Goal: Task Accomplishment & Management: Manage account settings

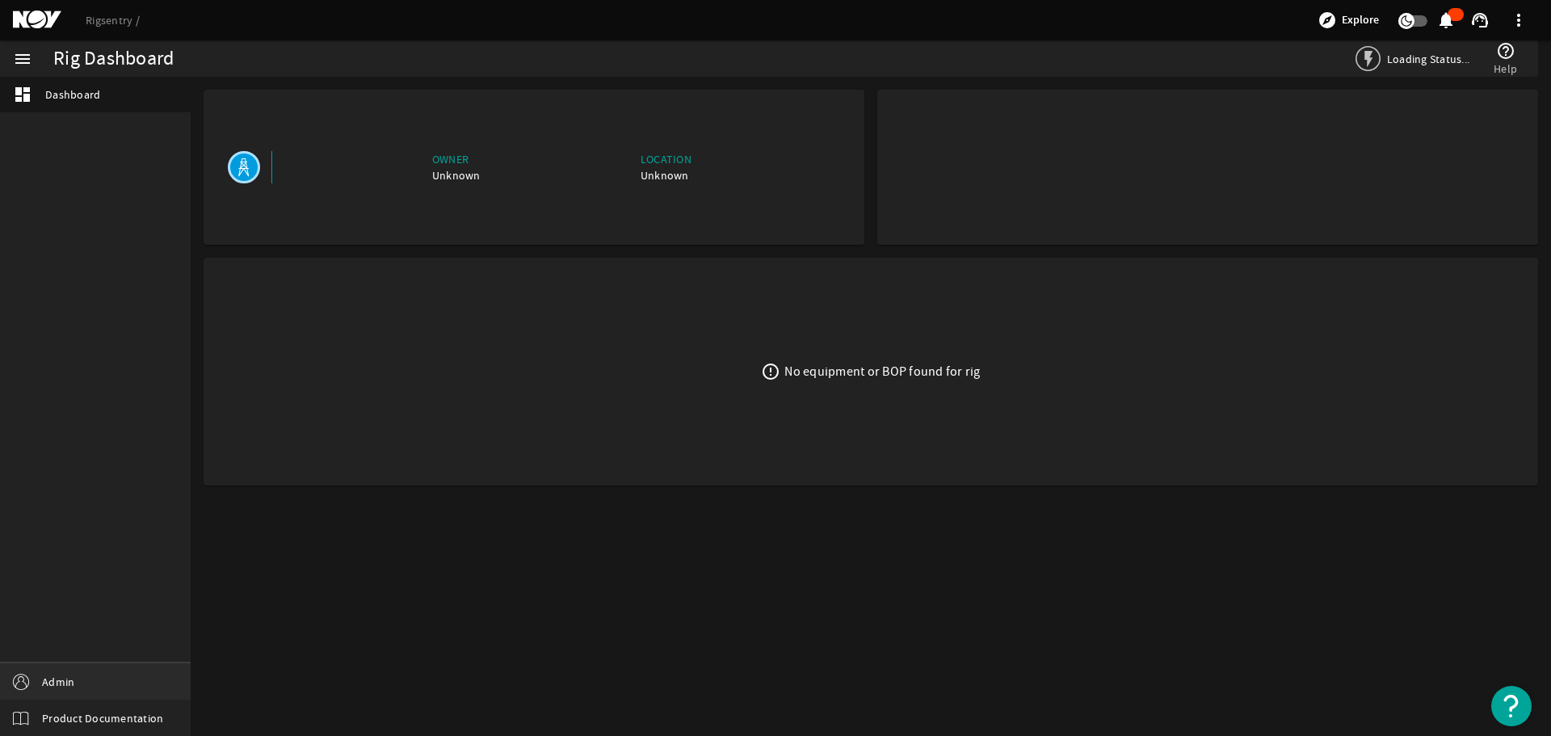
click at [74, 679] on span "Admin" at bounding box center [58, 682] width 32 height 16
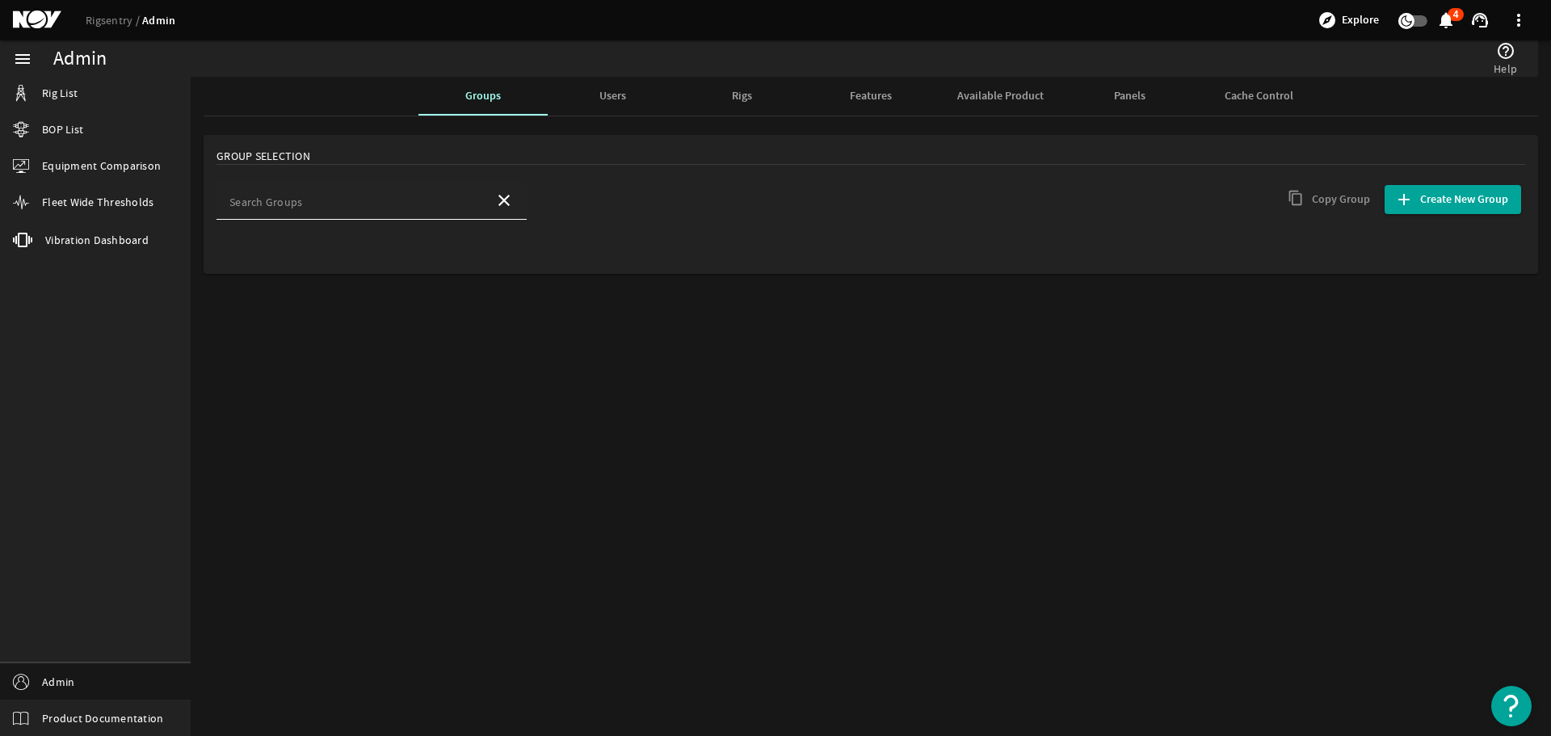
click at [309, 191] on div "Search Groups" at bounding box center [355, 200] width 252 height 39
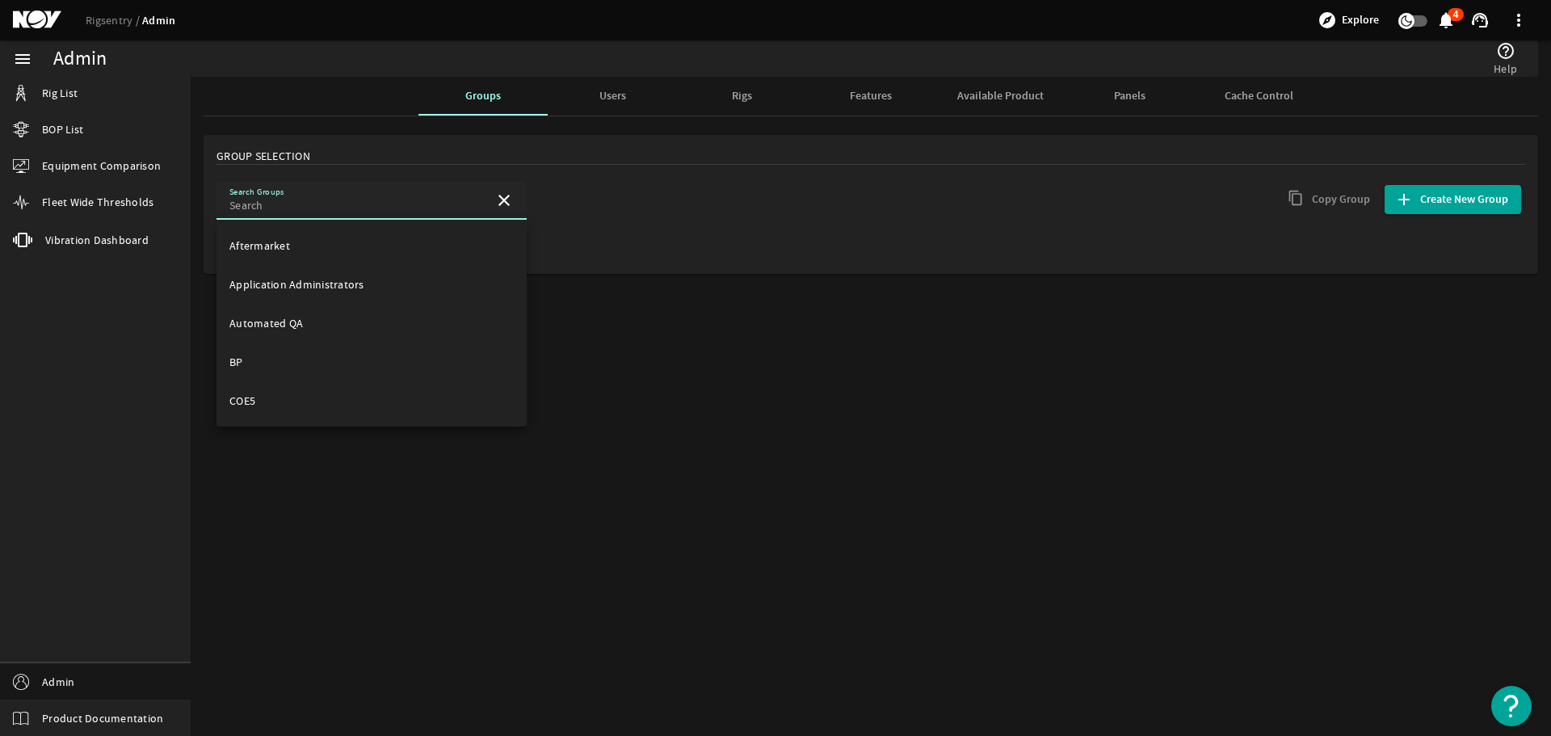
click at [309, 204] on input "Search Groups" at bounding box center [355, 205] width 252 height 16
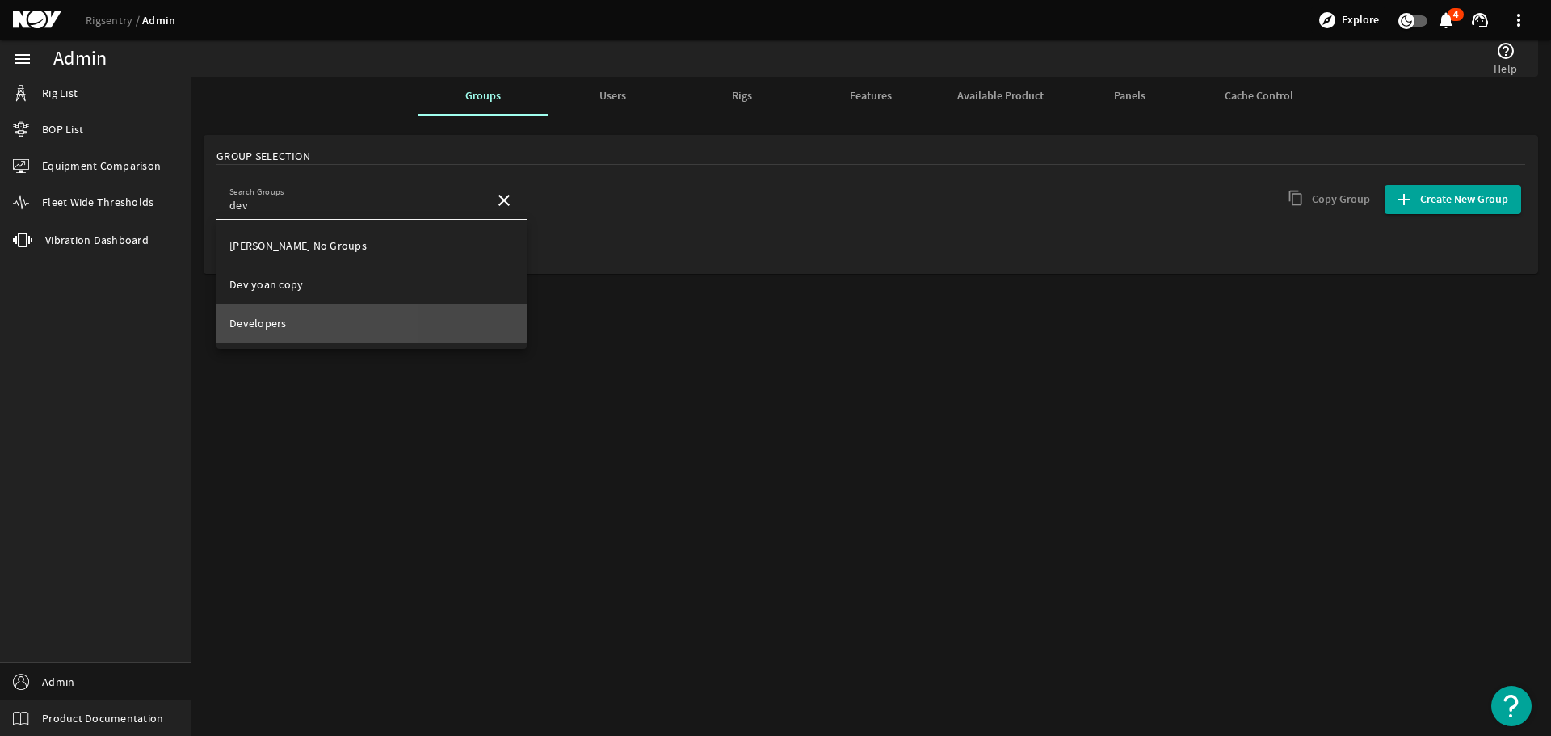
click at [267, 320] on span "Developers" at bounding box center [257, 323] width 57 height 15
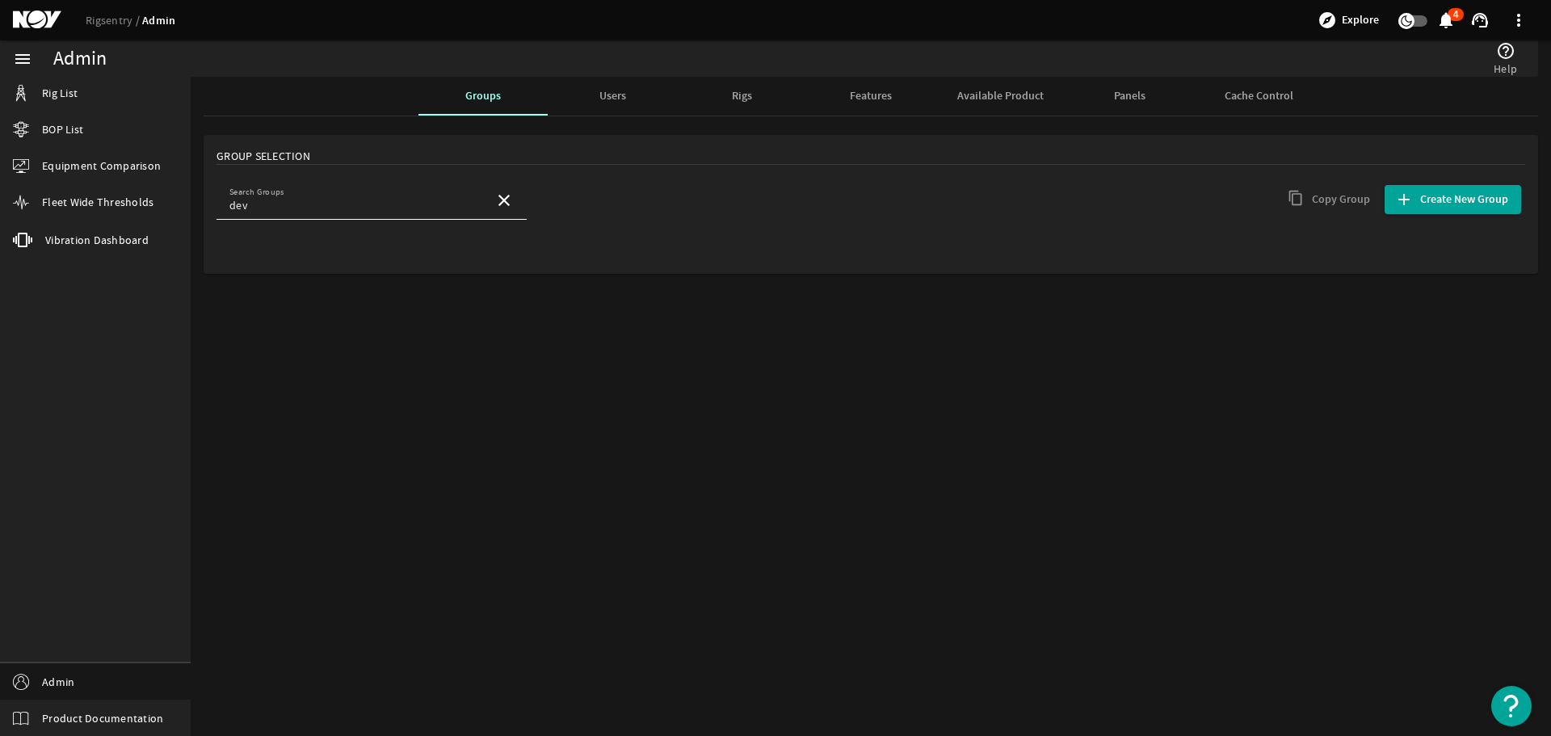
type input "Developers"
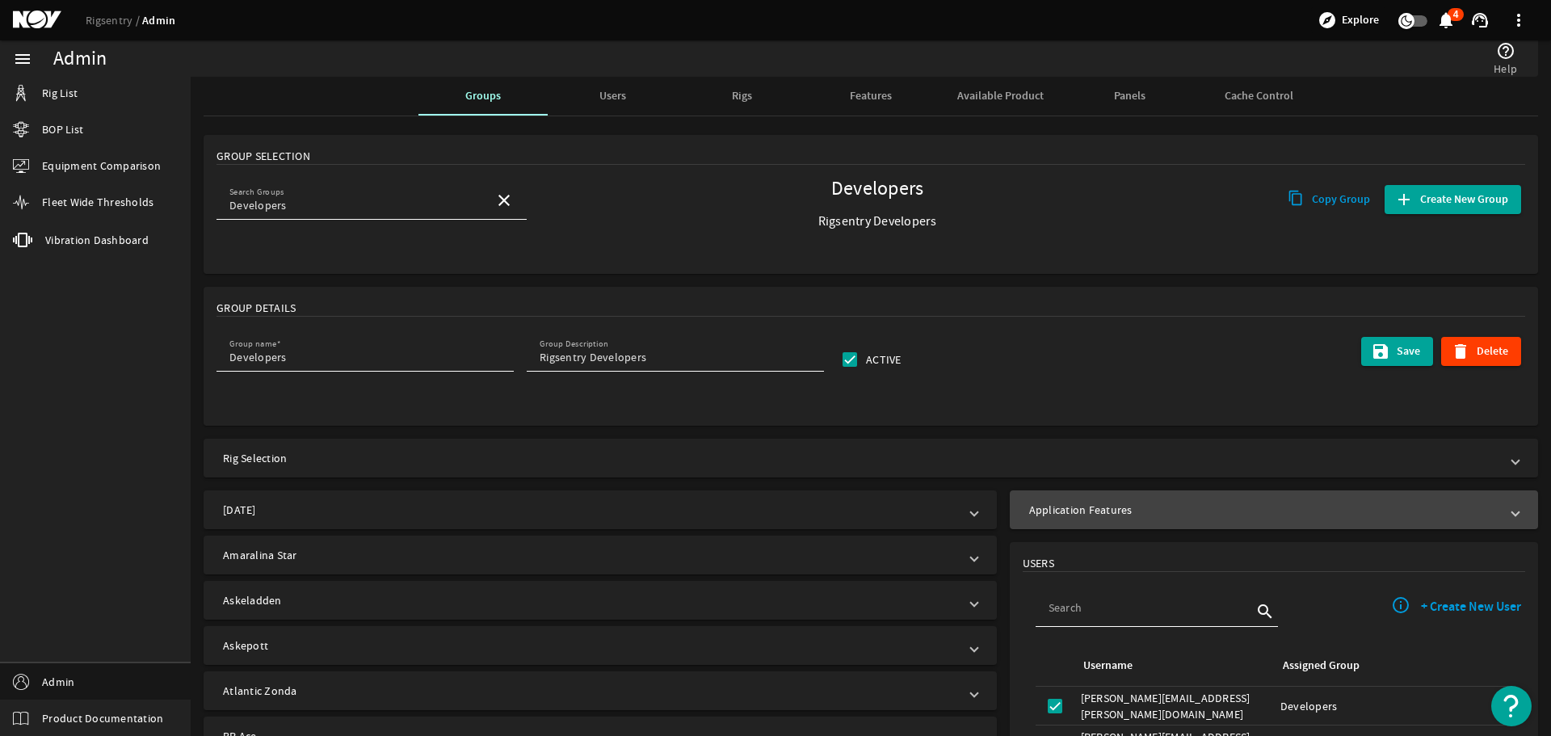
click at [1184, 498] on mat-expansion-panel-header "Application Features" at bounding box center [1274, 509] width 528 height 39
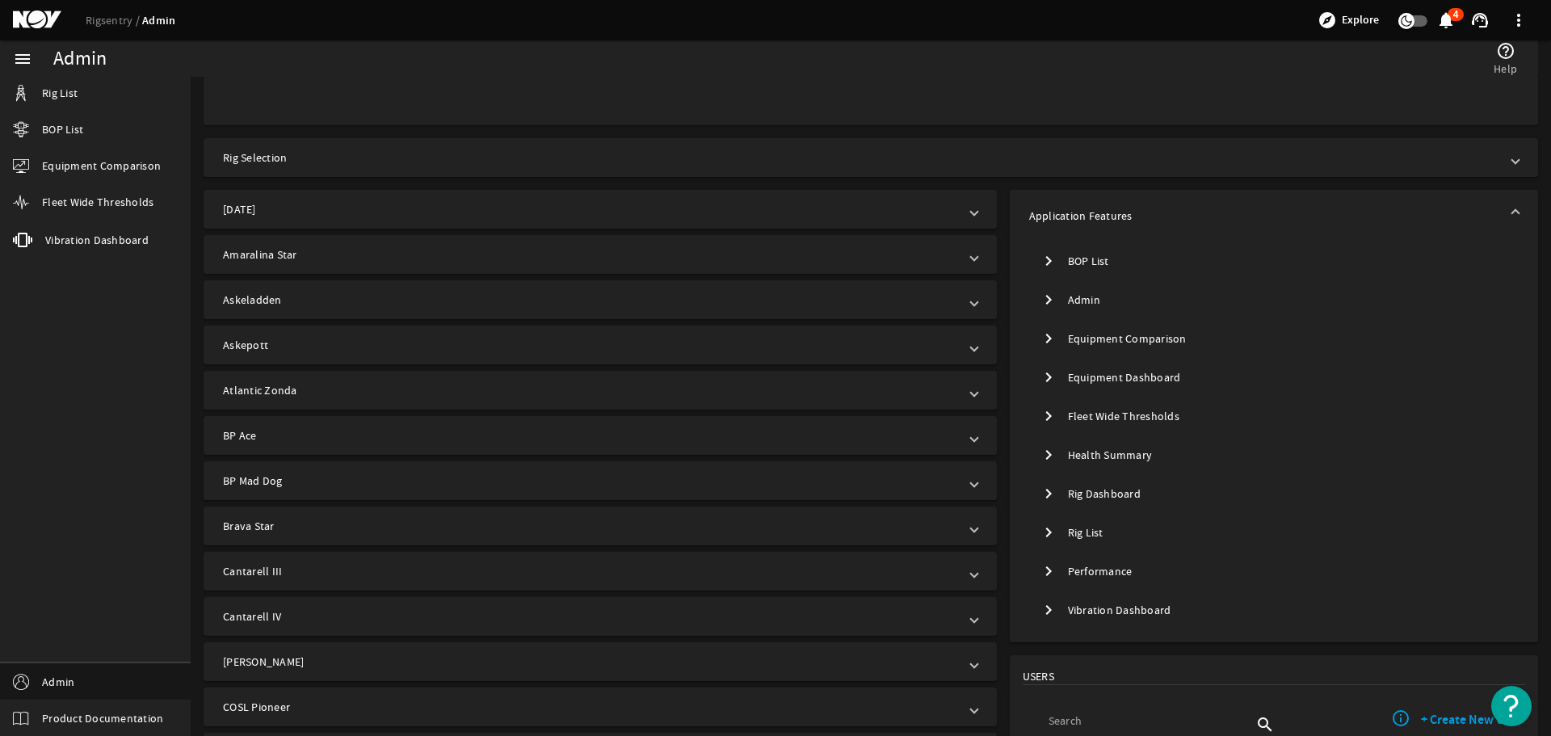
scroll to position [323, 0]
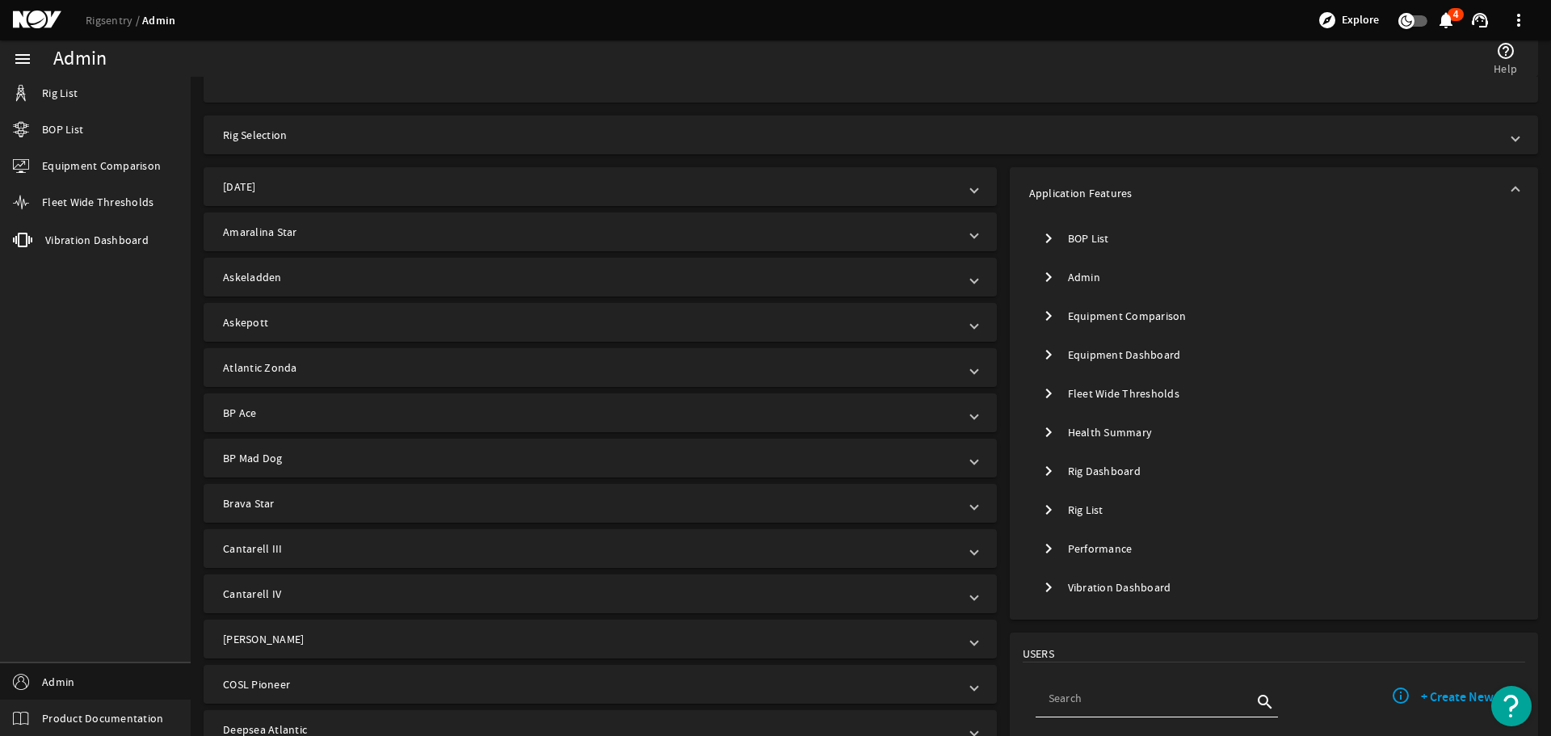
click at [1039, 359] on mat-icon "chevron_right" at bounding box center [1048, 354] width 19 height 19
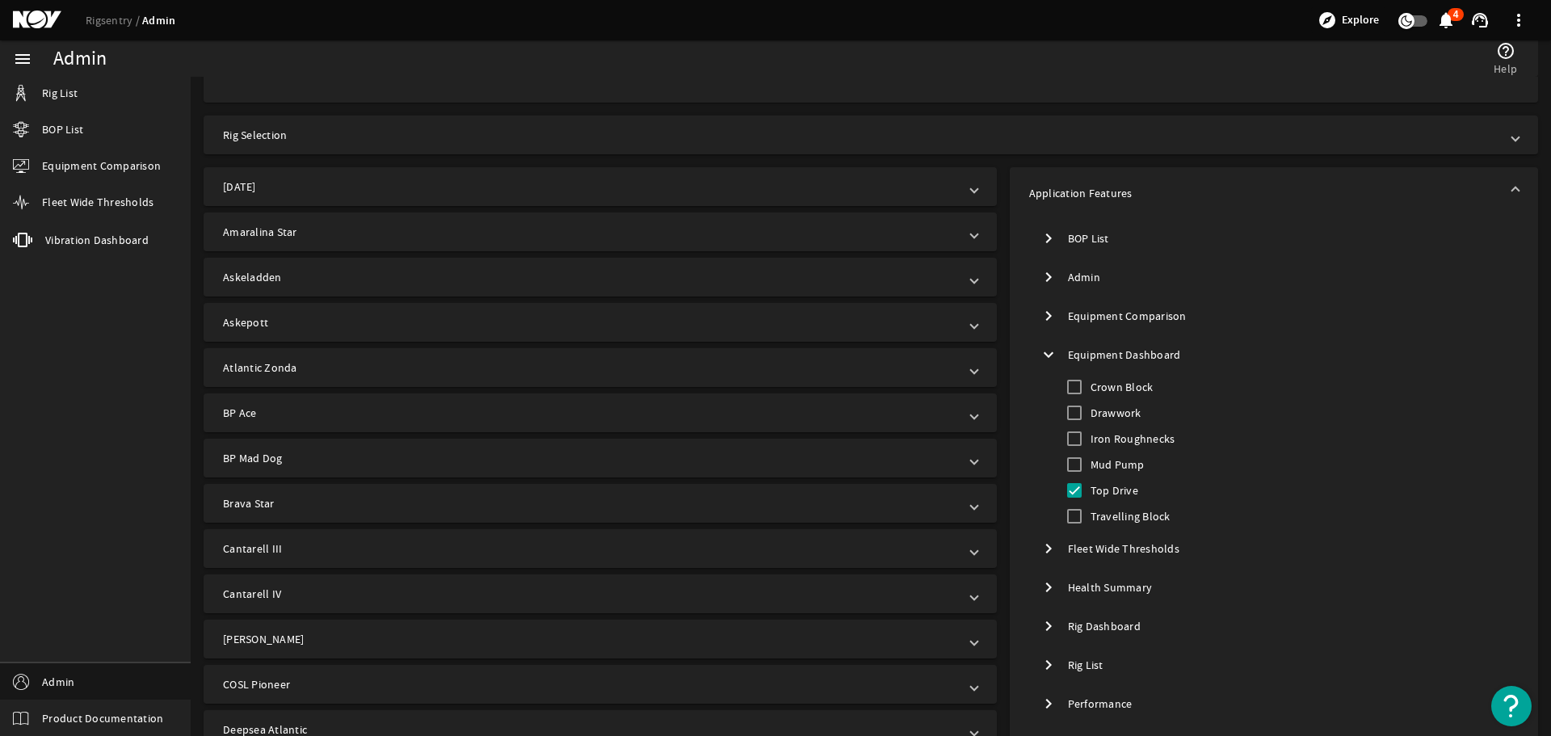
click at [1039, 359] on mat-icon "expand_more" at bounding box center [1048, 354] width 19 height 19
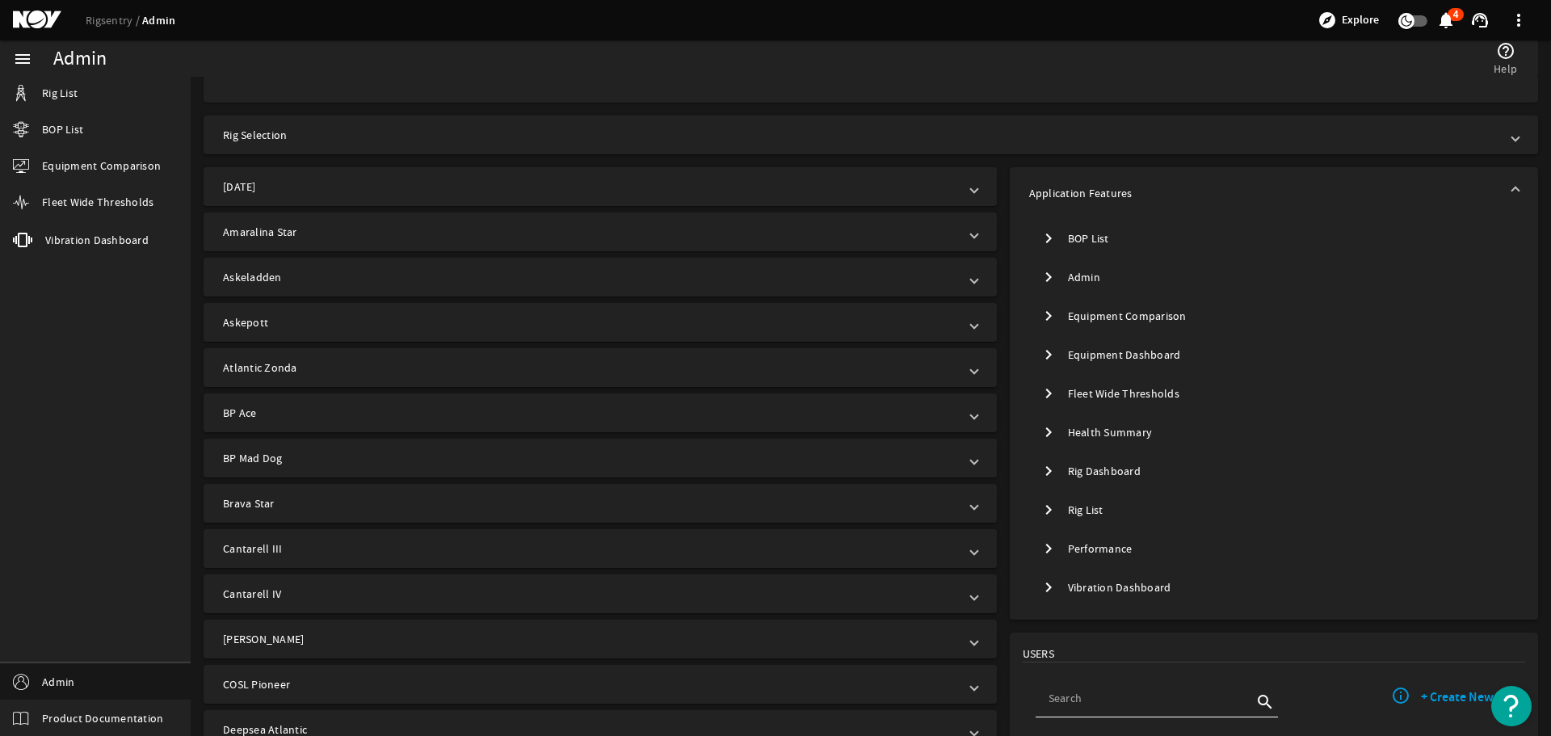
click at [1043, 467] on mat-icon "chevron_right" at bounding box center [1048, 470] width 19 height 19
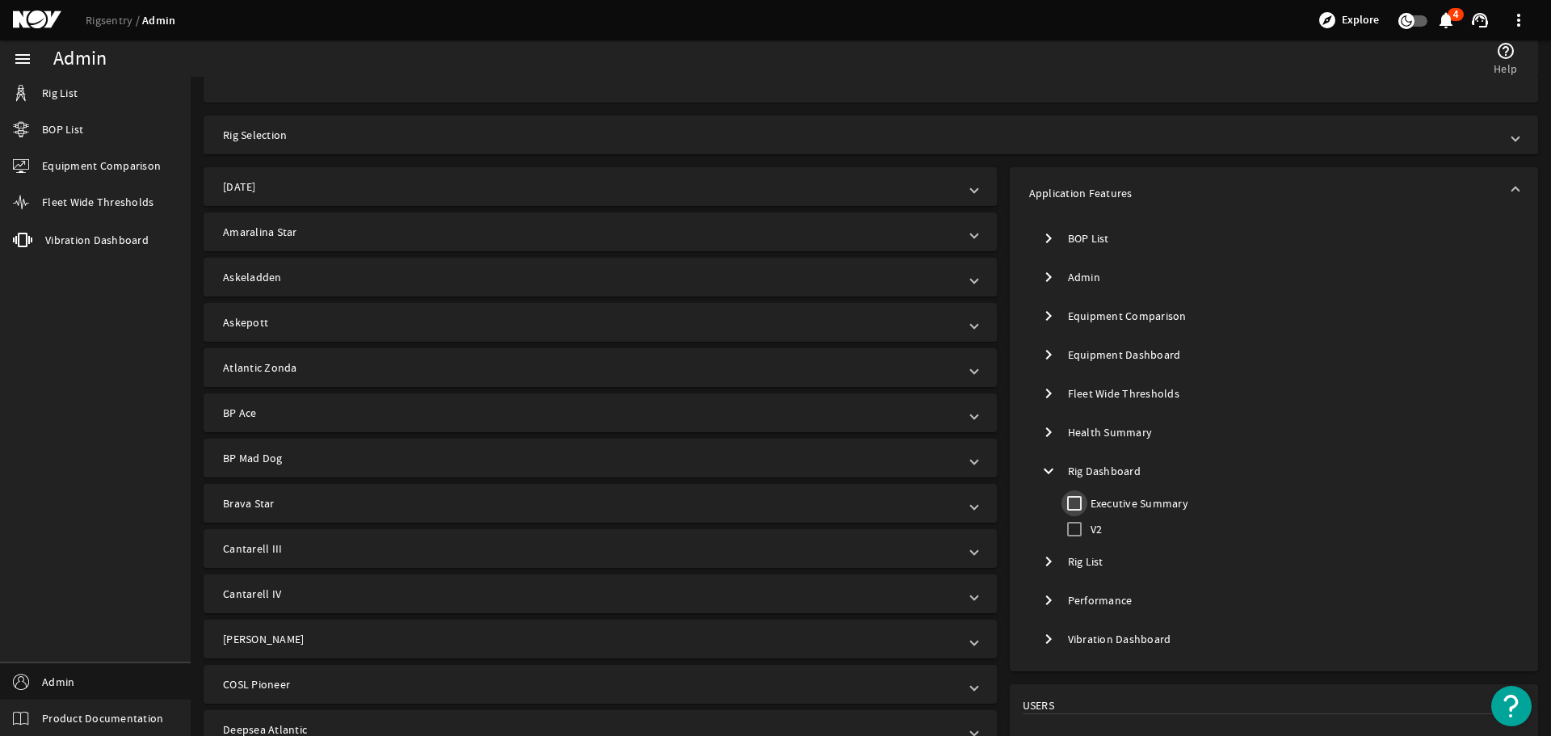
click at [1066, 507] on input "Executive Summary" at bounding box center [1075, 503] width 26 height 26
checkbox input "true"
click at [1069, 532] on input "V2" at bounding box center [1075, 529] width 26 height 26
checkbox input "true"
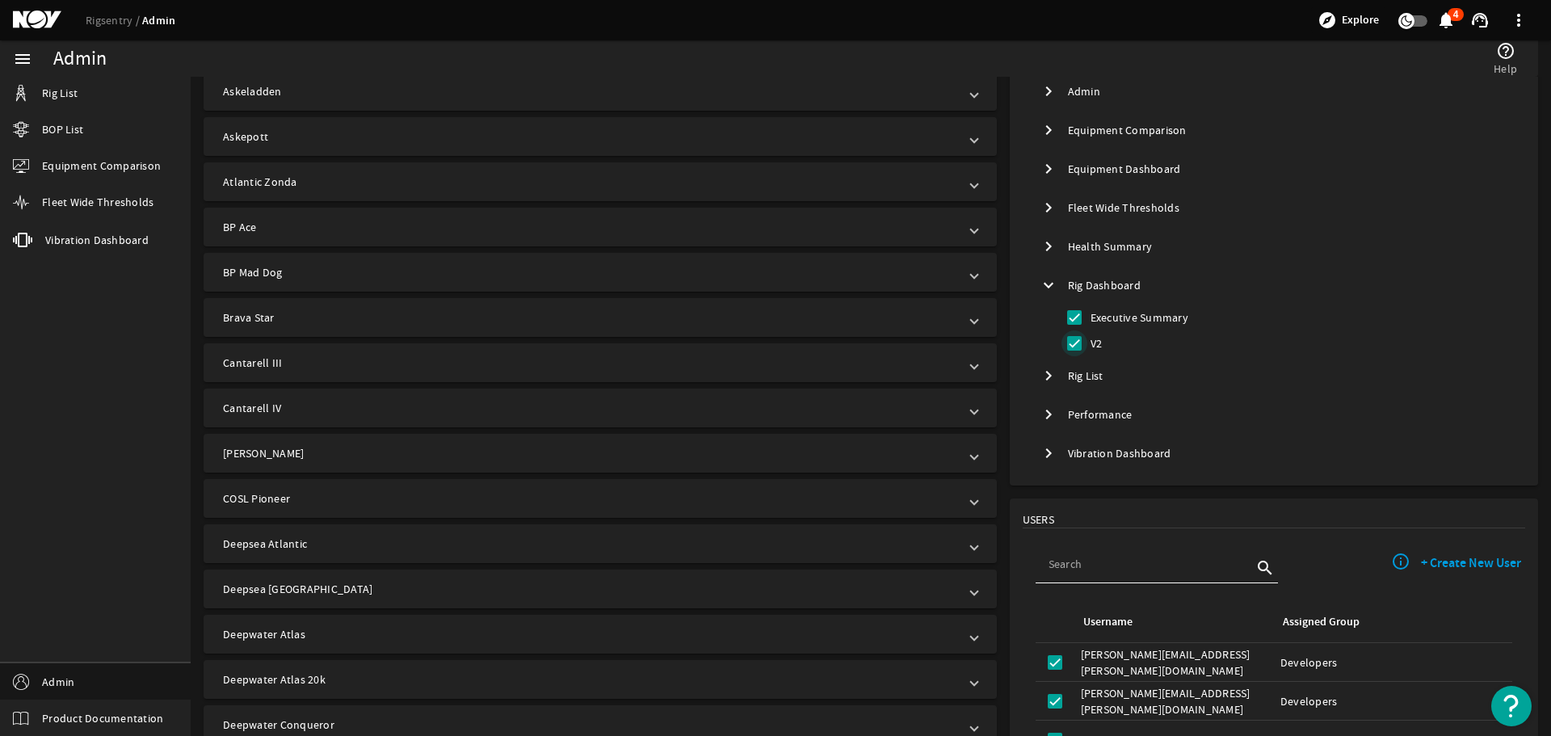
scroll to position [485, 0]
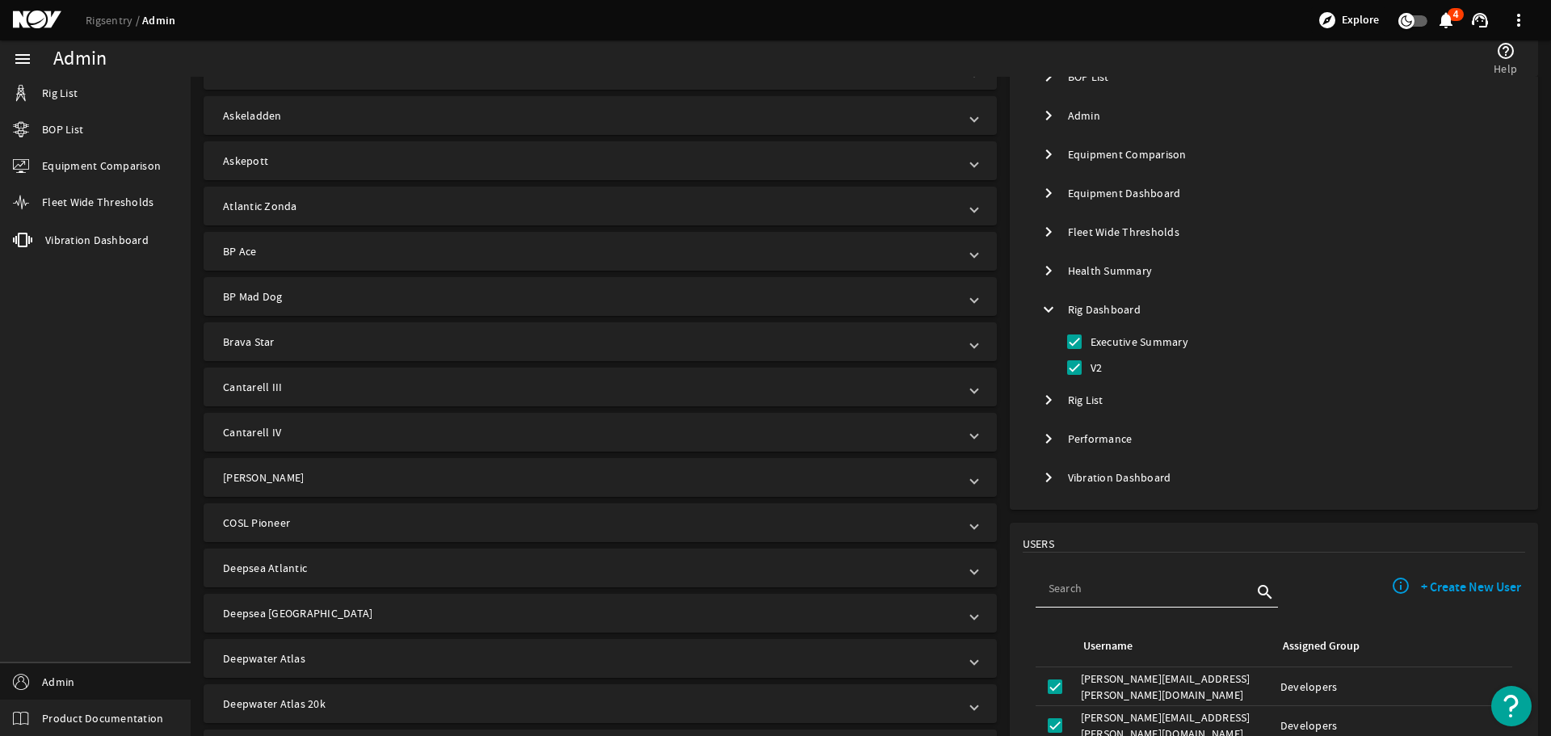
click at [1087, 440] on mat-tree-node "chevron_right Performance" at bounding box center [1274, 438] width 490 height 39
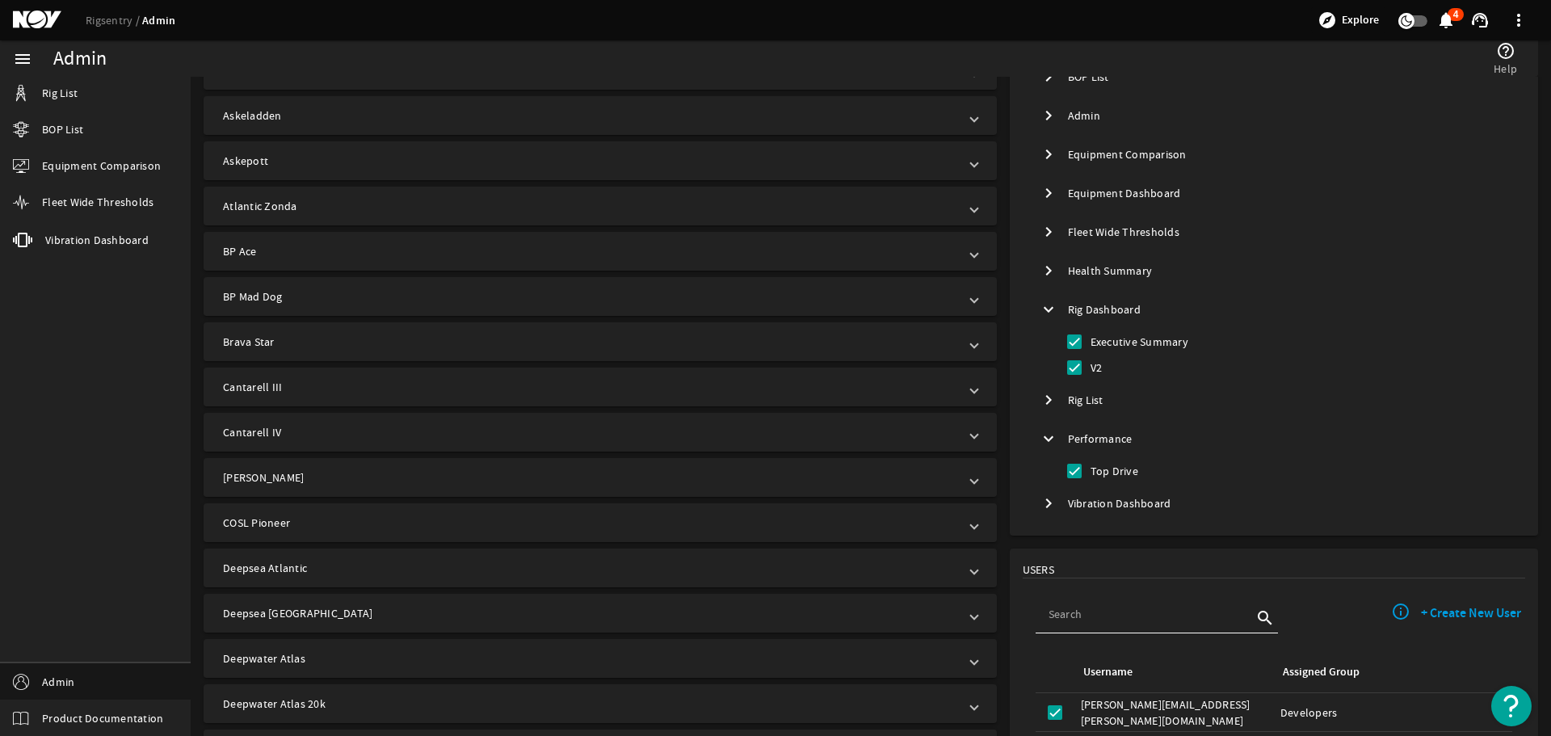
click at [1069, 395] on mat-tree-node "chevron_right Rig List" at bounding box center [1274, 400] width 490 height 39
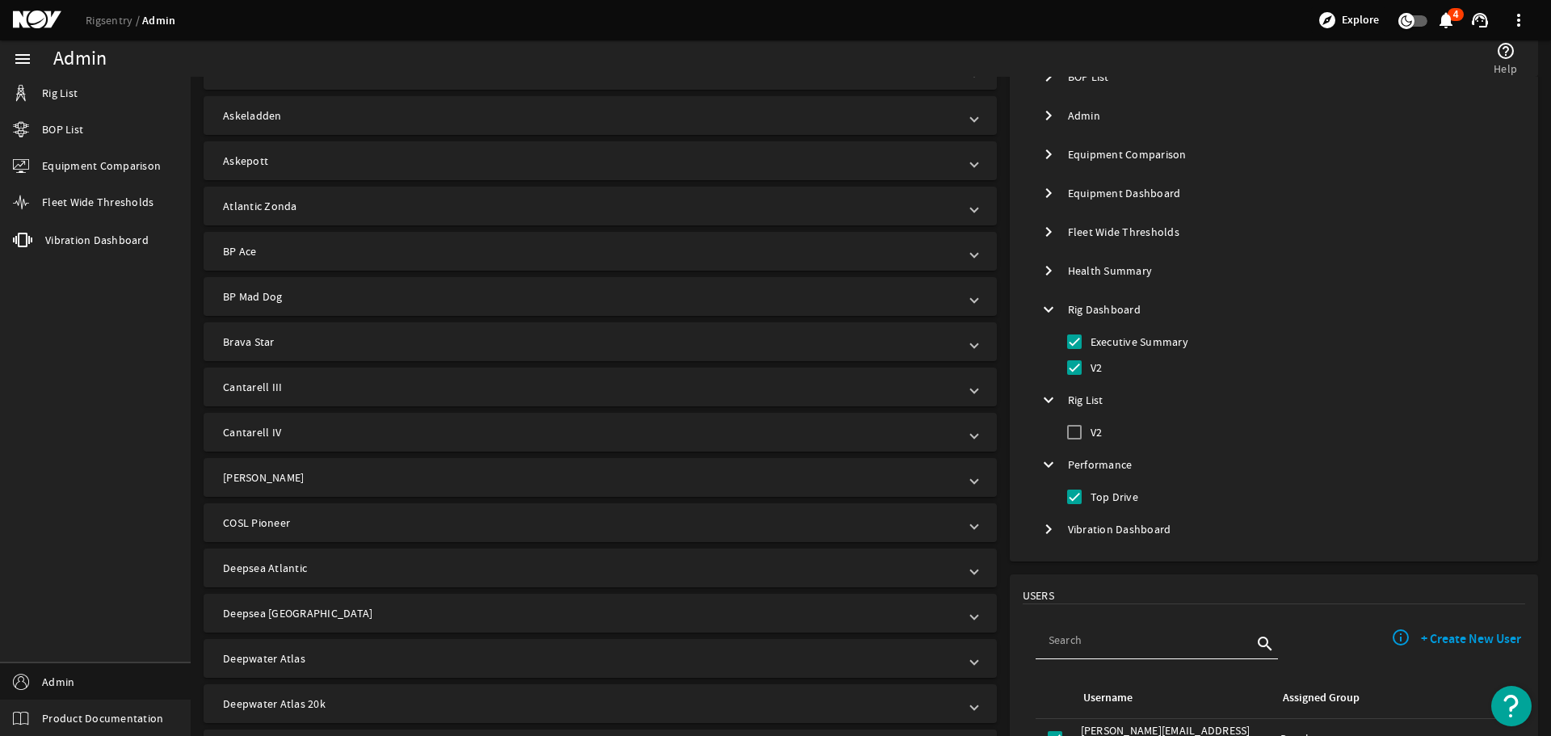
click at [1065, 403] on mat-tree-node "expand_more Rig List" at bounding box center [1274, 400] width 490 height 39
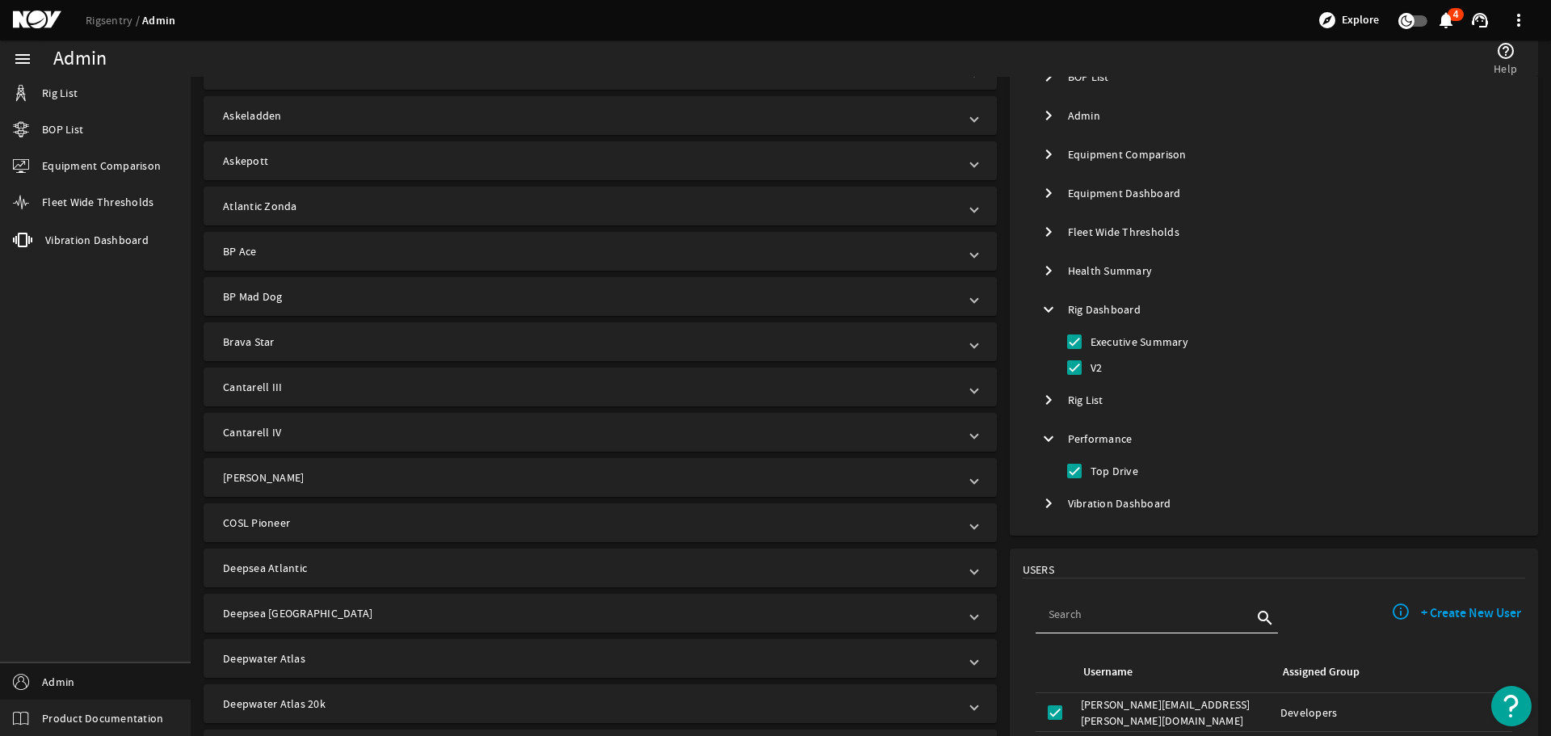
click at [1065, 402] on mat-tree-node "chevron_right Rig List" at bounding box center [1274, 400] width 490 height 39
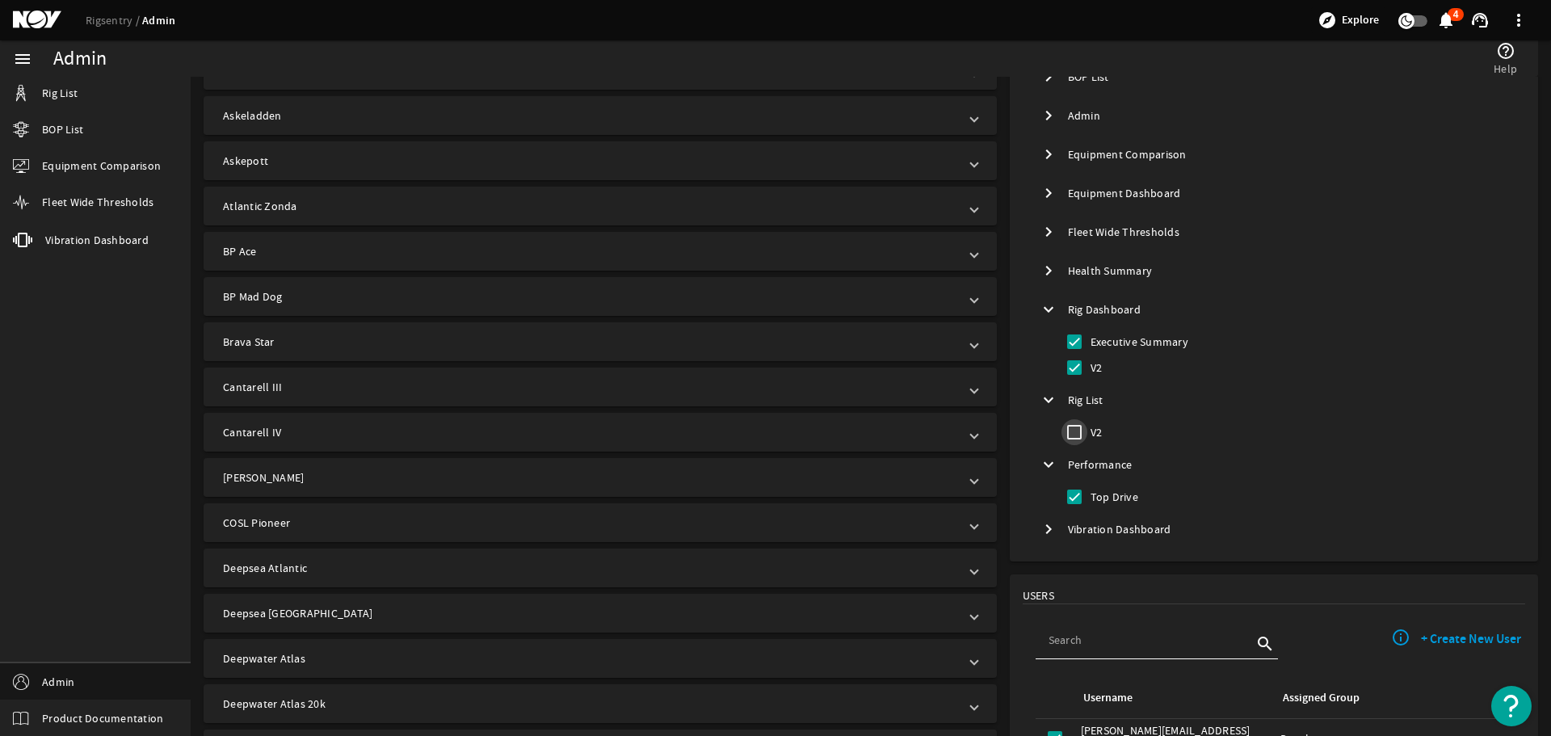
click at [1077, 429] on input "V2" at bounding box center [1075, 432] width 26 height 26
checkbox input "true"
click at [1083, 533] on mat-tree-node "chevron_right Vibration Dashboard" at bounding box center [1274, 529] width 490 height 39
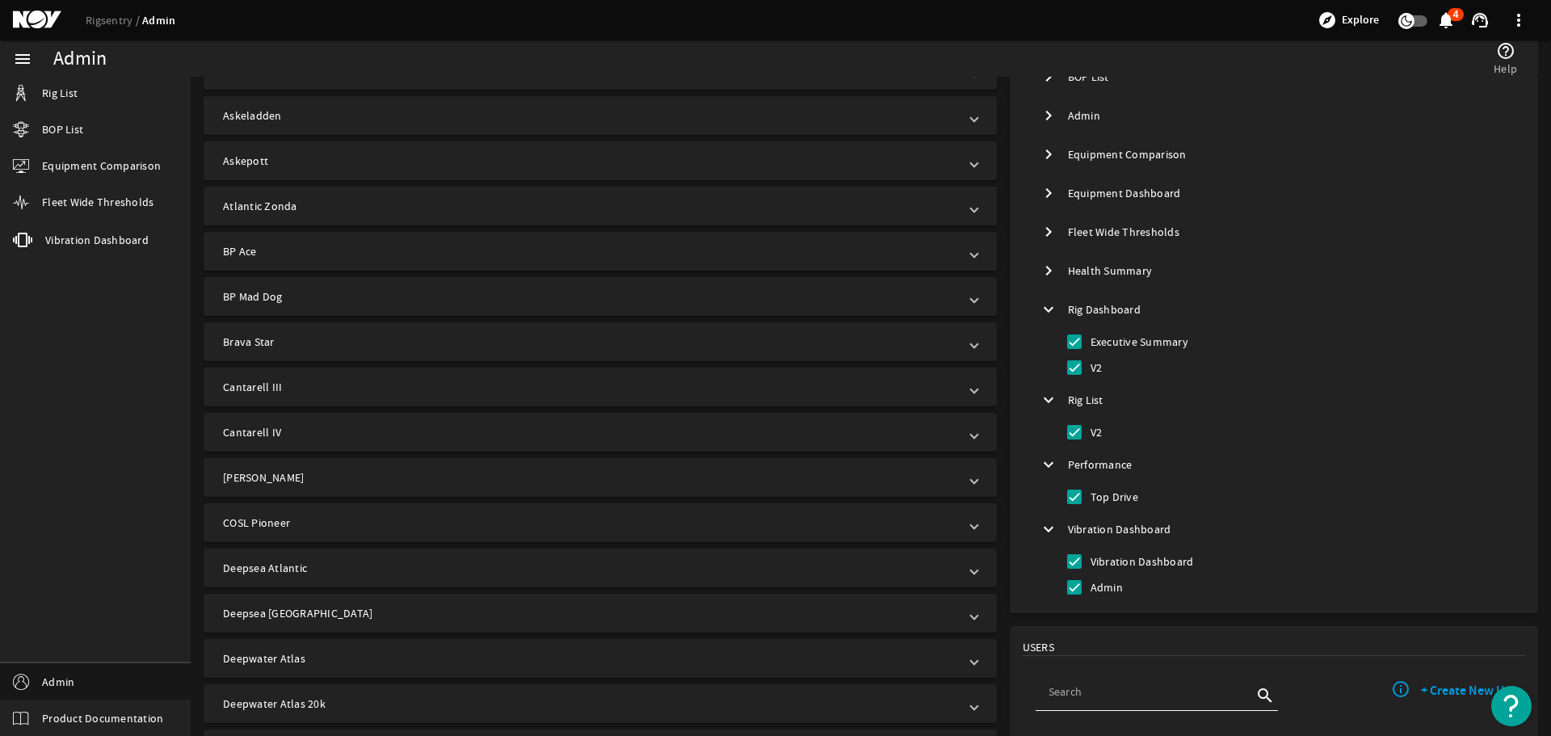
click at [1096, 272] on mat-tree-node "chevron_right Health Summary" at bounding box center [1274, 270] width 490 height 39
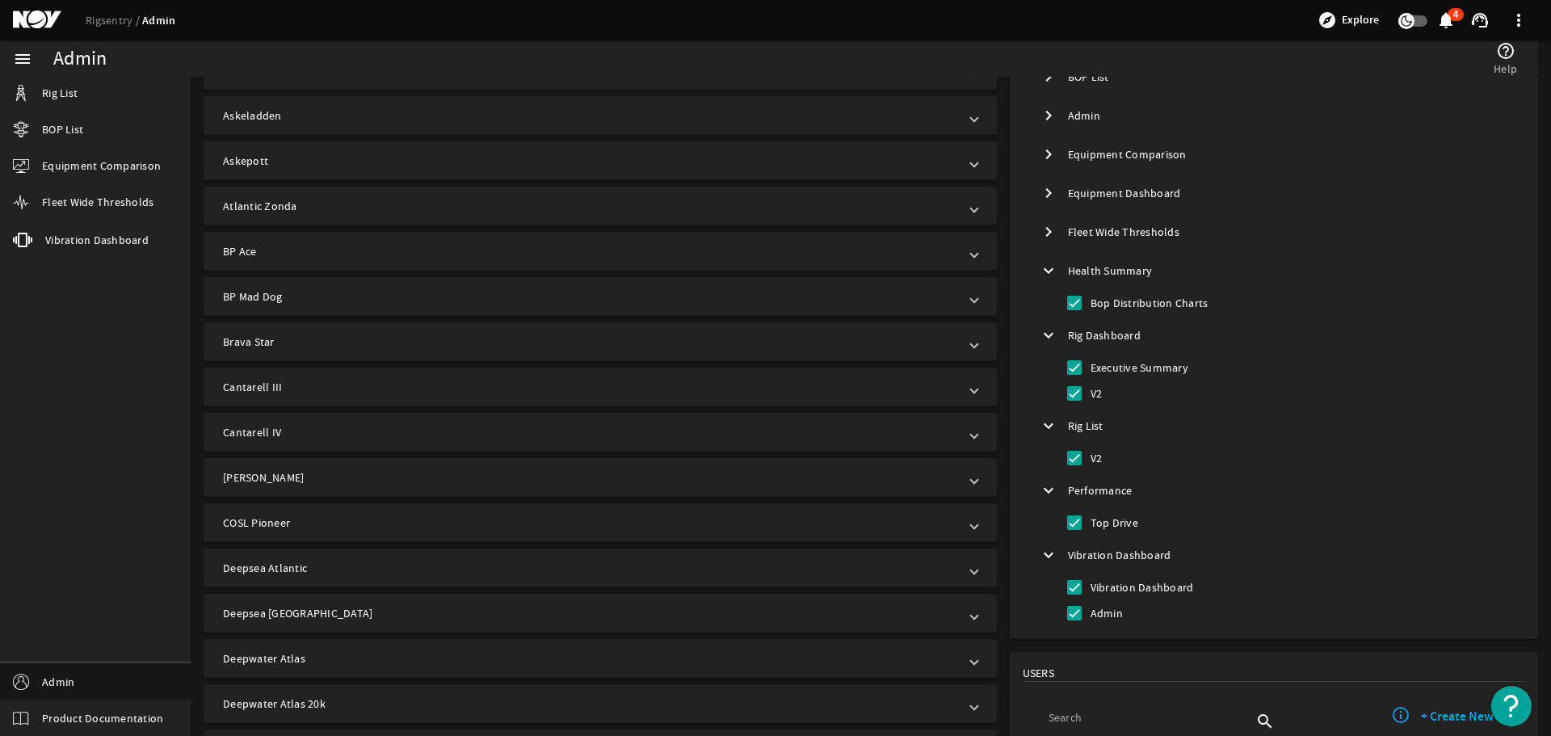
click at [1096, 272] on mat-tree-node "expand_more Health Summary" at bounding box center [1274, 270] width 490 height 39
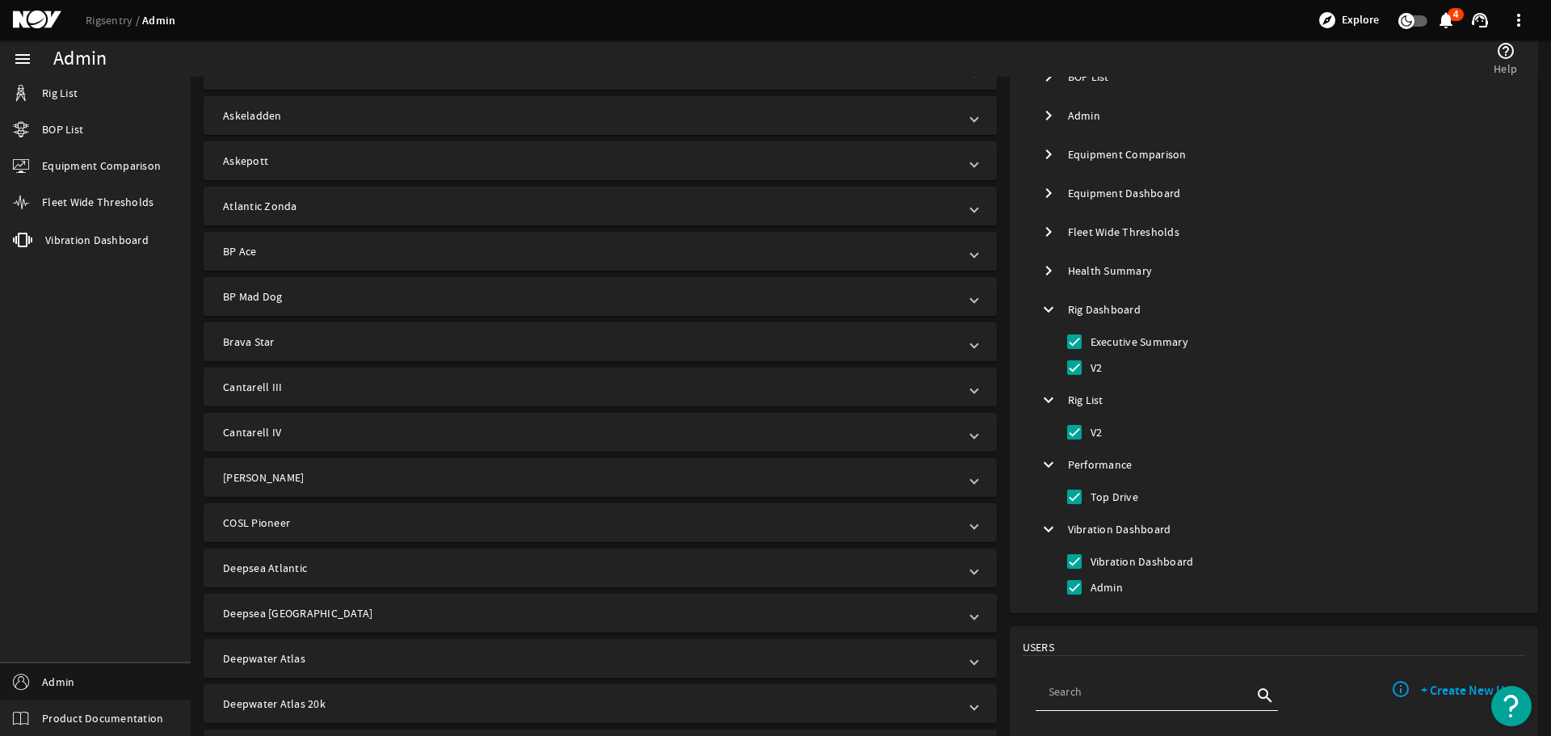
click at [1043, 193] on mat-icon "chevron_right" at bounding box center [1048, 192] width 19 height 19
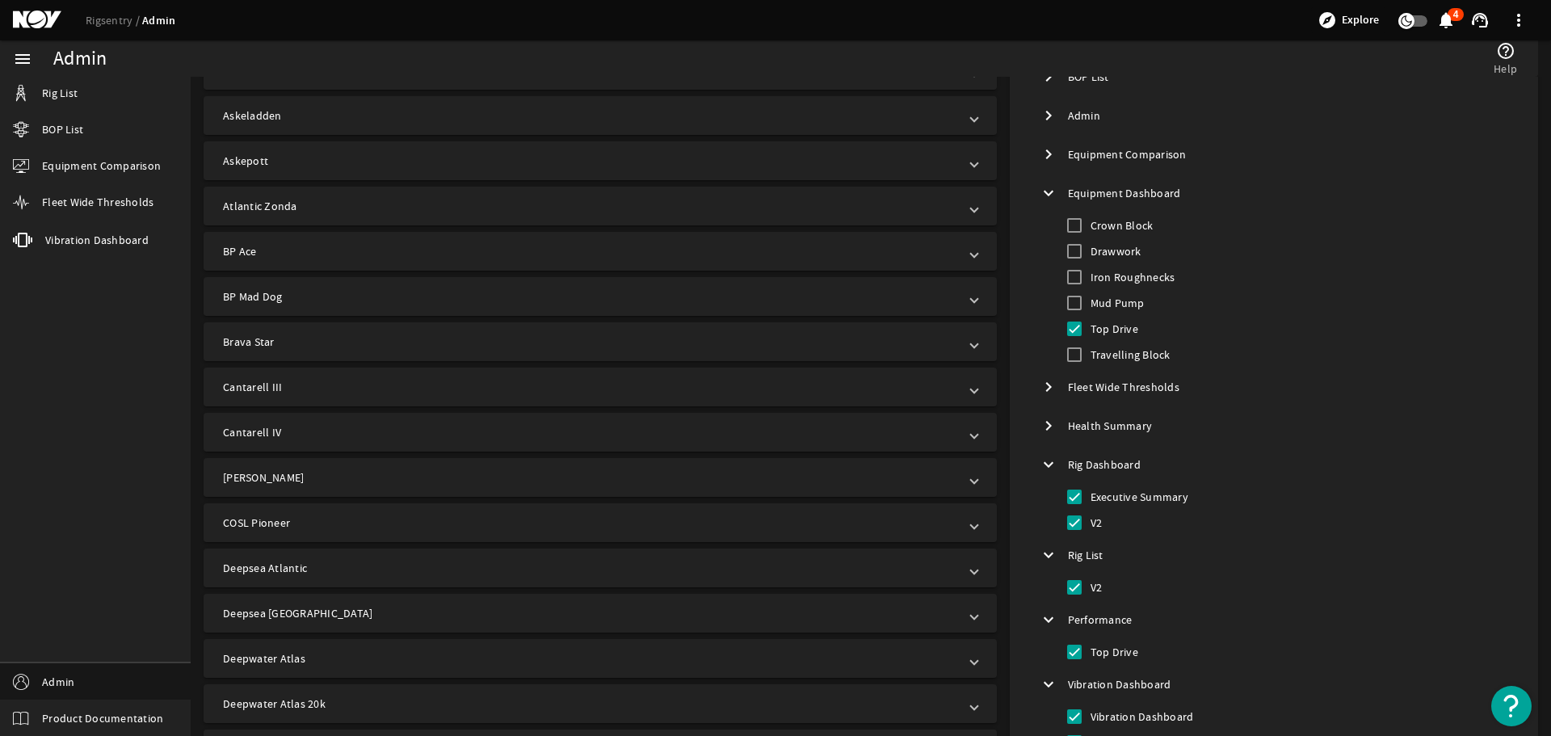
click at [1043, 193] on mat-icon "expand_more" at bounding box center [1048, 192] width 19 height 19
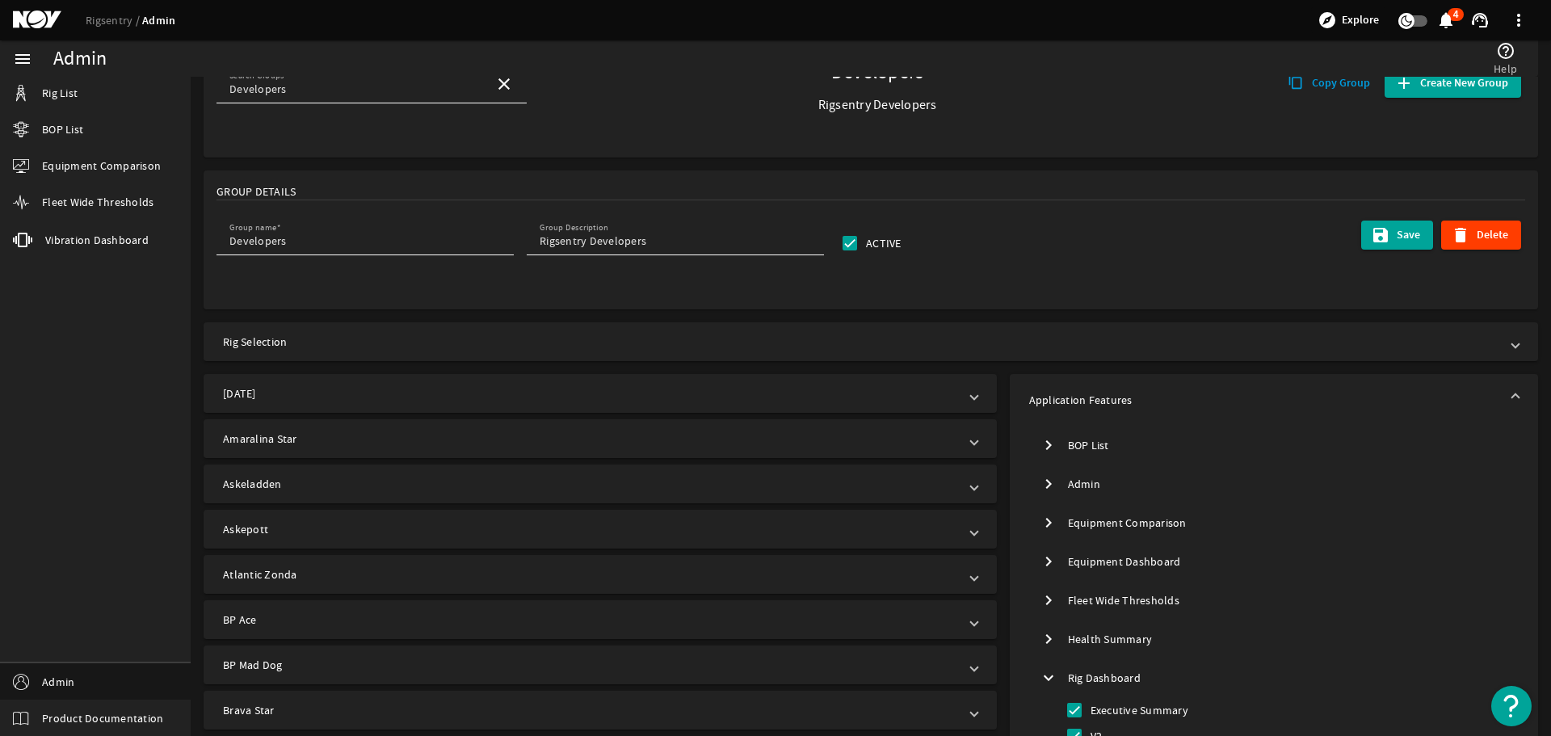
scroll to position [0, 0]
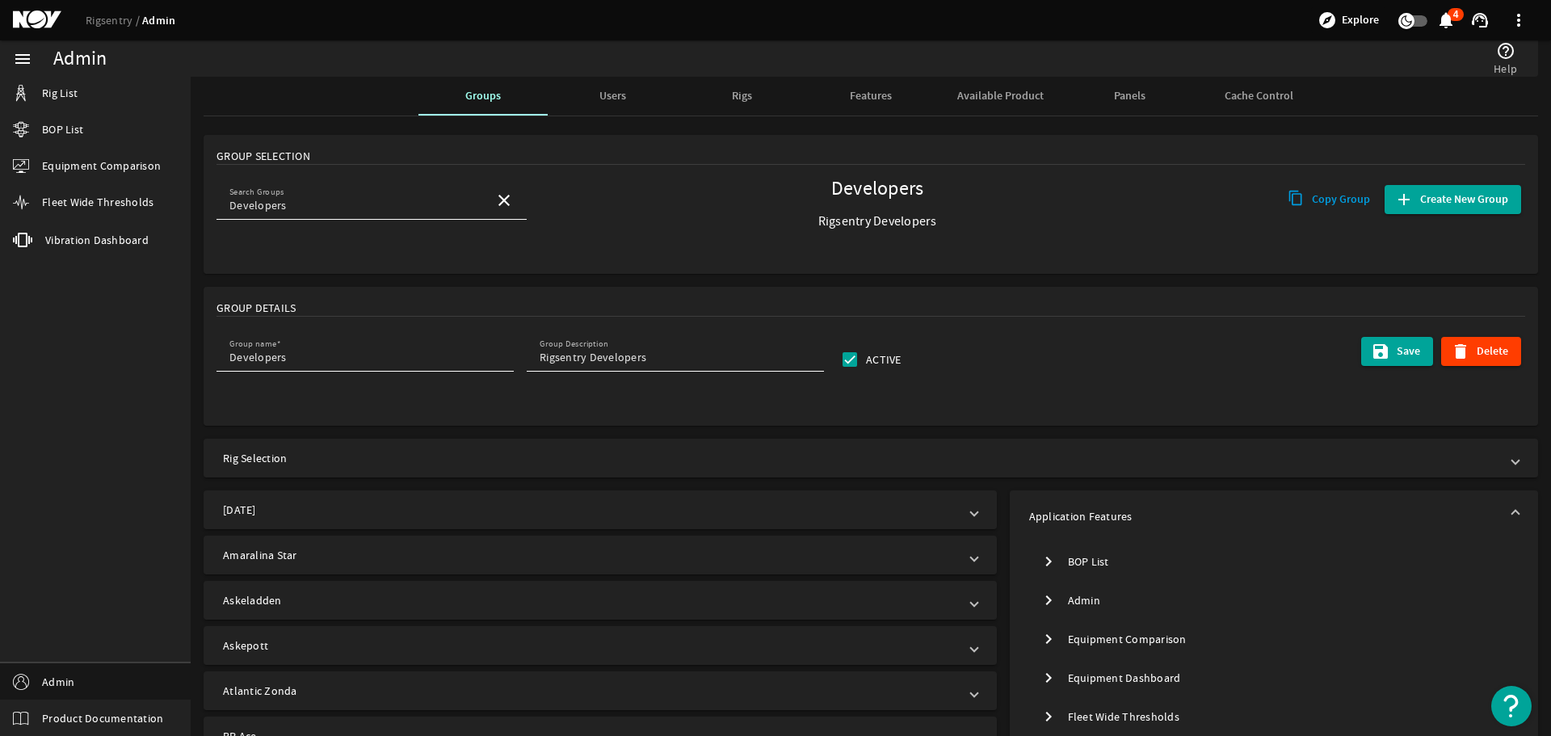
click at [607, 95] on span "Users" at bounding box center [612, 95] width 27 height 11
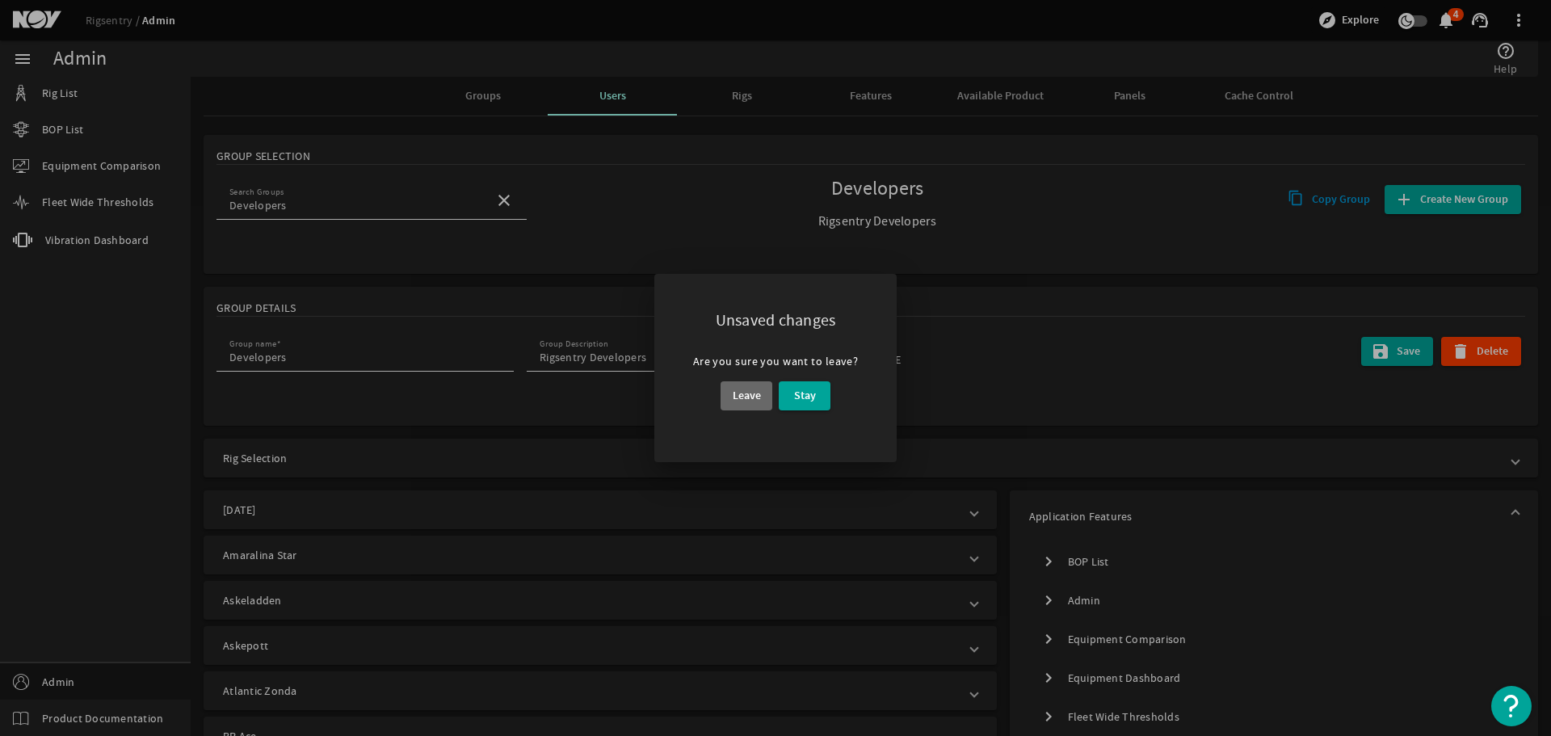
click at [752, 396] on span "Leave" at bounding box center [747, 395] width 28 height 19
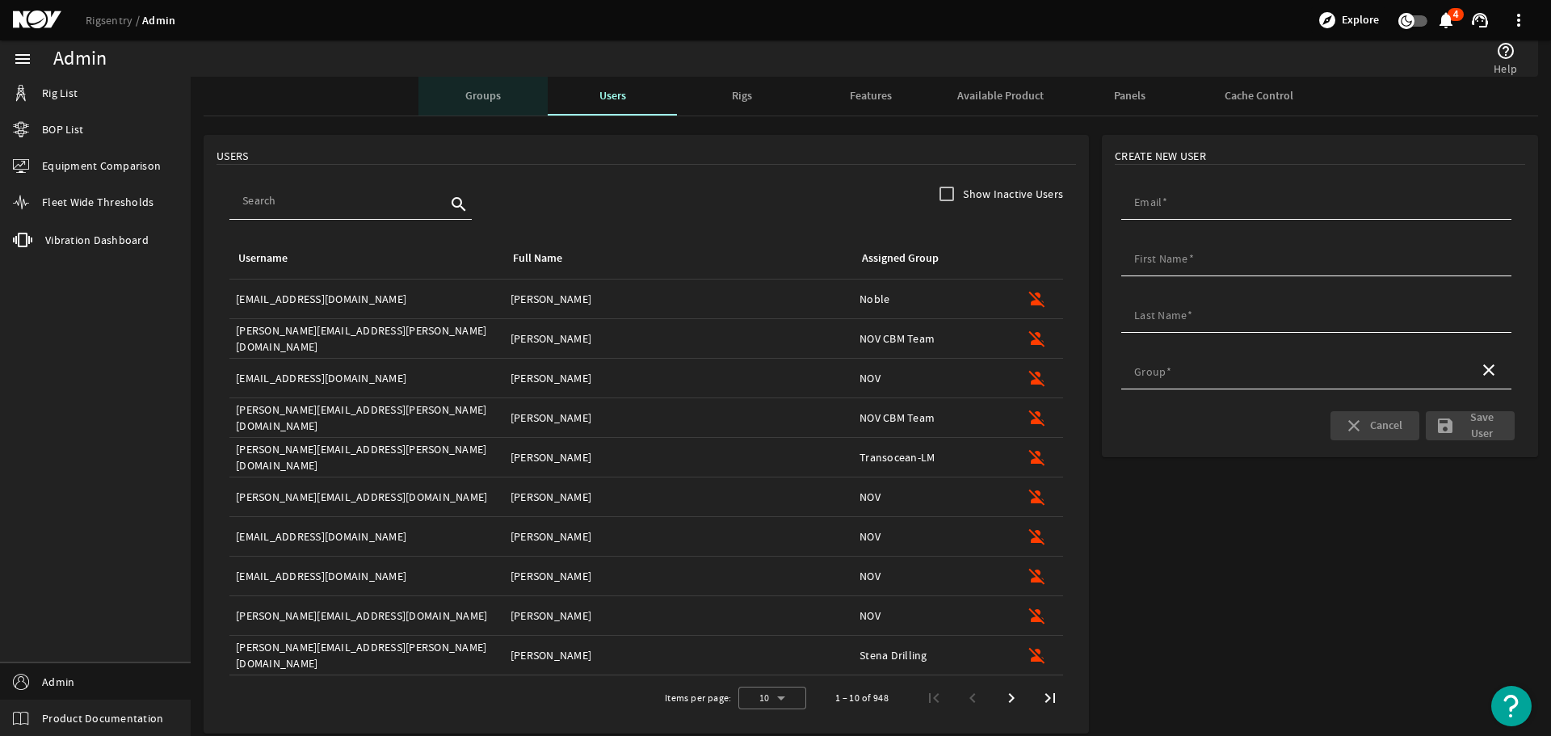
click at [476, 97] on span "Groups" at bounding box center [483, 95] width 36 height 11
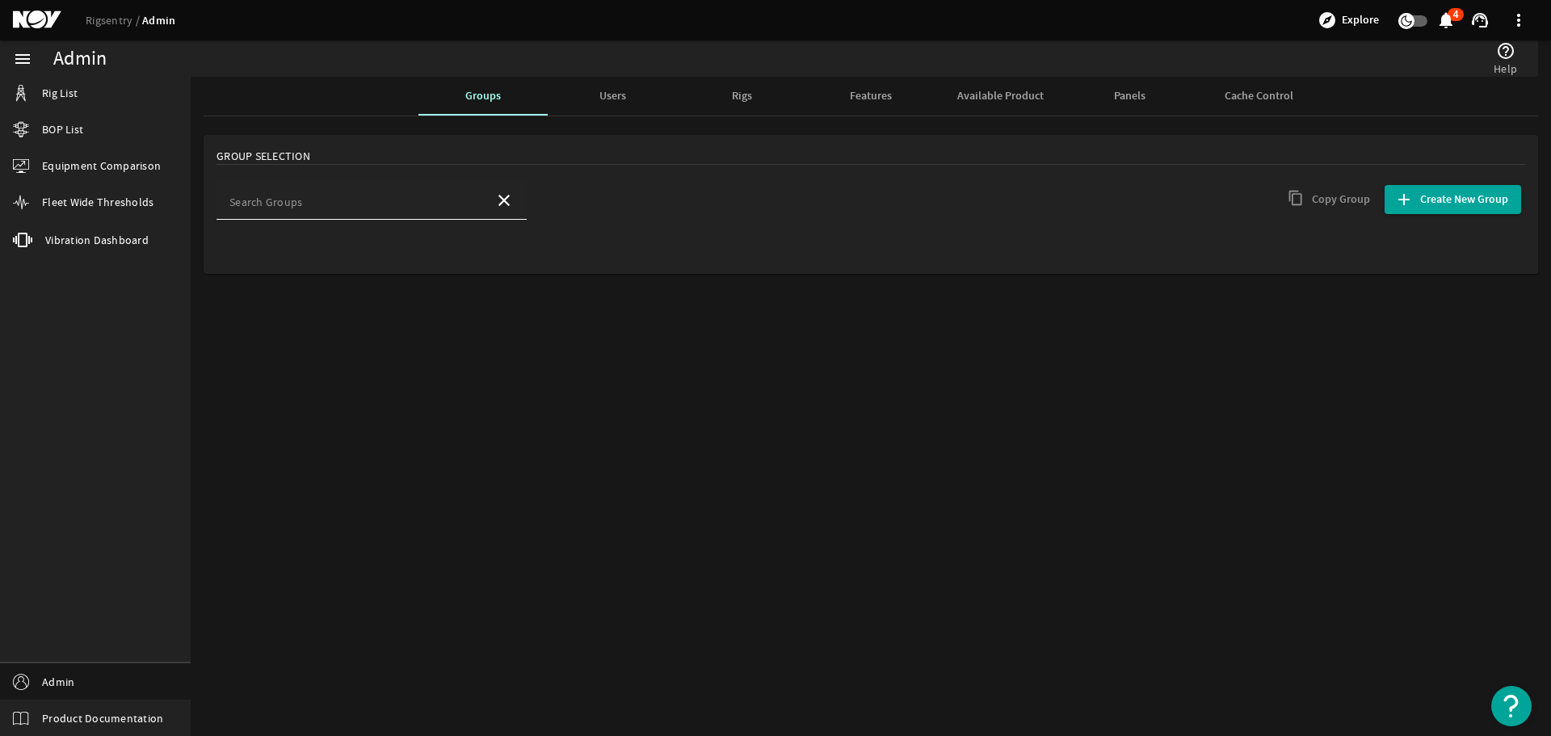
click at [376, 200] on input "Search Groups" at bounding box center [355, 205] width 252 height 16
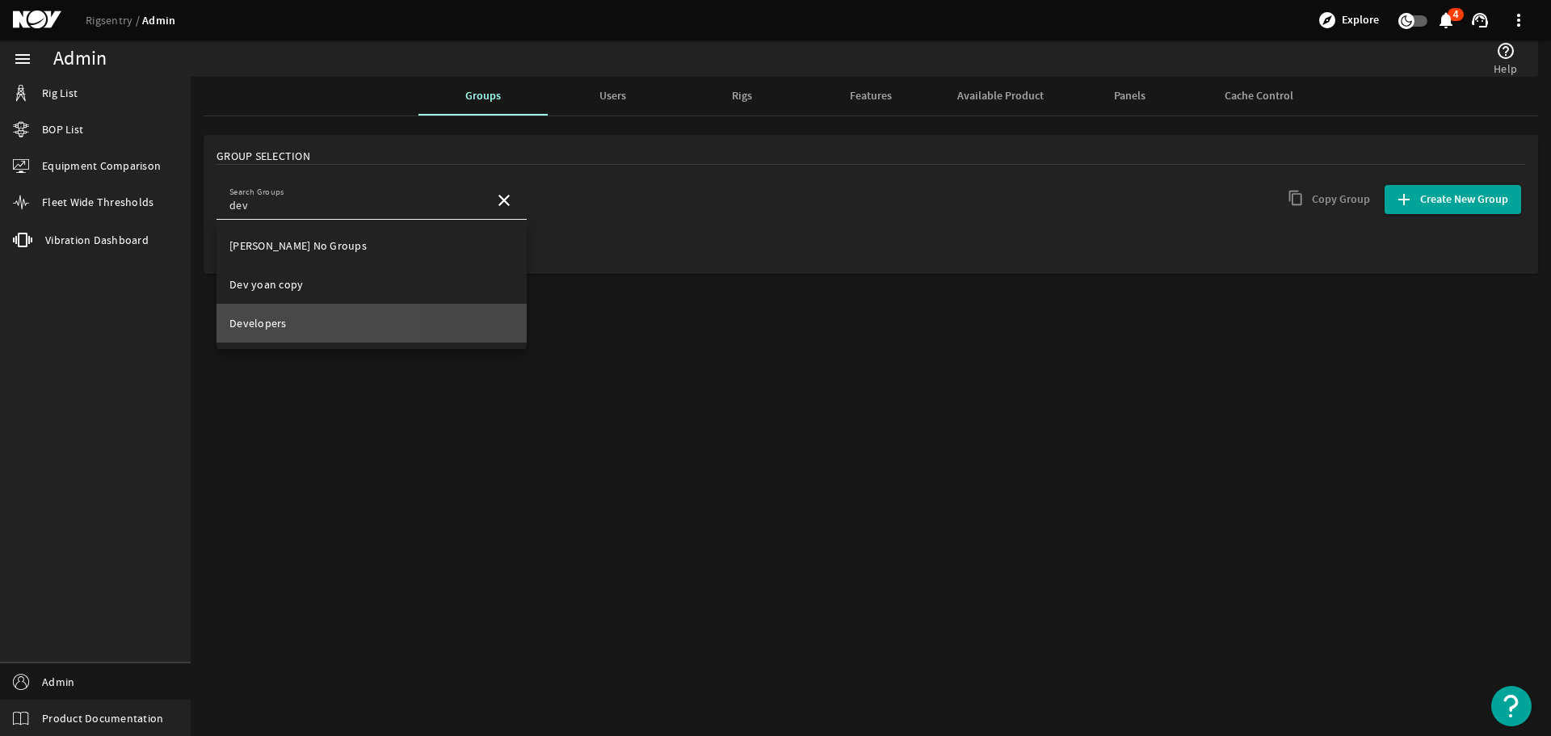
click at [269, 318] on span "Developers" at bounding box center [257, 323] width 57 height 15
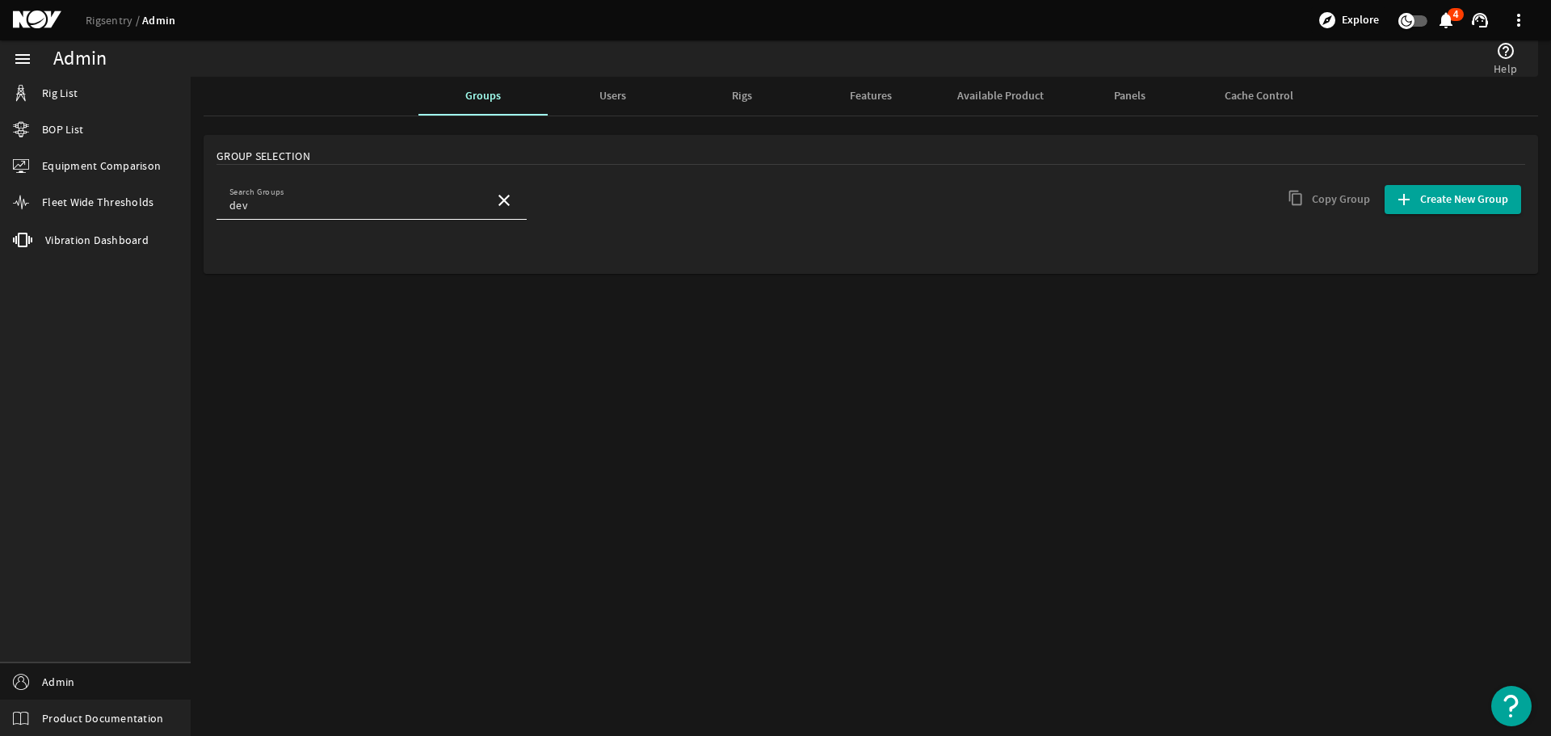
type input "Developers"
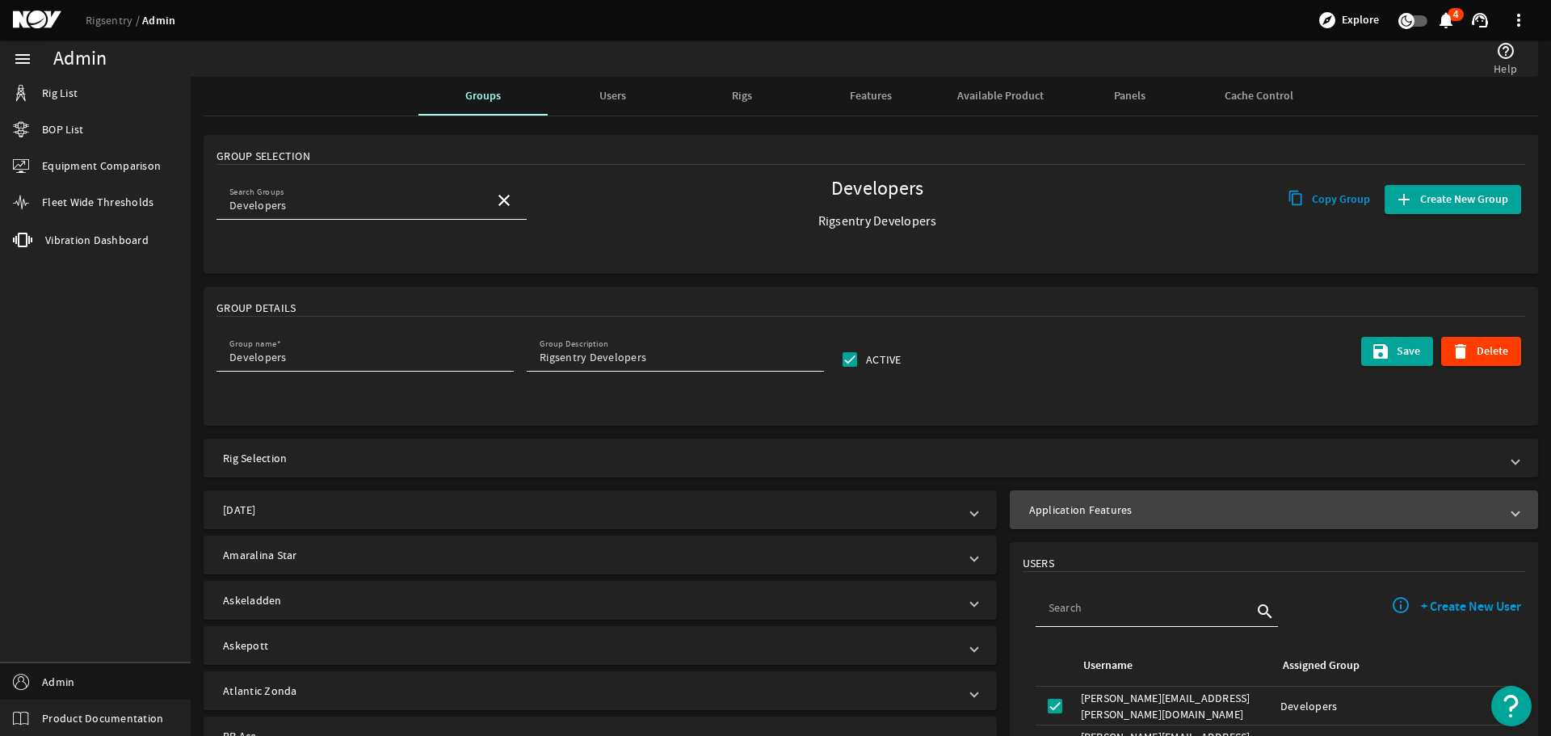
click at [1138, 503] on mat-panel-title "Application Features" at bounding box center [1264, 510] width 470 height 16
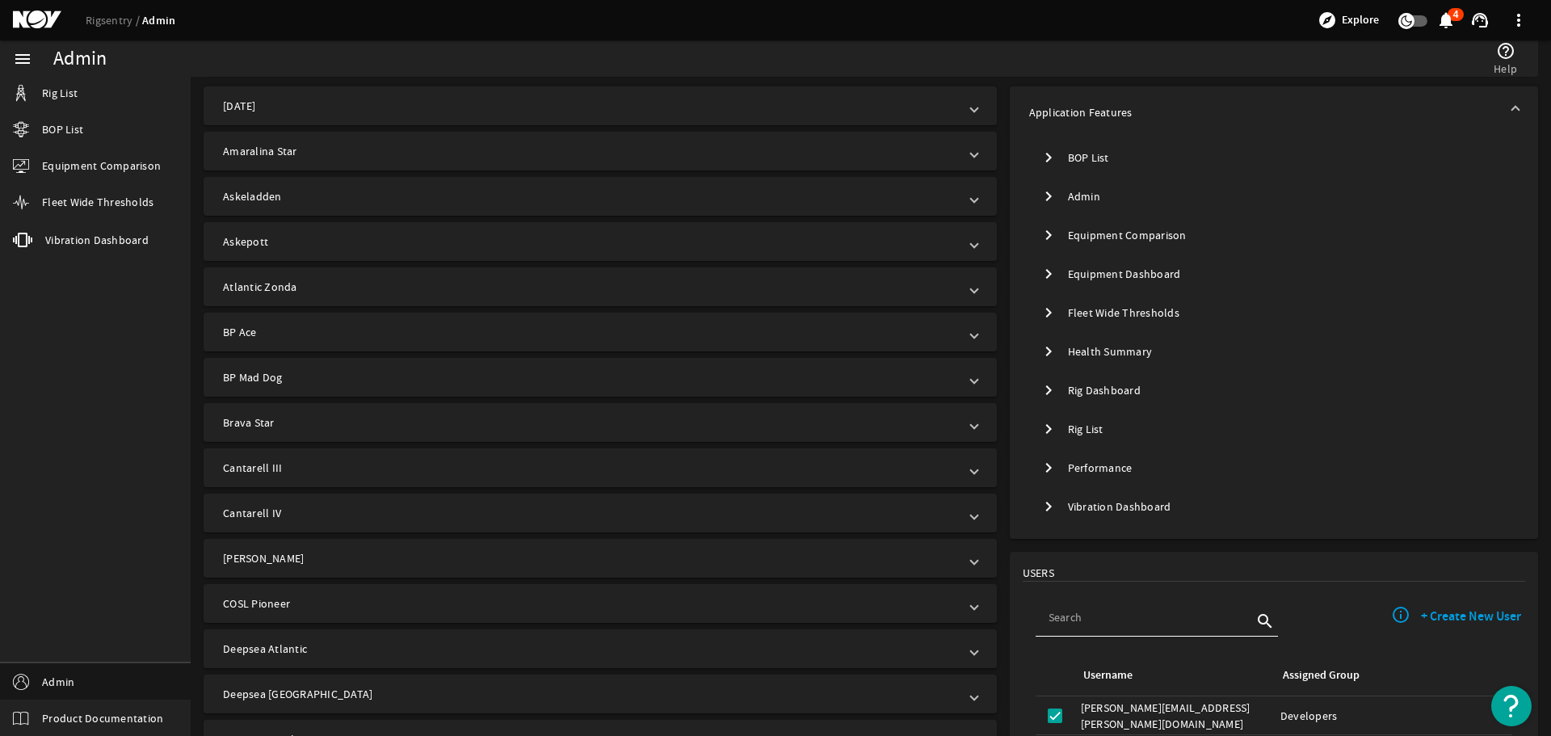
scroll to position [566, 0]
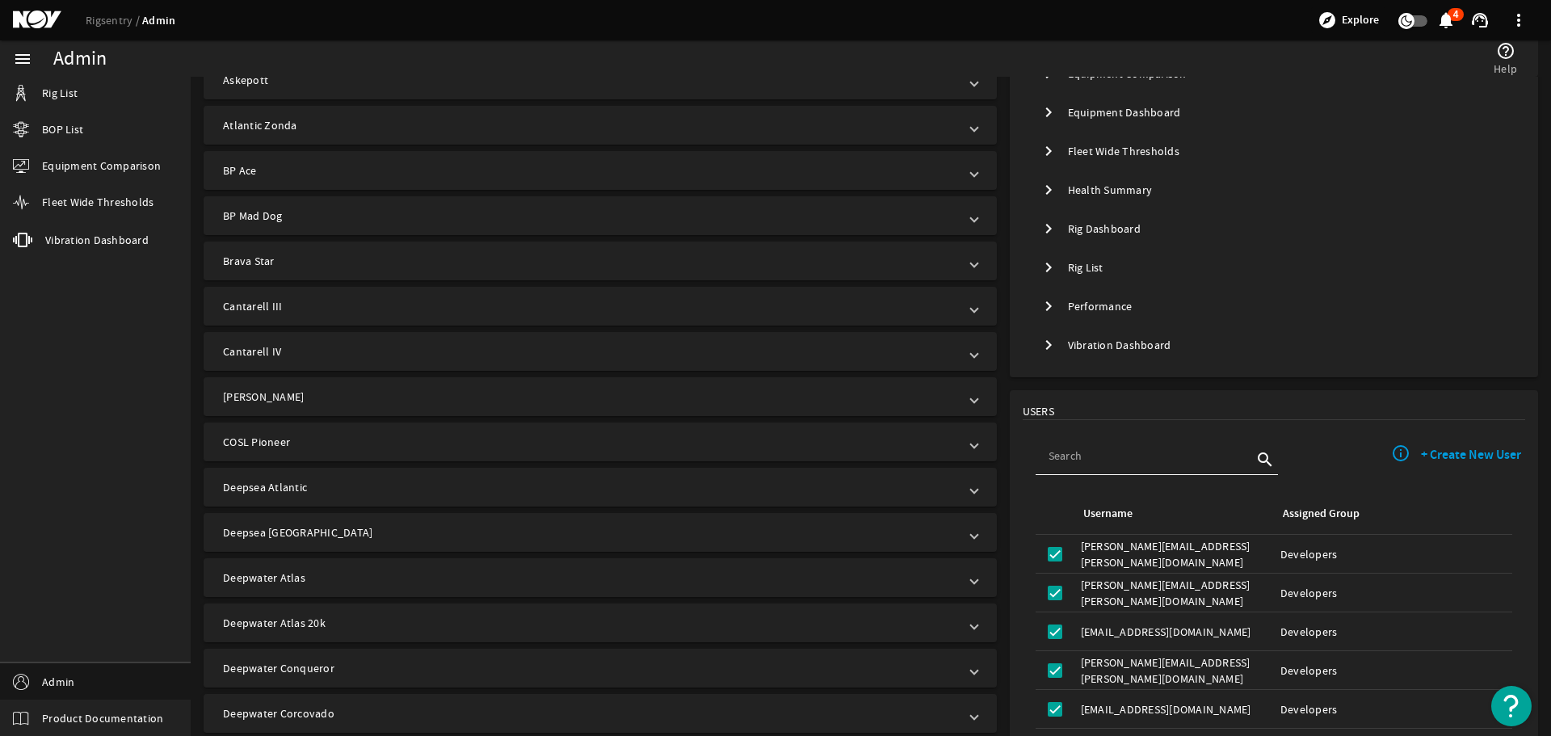
click at [1039, 304] on mat-icon "chevron_right" at bounding box center [1048, 306] width 19 height 19
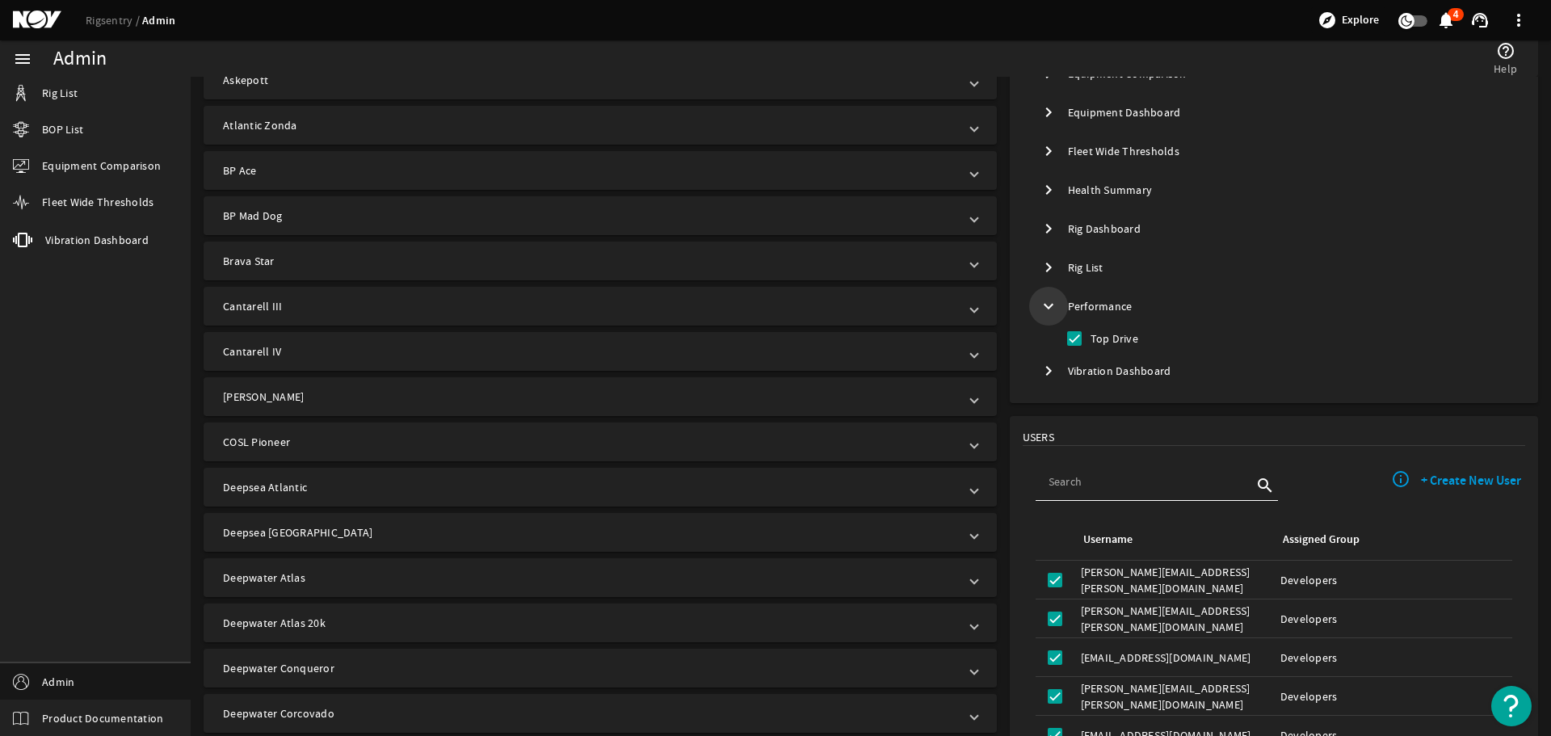
click at [1040, 304] on mat-icon "expand_more" at bounding box center [1048, 306] width 19 height 19
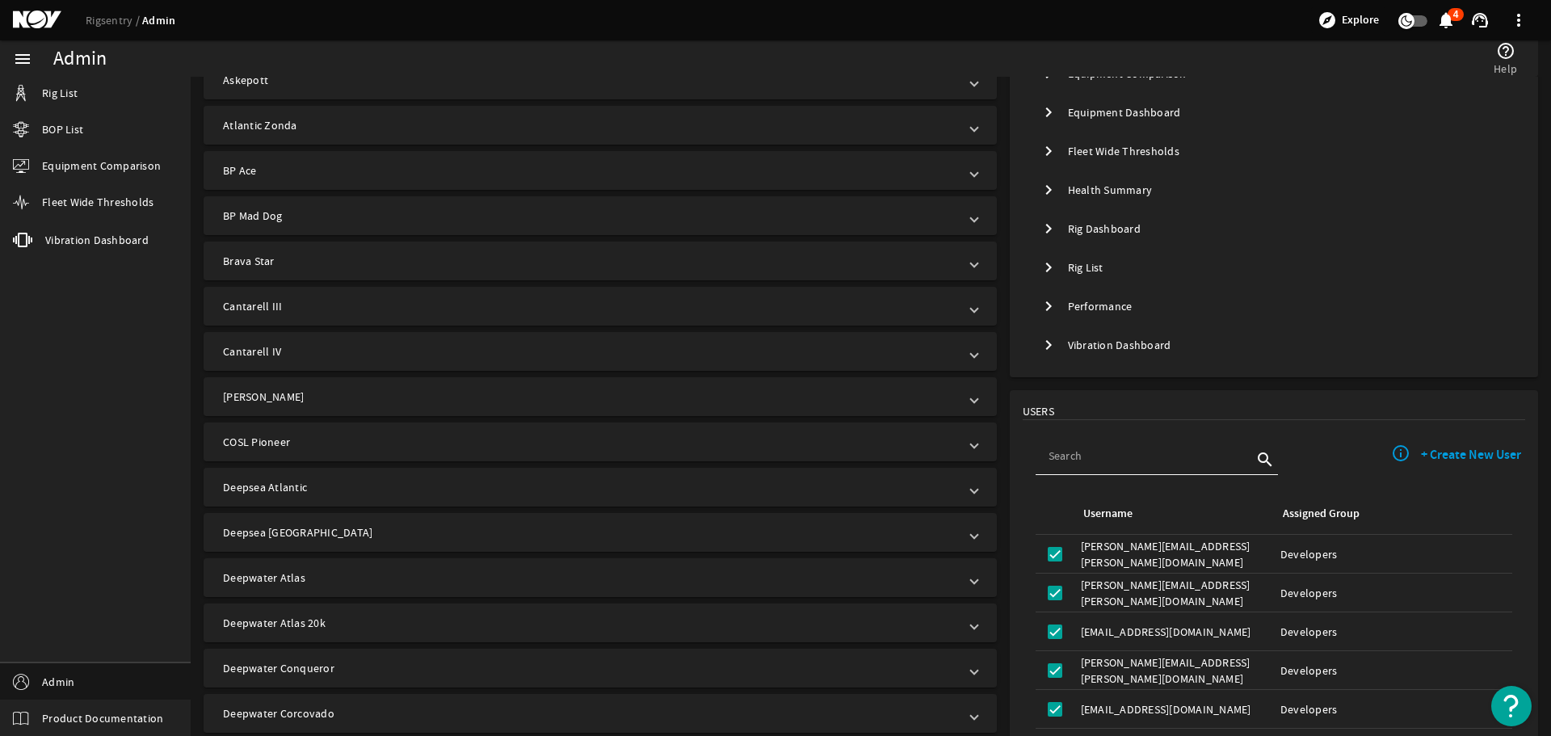
click at [1042, 269] on mat-icon "chevron_right" at bounding box center [1048, 267] width 19 height 19
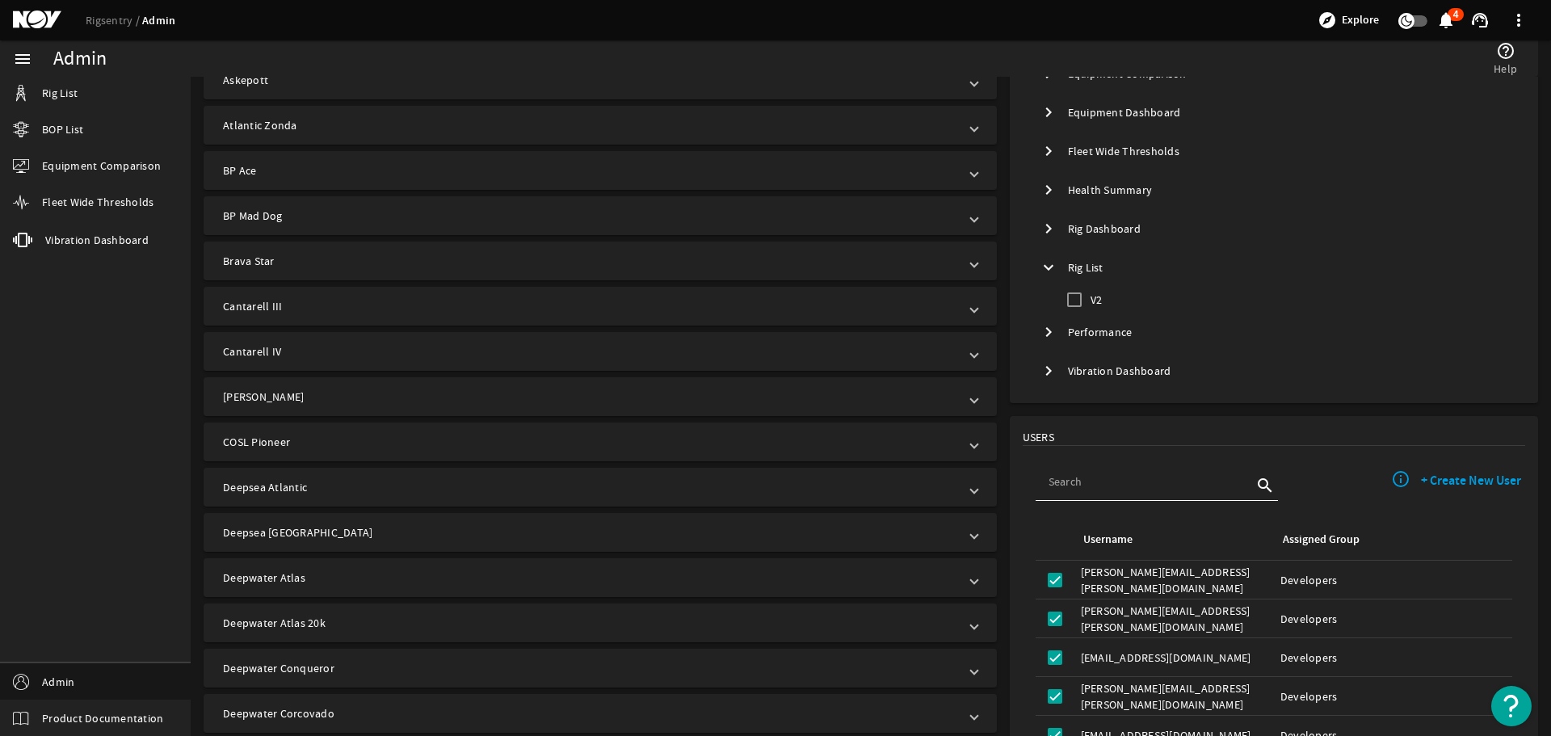
click at [1039, 226] on mat-icon "chevron_right" at bounding box center [1048, 228] width 19 height 19
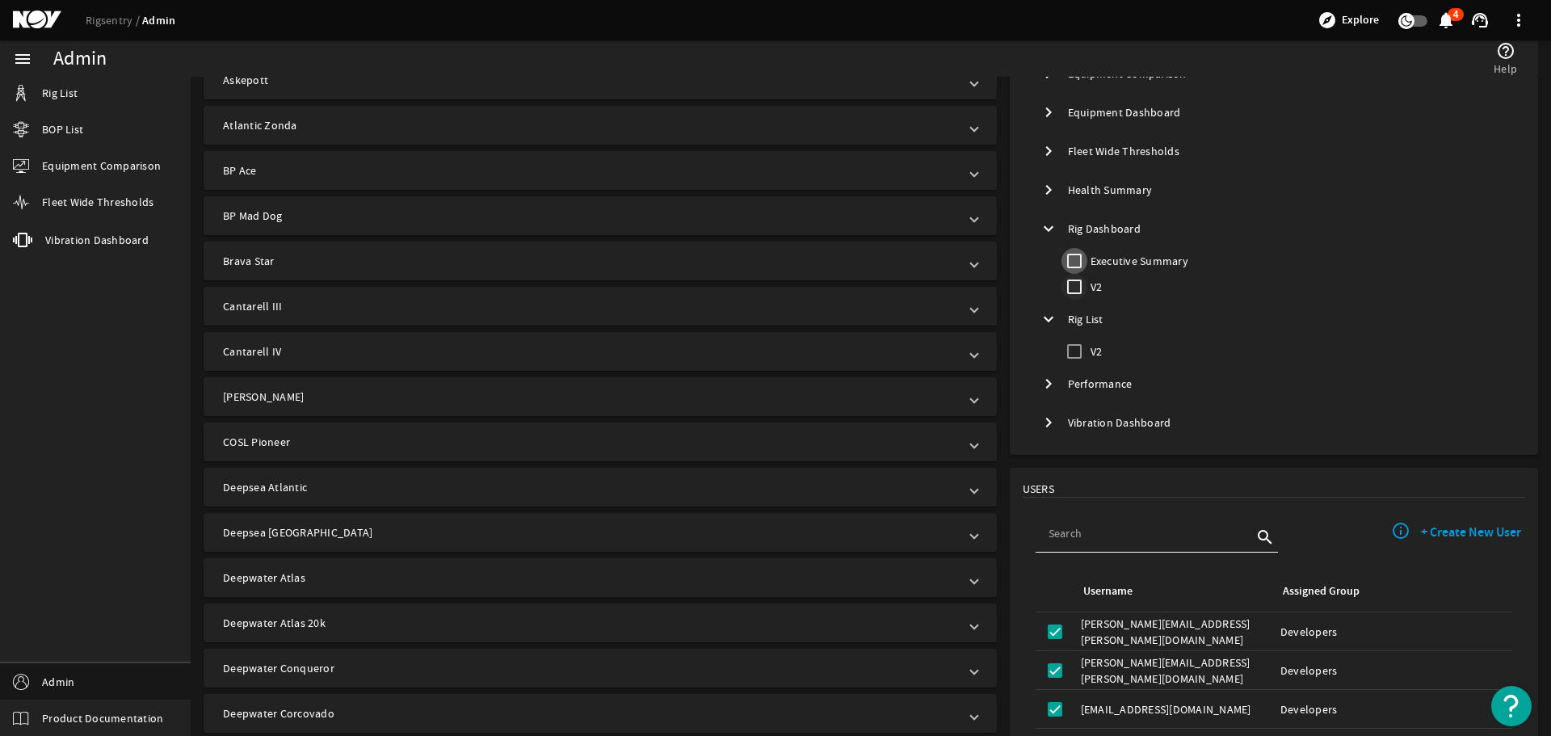
drag, startPoint x: 1065, startPoint y: 261, endPoint x: 1068, endPoint y: 274, distance: 13.3
click at [1067, 264] on input "Executive Summary" at bounding box center [1075, 261] width 26 height 26
checkbox input "true"
click at [1067, 289] on input "V2" at bounding box center [1075, 287] width 26 height 26
checkbox input "true"
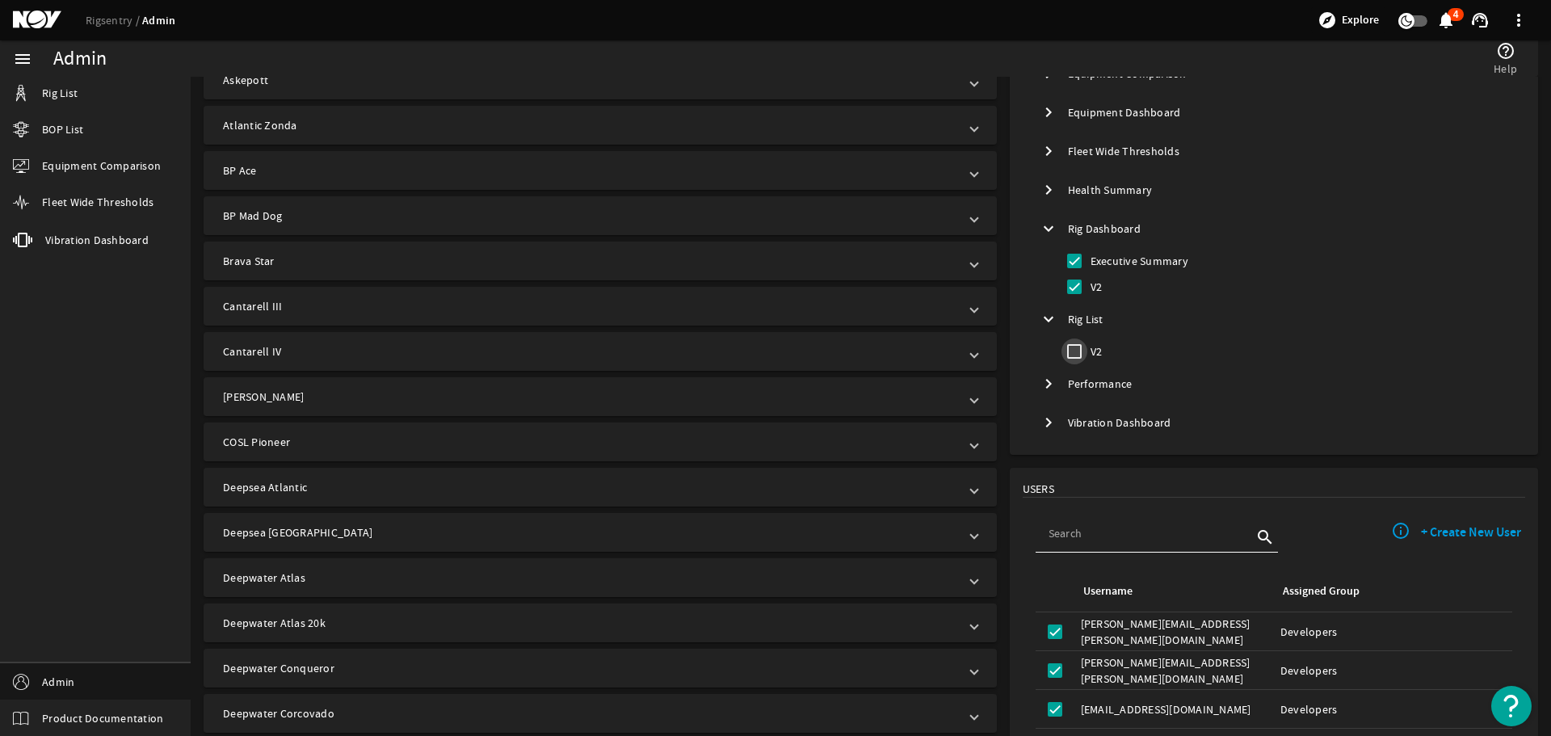
click at [1071, 352] on input "V2" at bounding box center [1075, 352] width 26 height 26
checkbox input "true"
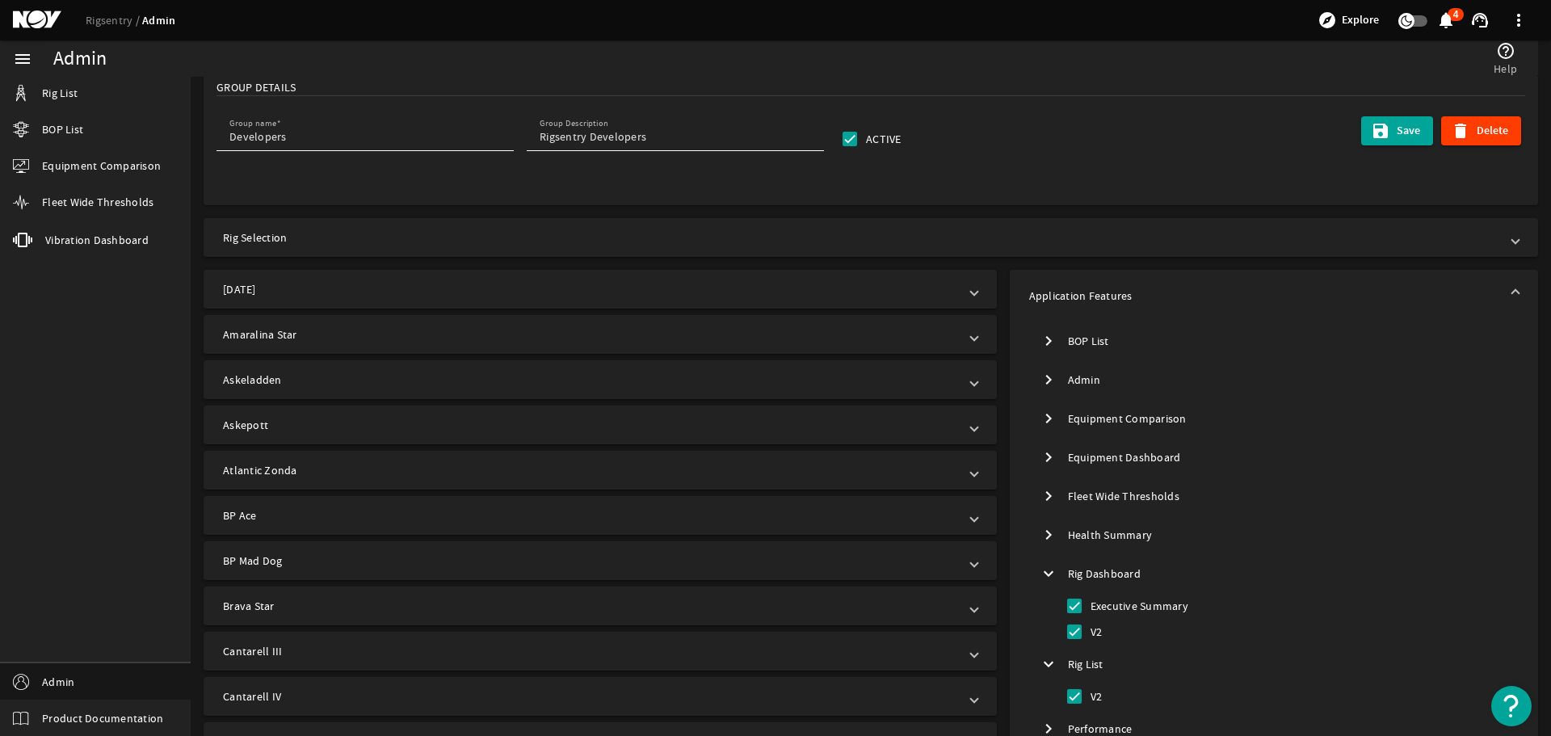
scroll to position [162, 0]
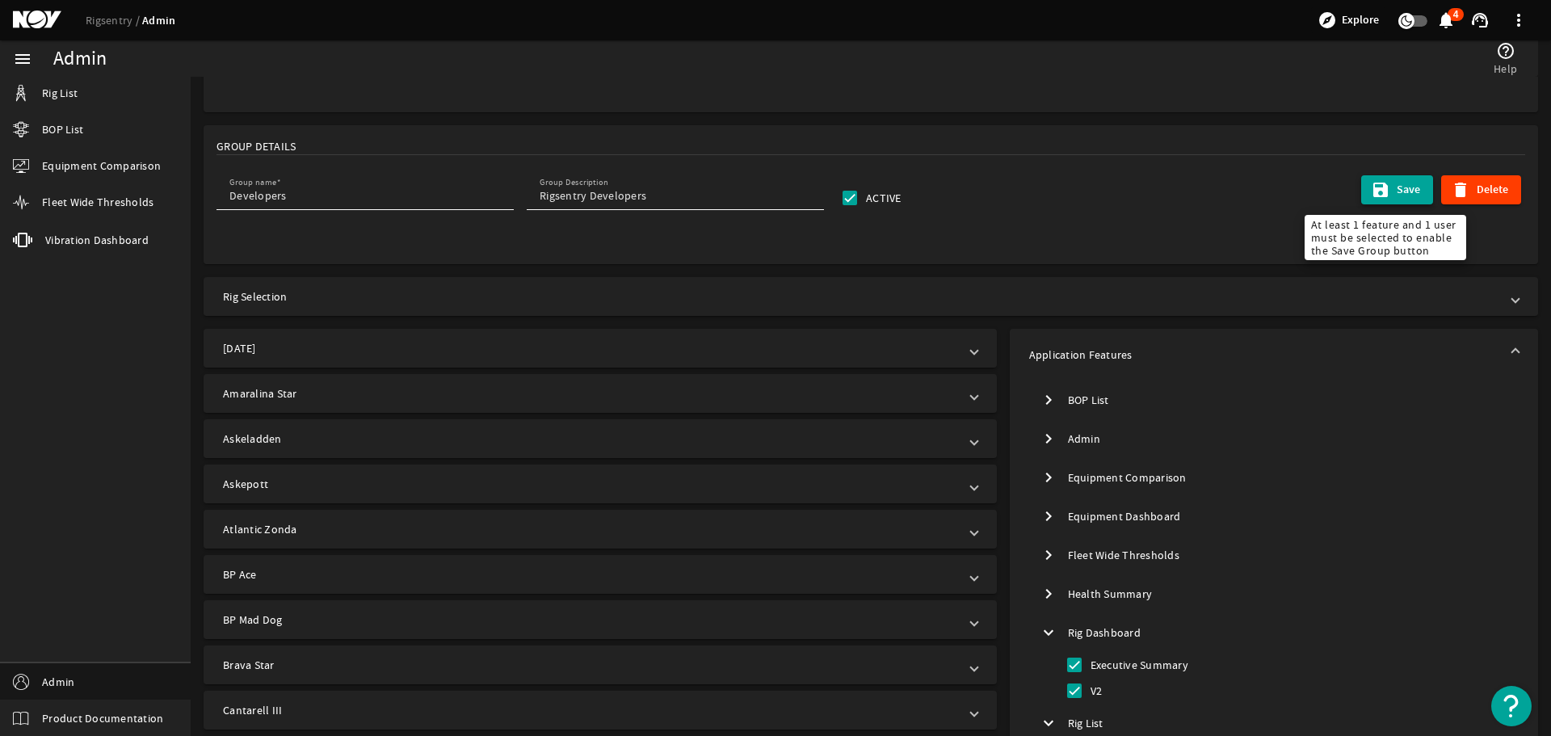
click at [1381, 188] on span "submit" at bounding box center [1397, 189] width 72 height 39
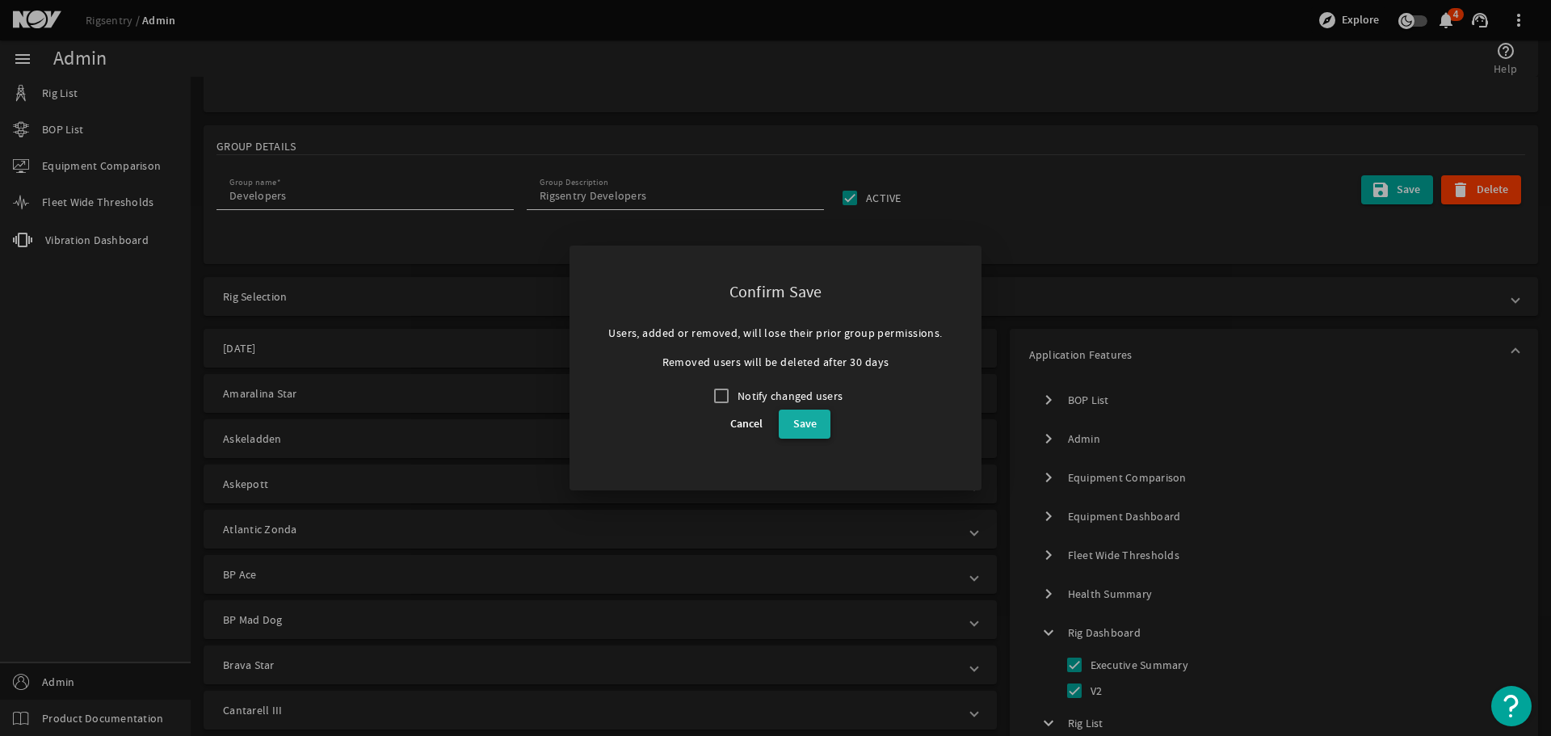
click at [796, 424] on span "Save" at bounding box center [804, 423] width 23 height 19
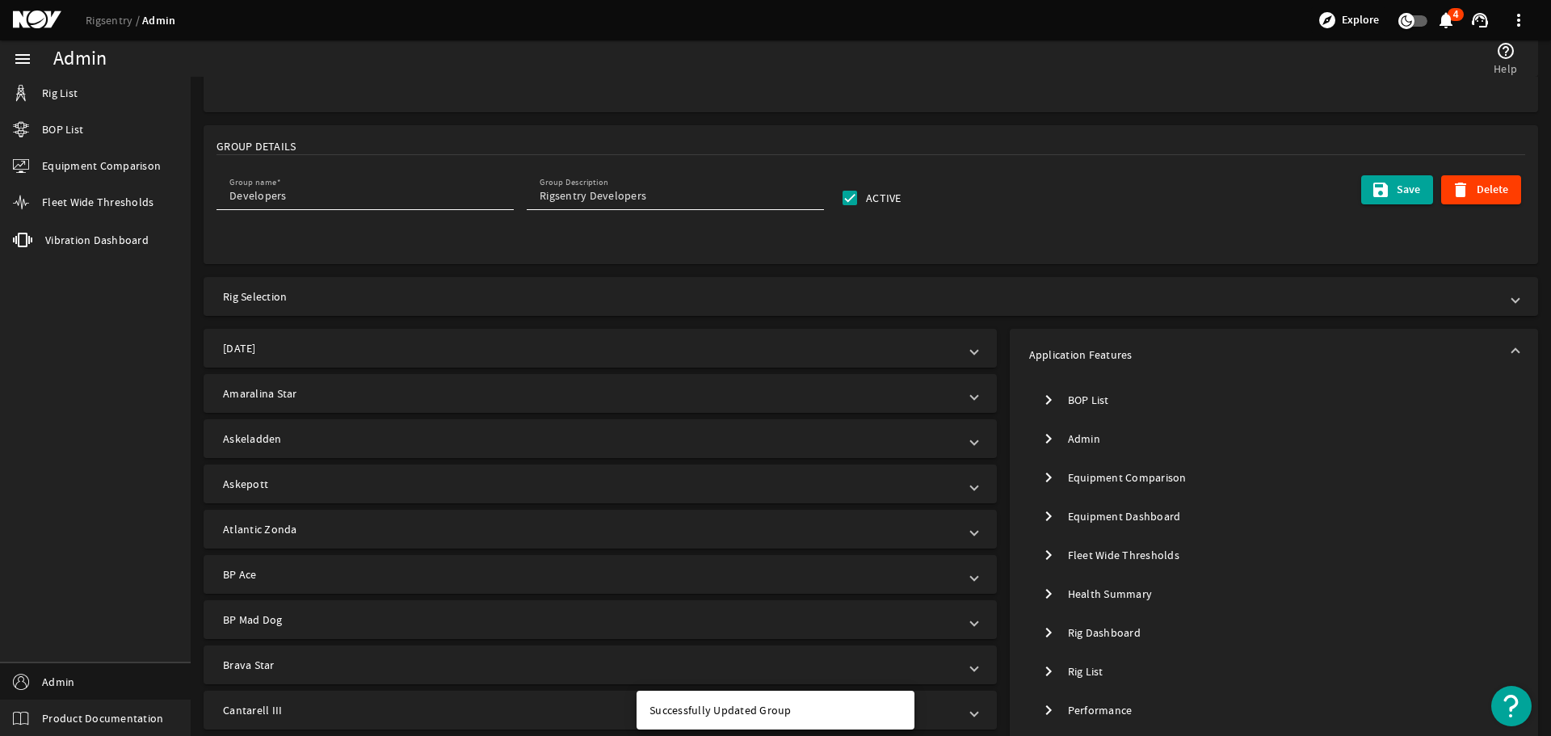
drag, startPoint x: 106, startPoint y: 20, endPoint x: 135, endPoint y: 35, distance: 32.5
click at [106, 20] on link "Rigsentry" at bounding box center [114, 20] width 57 height 15
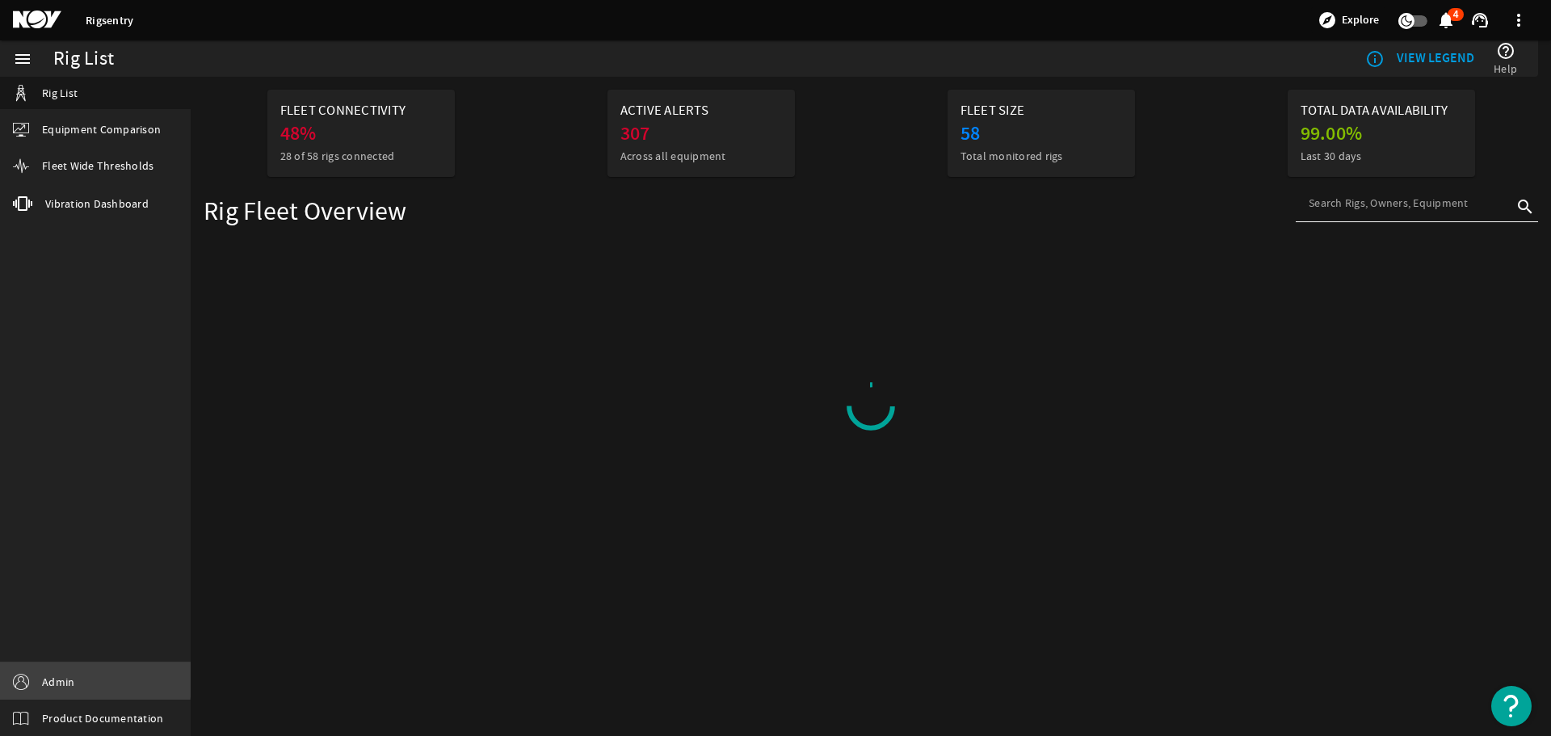
click at [48, 677] on span "Admin" at bounding box center [58, 682] width 32 height 16
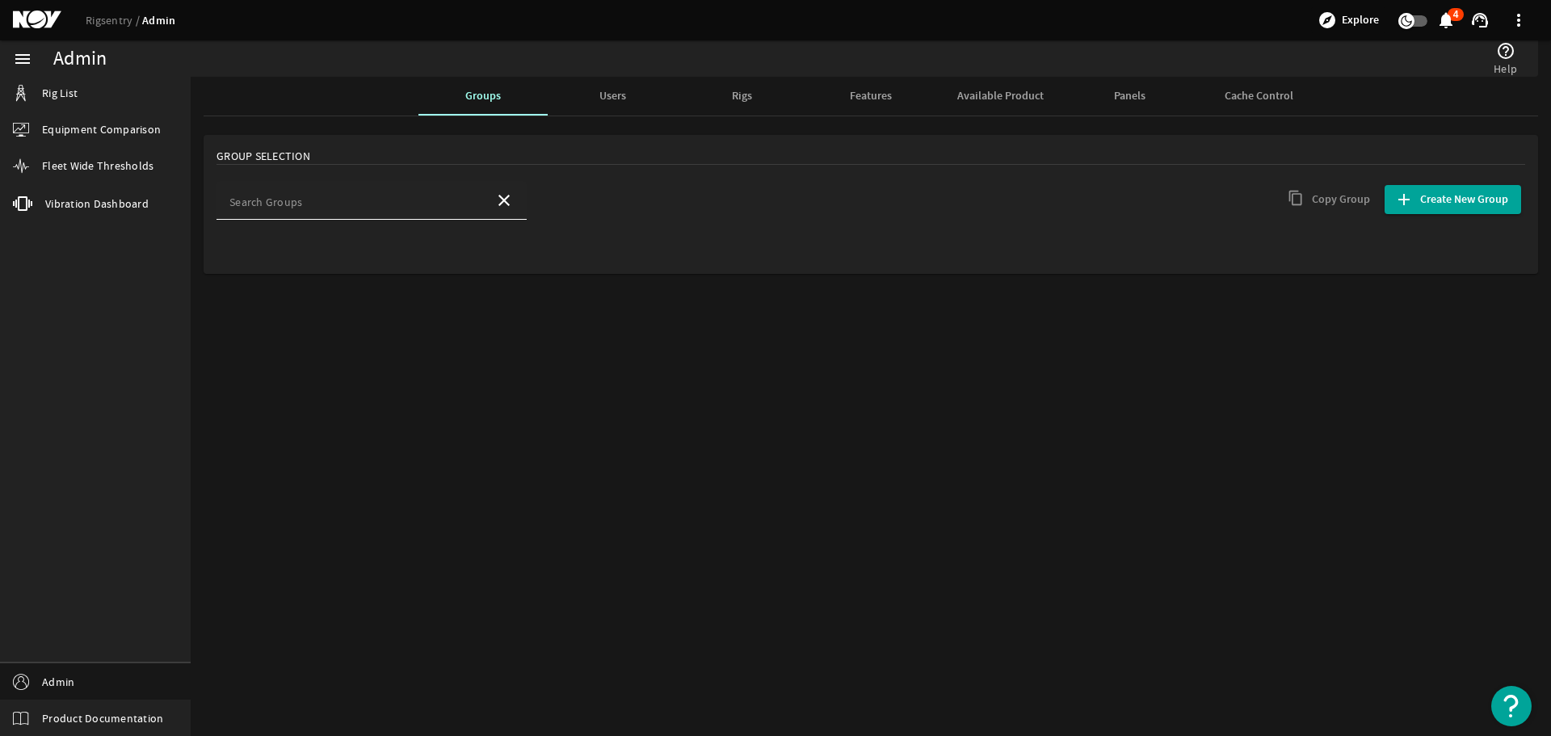
click at [267, 203] on mat-label "Search Groups" at bounding box center [265, 202] width 73 height 15
click at [267, 203] on input "Search Groups" at bounding box center [355, 205] width 252 height 16
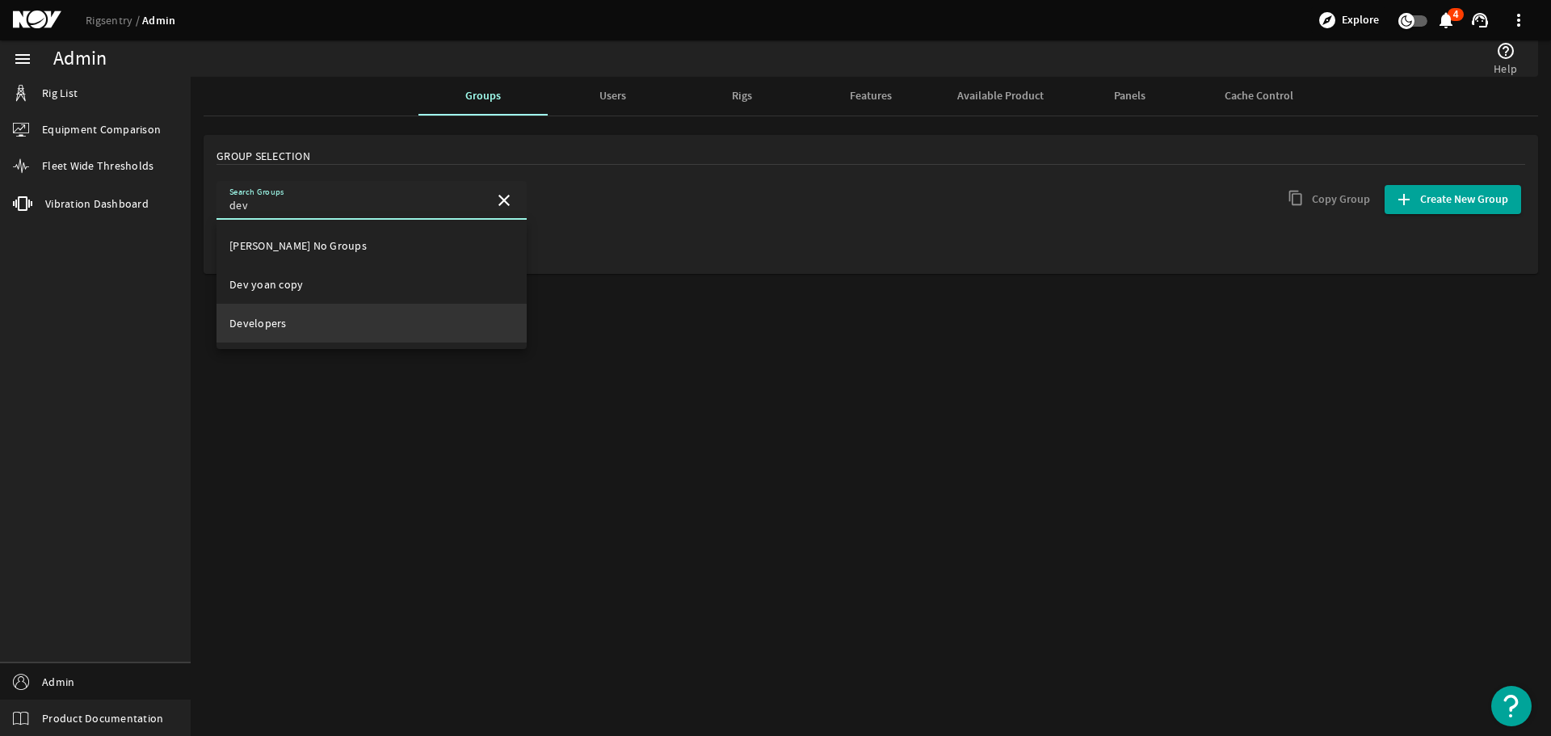
click at [265, 325] on span "Developers" at bounding box center [257, 323] width 57 height 15
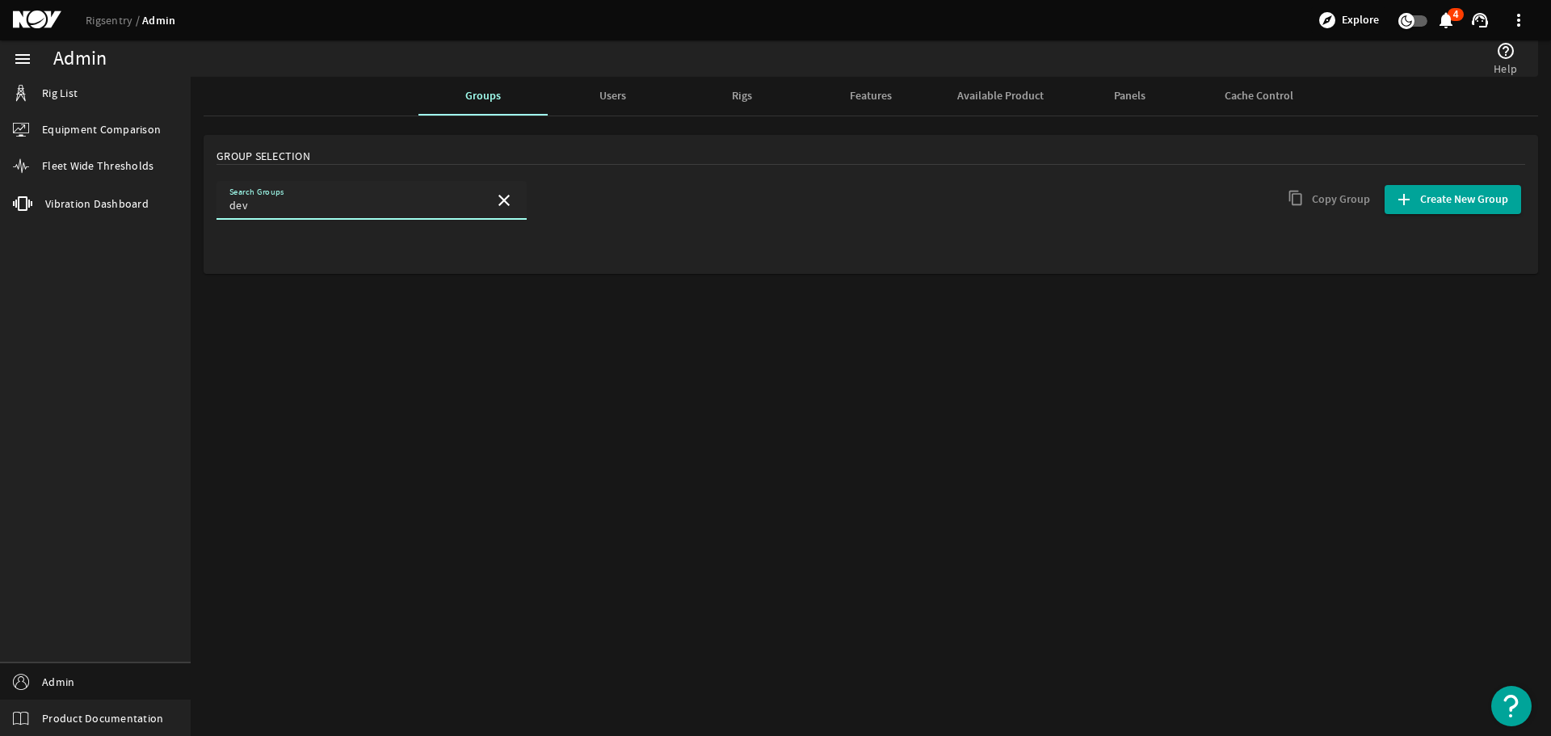
type input "Developers"
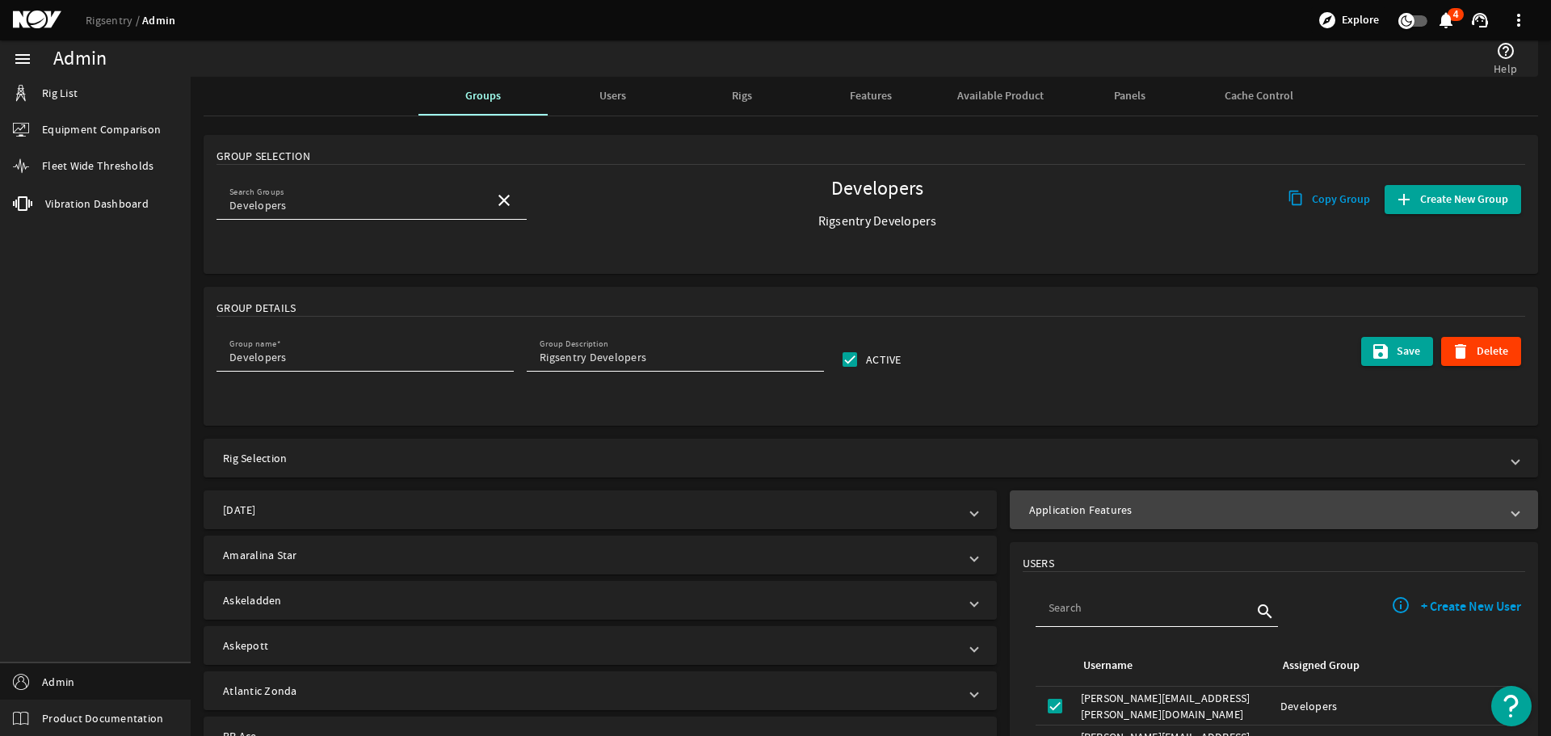
click at [1164, 509] on mat-panel-title "Application Features" at bounding box center [1264, 510] width 470 height 16
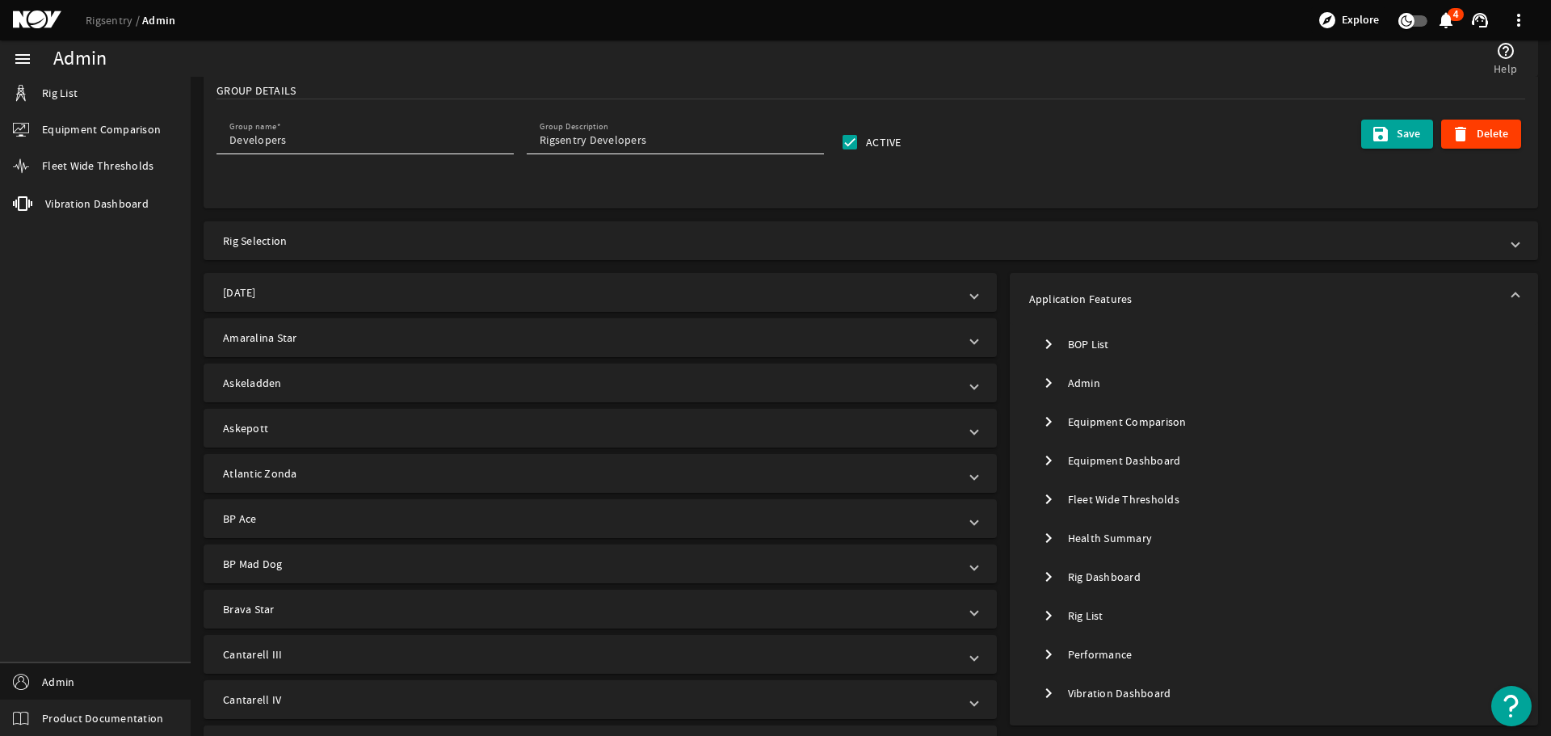
scroll to position [323, 0]
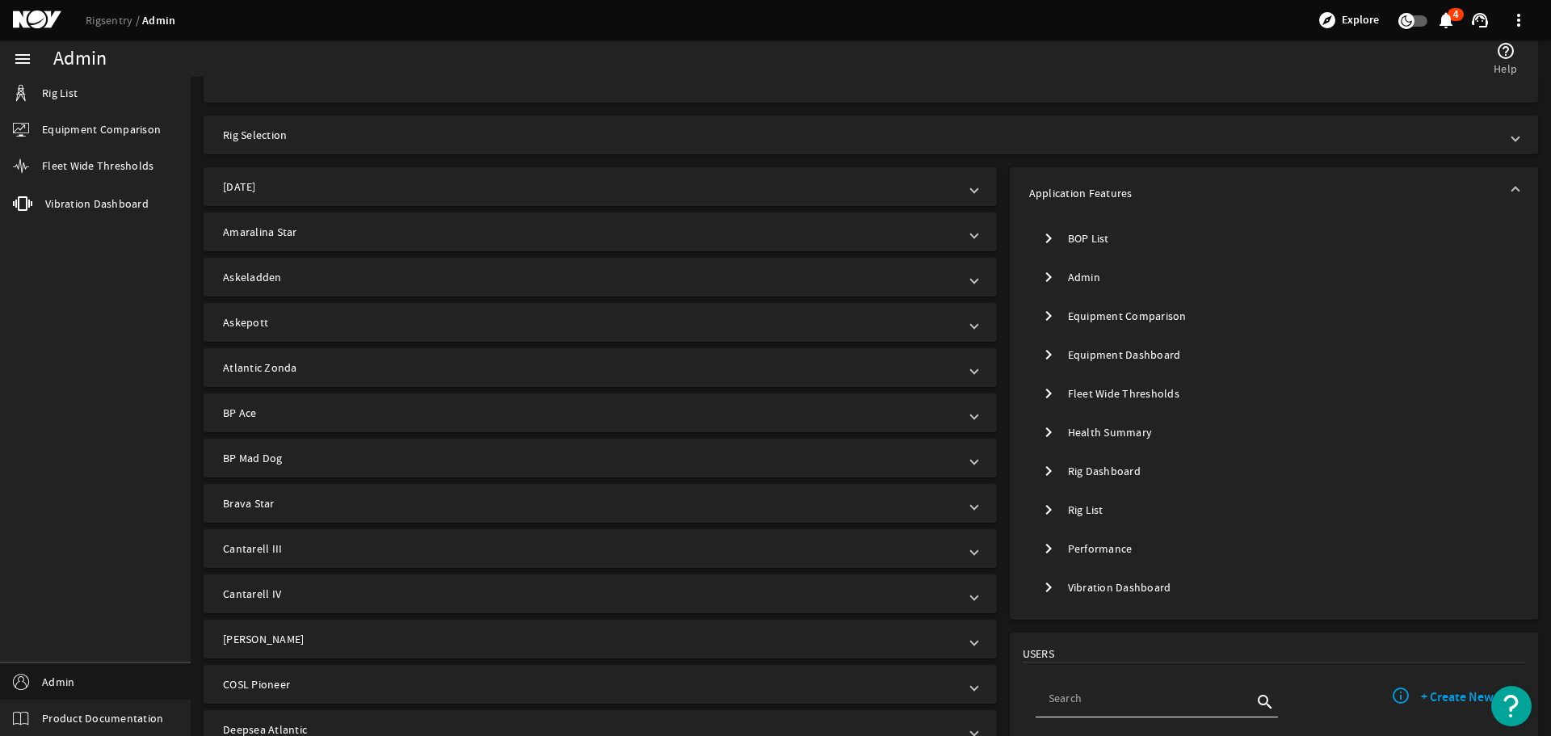
click at [1088, 281] on mat-tree-node "chevron_right Admin" at bounding box center [1274, 277] width 490 height 39
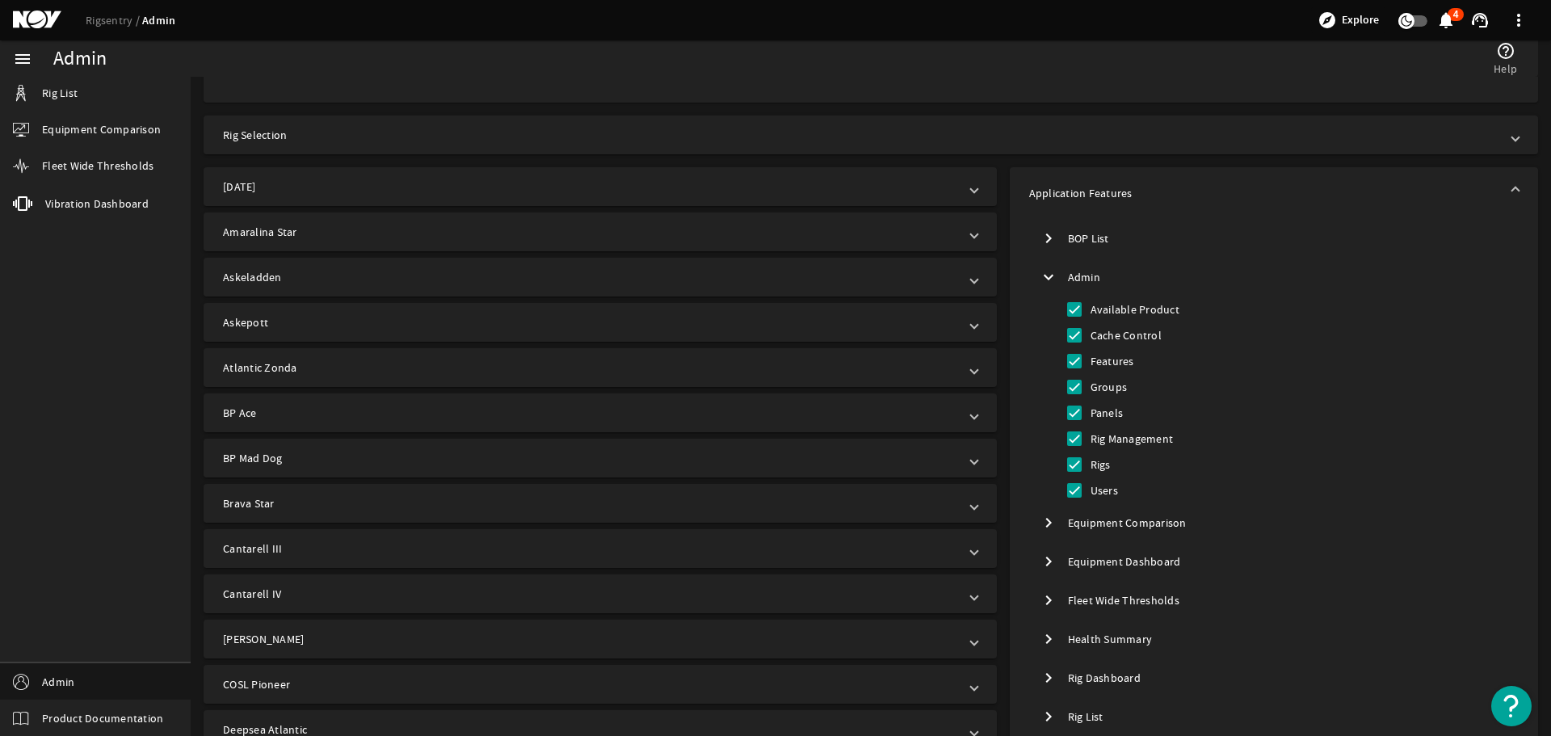
click at [1043, 275] on mat-icon "expand_more" at bounding box center [1048, 276] width 19 height 19
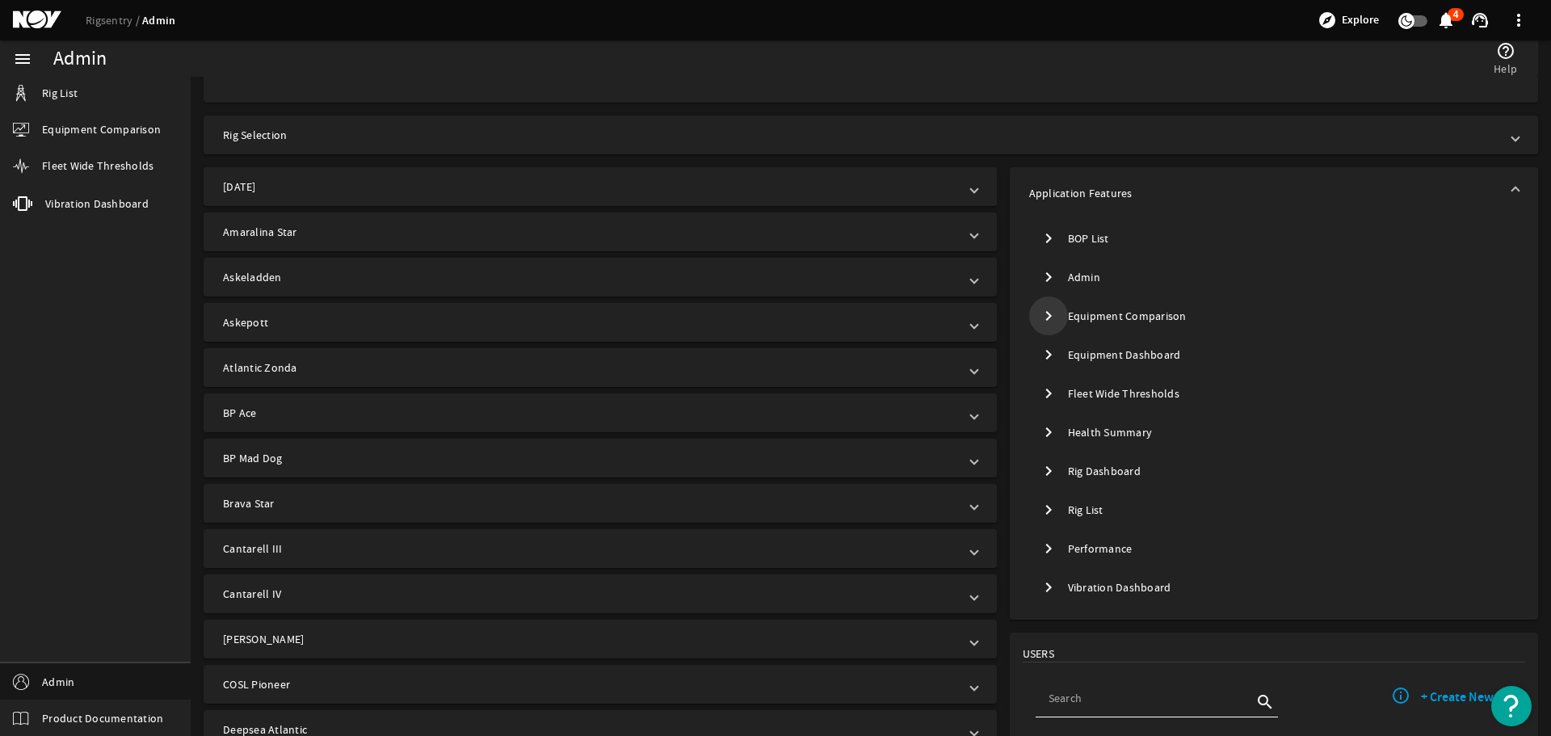
click at [1039, 317] on mat-icon "chevron_right" at bounding box center [1048, 315] width 19 height 19
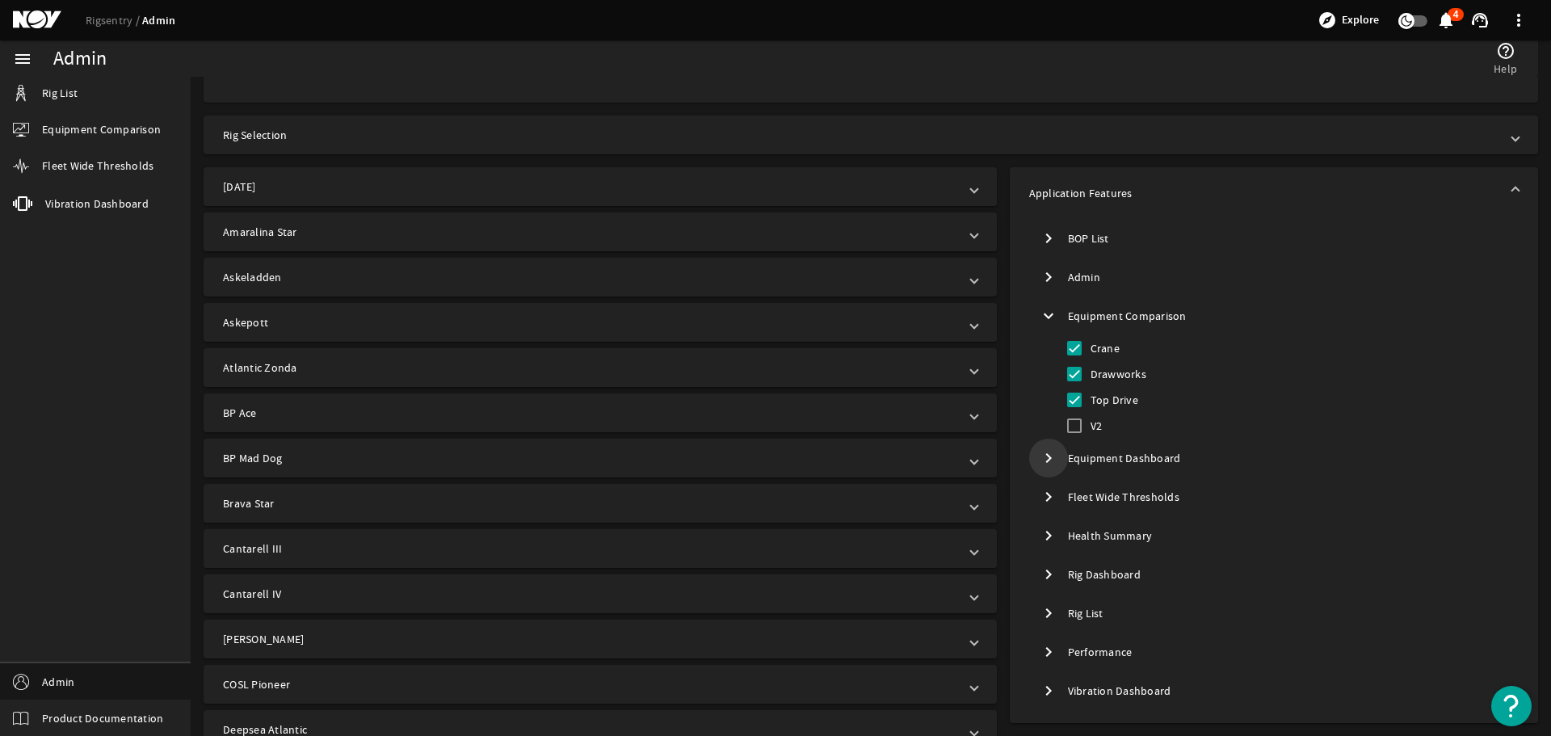
click at [1043, 464] on mat-icon "chevron_right" at bounding box center [1048, 457] width 19 height 19
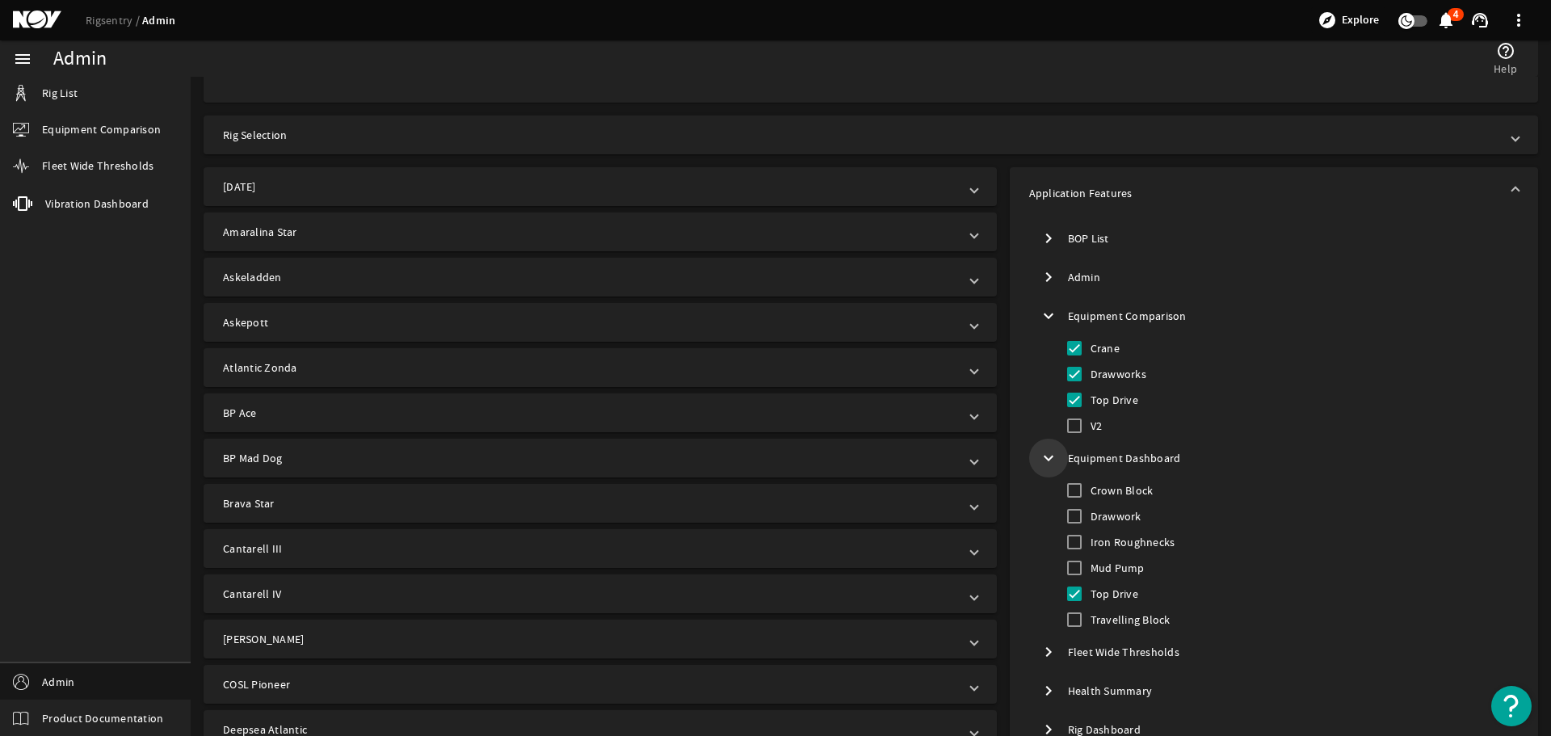
click at [1043, 464] on mat-icon "expand_more" at bounding box center [1048, 457] width 19 height 19
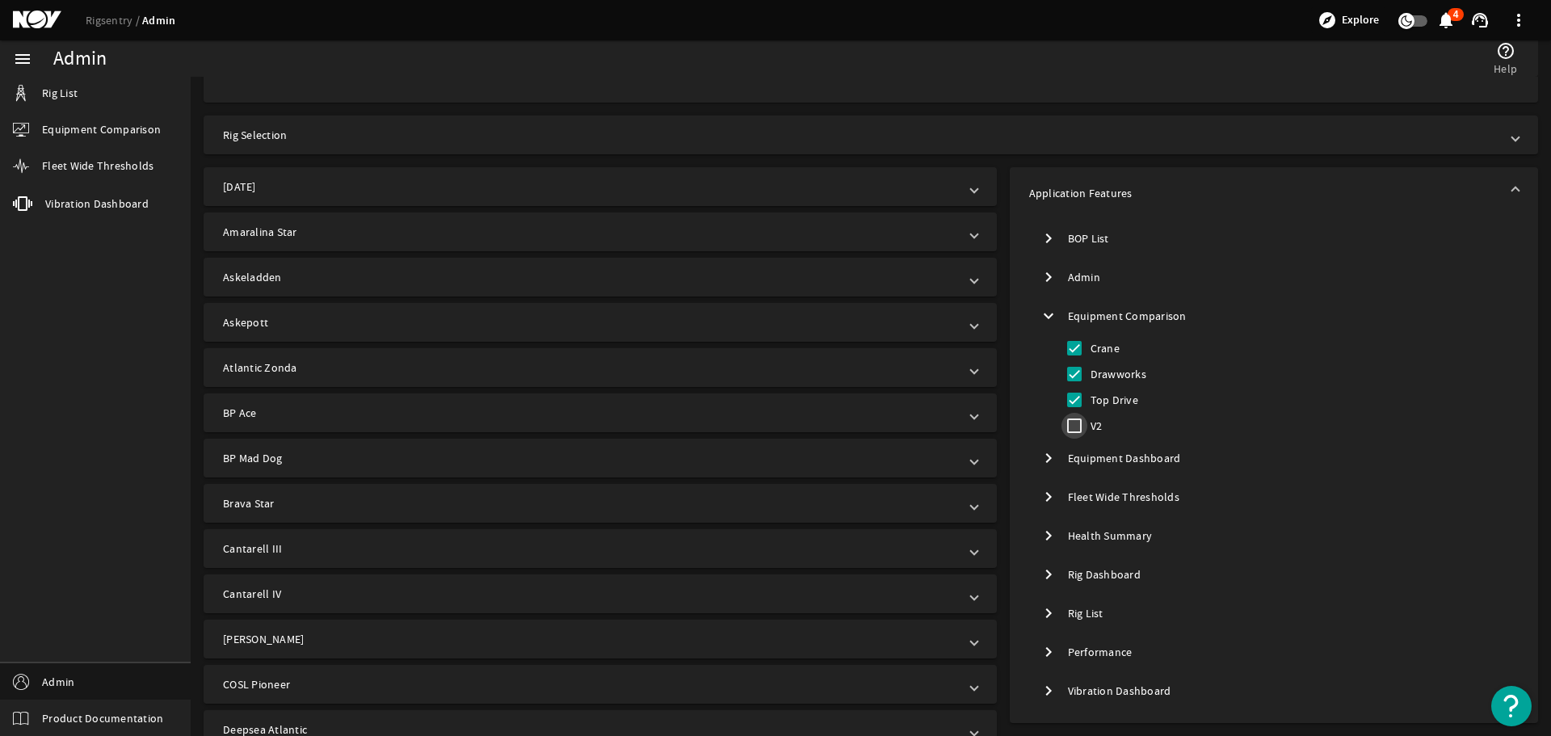
click at [1067, 427] on input "V2" at bounding box center [1075, 426] width 26 height 26
checkbox input "true"
click at [1047, 494] on mat-icon "chevron_right" at bounding box center [1048, 496] width 19 height 19
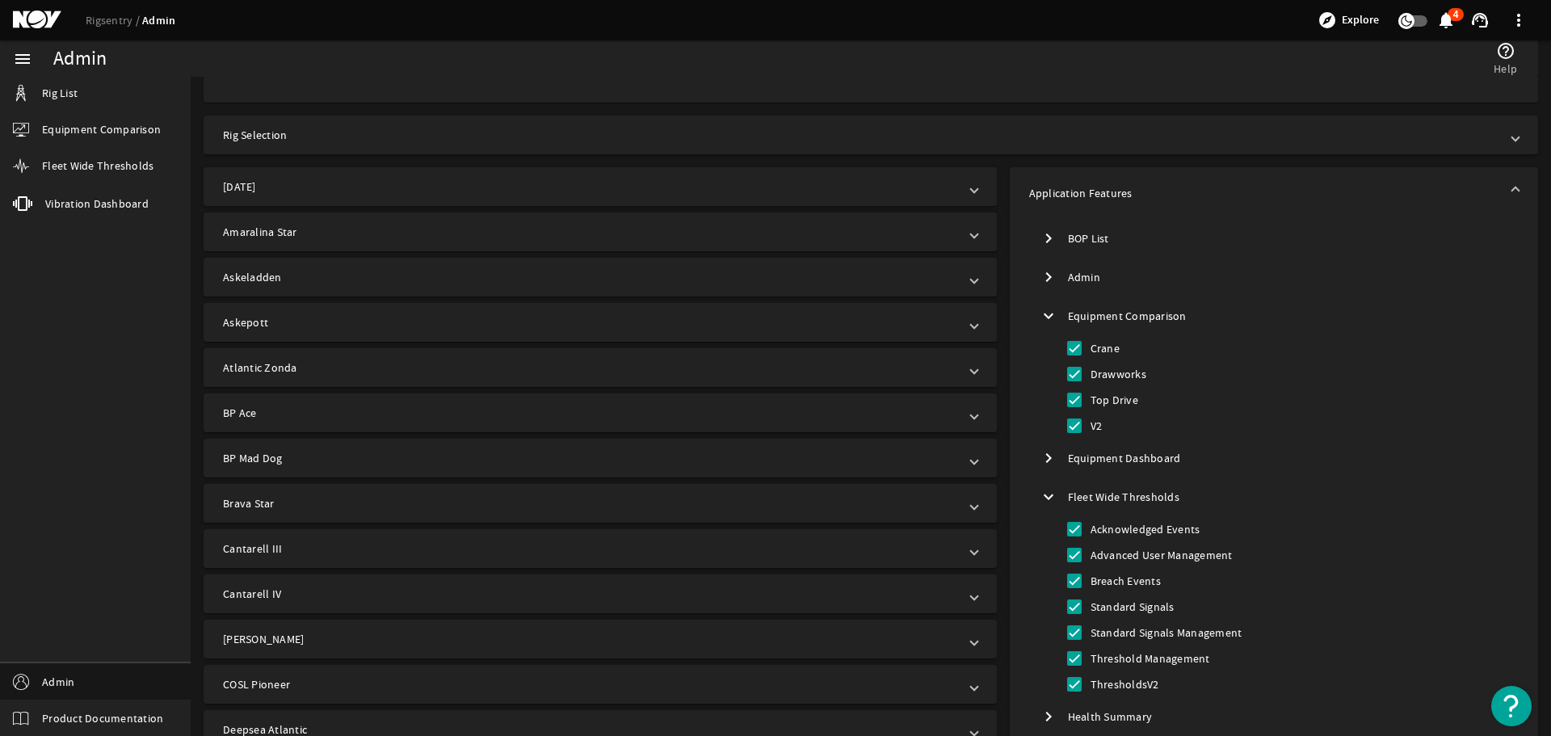
click at [1047, 494] on mat-icon "expand_more" at bounding box center [1048, 496] width 19 height 19
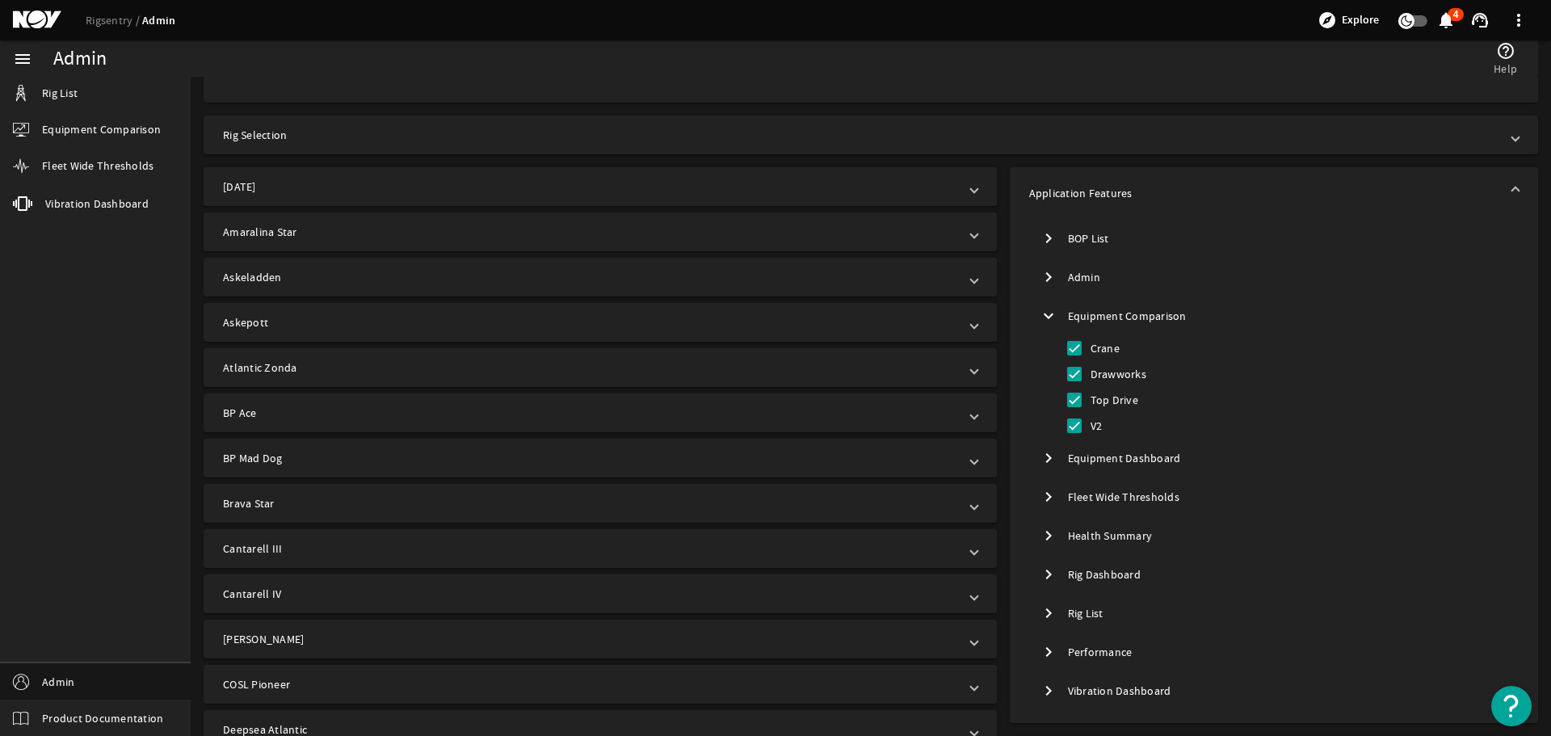
click at [1043, 534] on mat-icon "chevron_right" at bounding box center [1048, 535] width 19 height 19
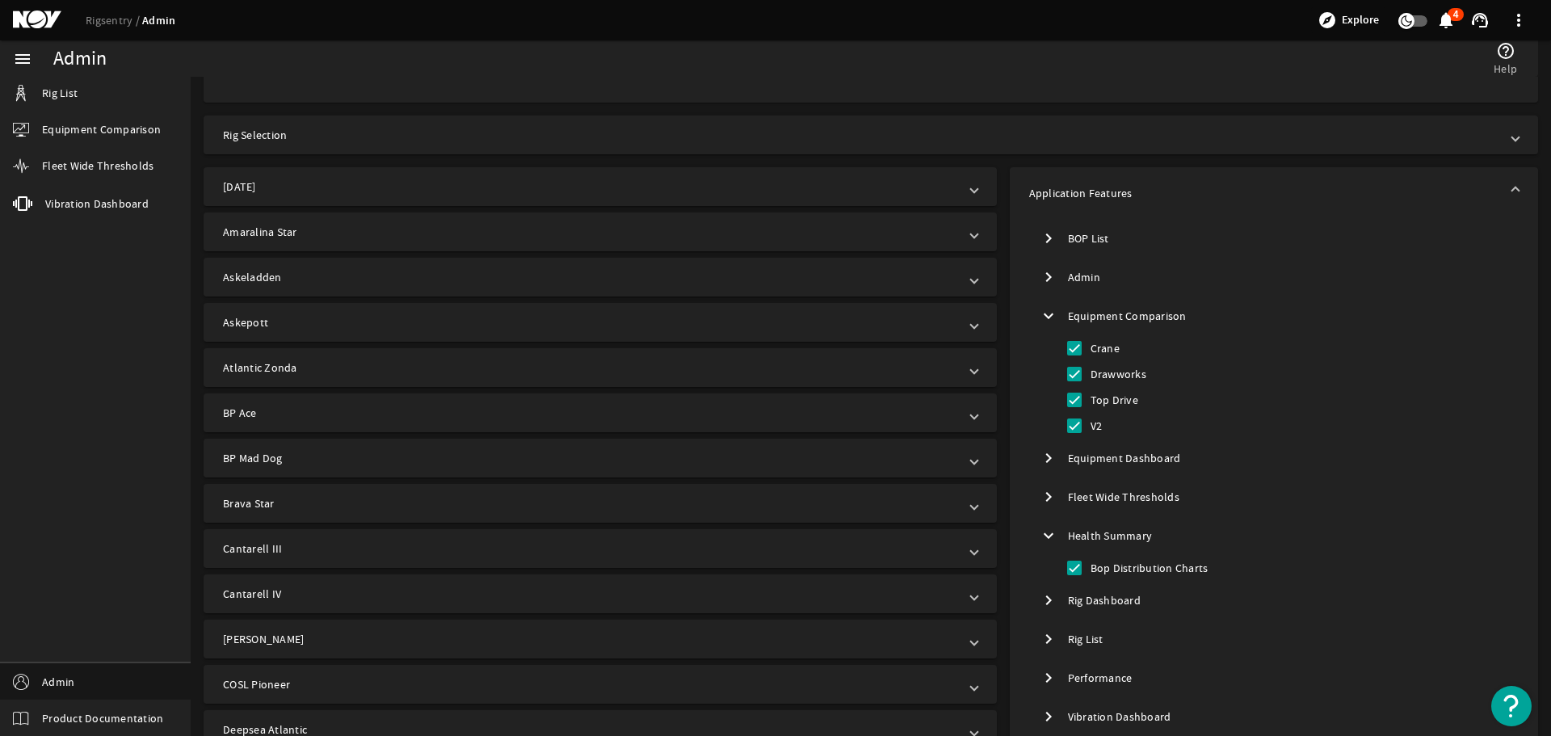
click at [1043, 534] on mat-icon "expand_more" at bounding box center [1048, 535] width 19 height 19
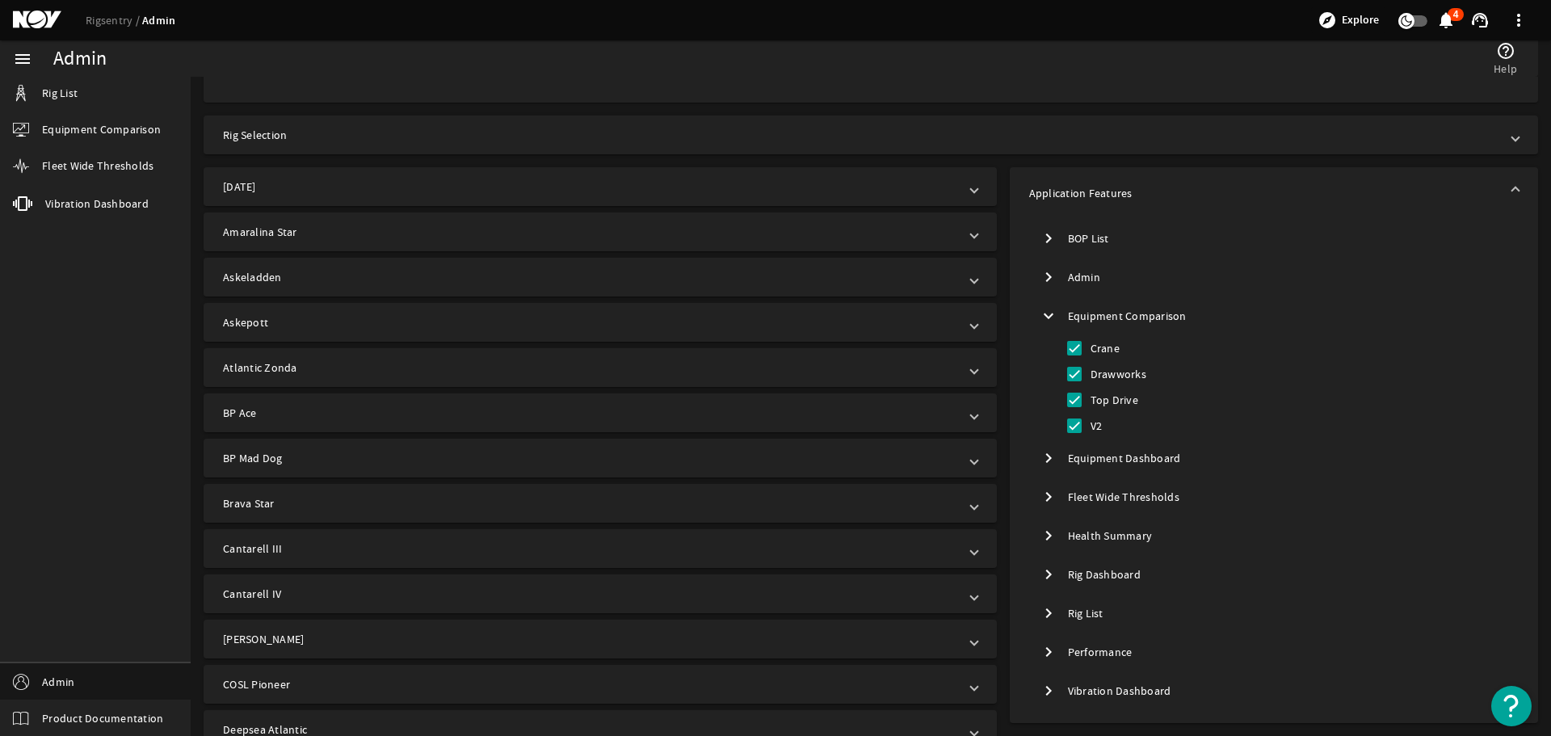
click at [1043, 571] on mat-icon "chevron_right" at bounding box center [1048, 574] width 19 height 19
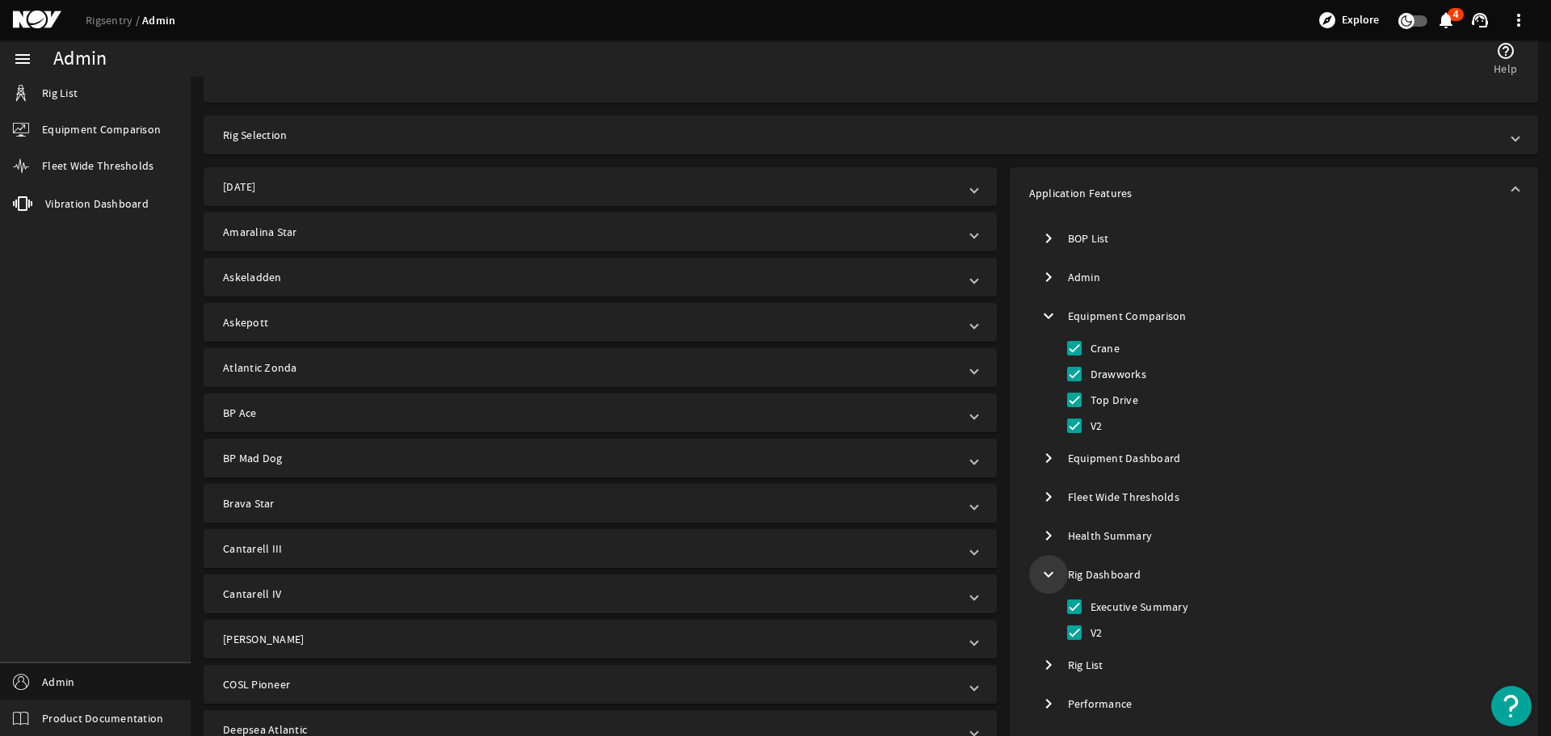
click at [1043, 571] on mat-icon "expand_more" at bounding box center [1048, 574] width 19 height 19
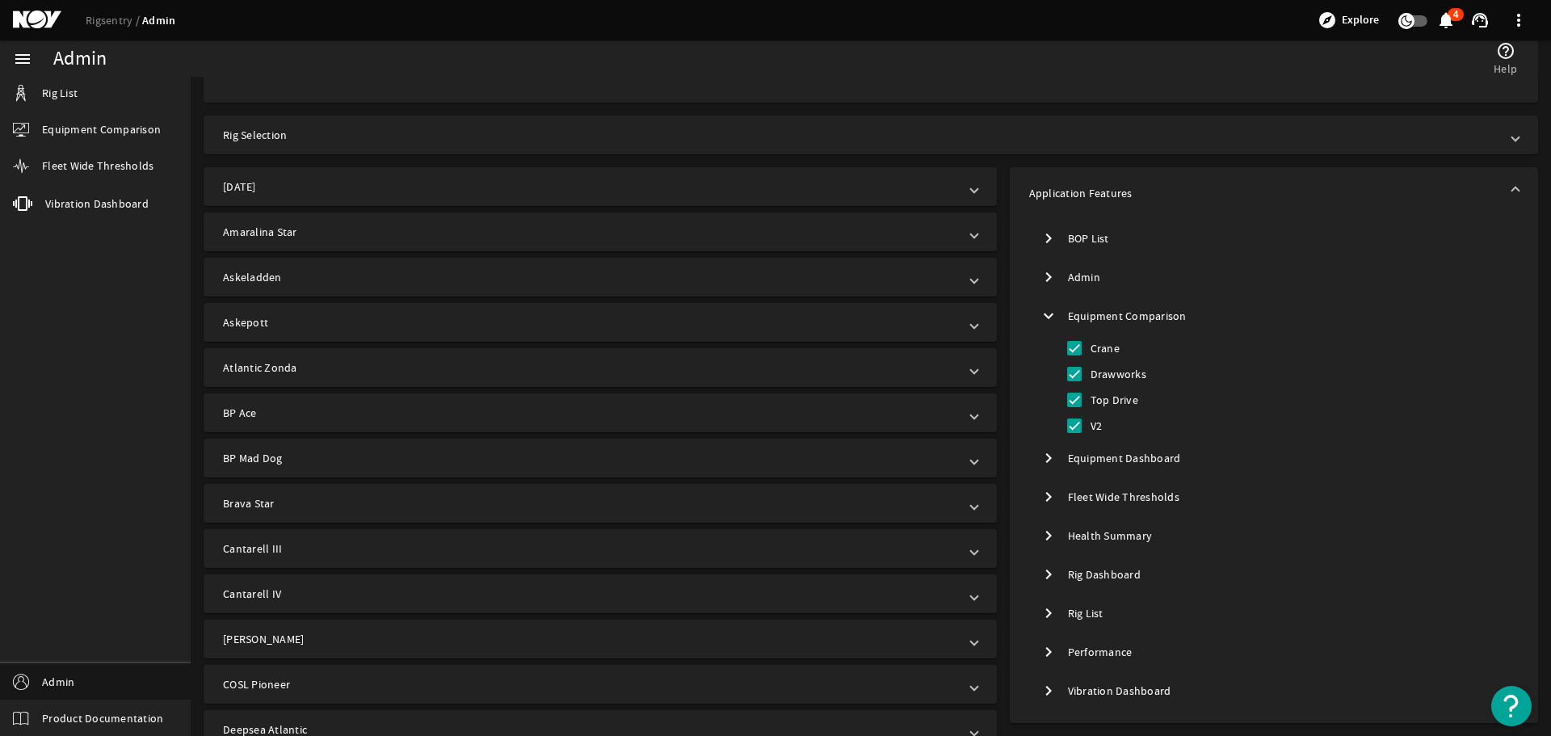
click at [1041, 652] on mat-icon "chevron_right" at bounding box center [1048, 651] width 19 height 19
click at [1039, 615] on mat-icon "chevron_right" at bounding box center [1048, 613] width 19 height 19
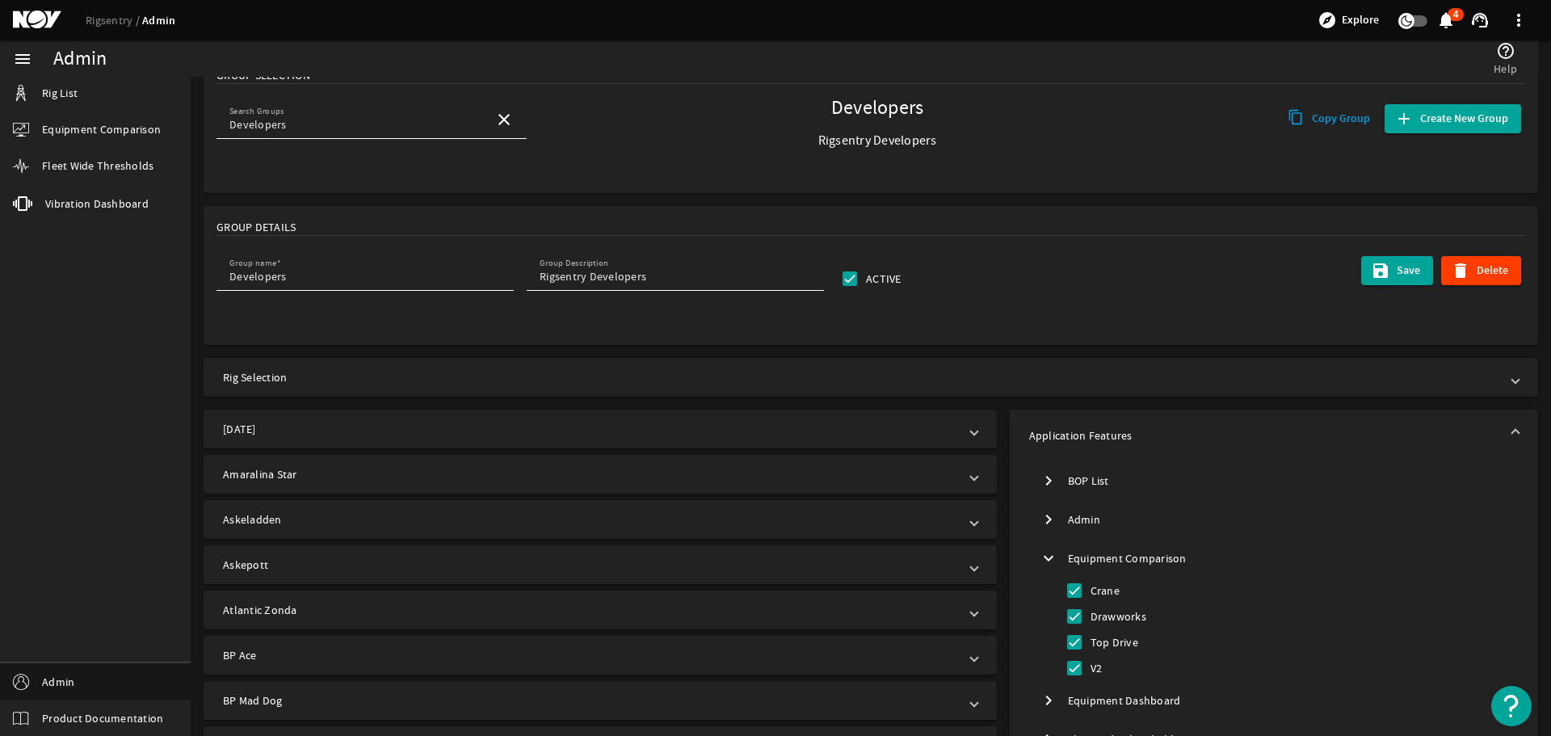
scroll to position [0, 0]
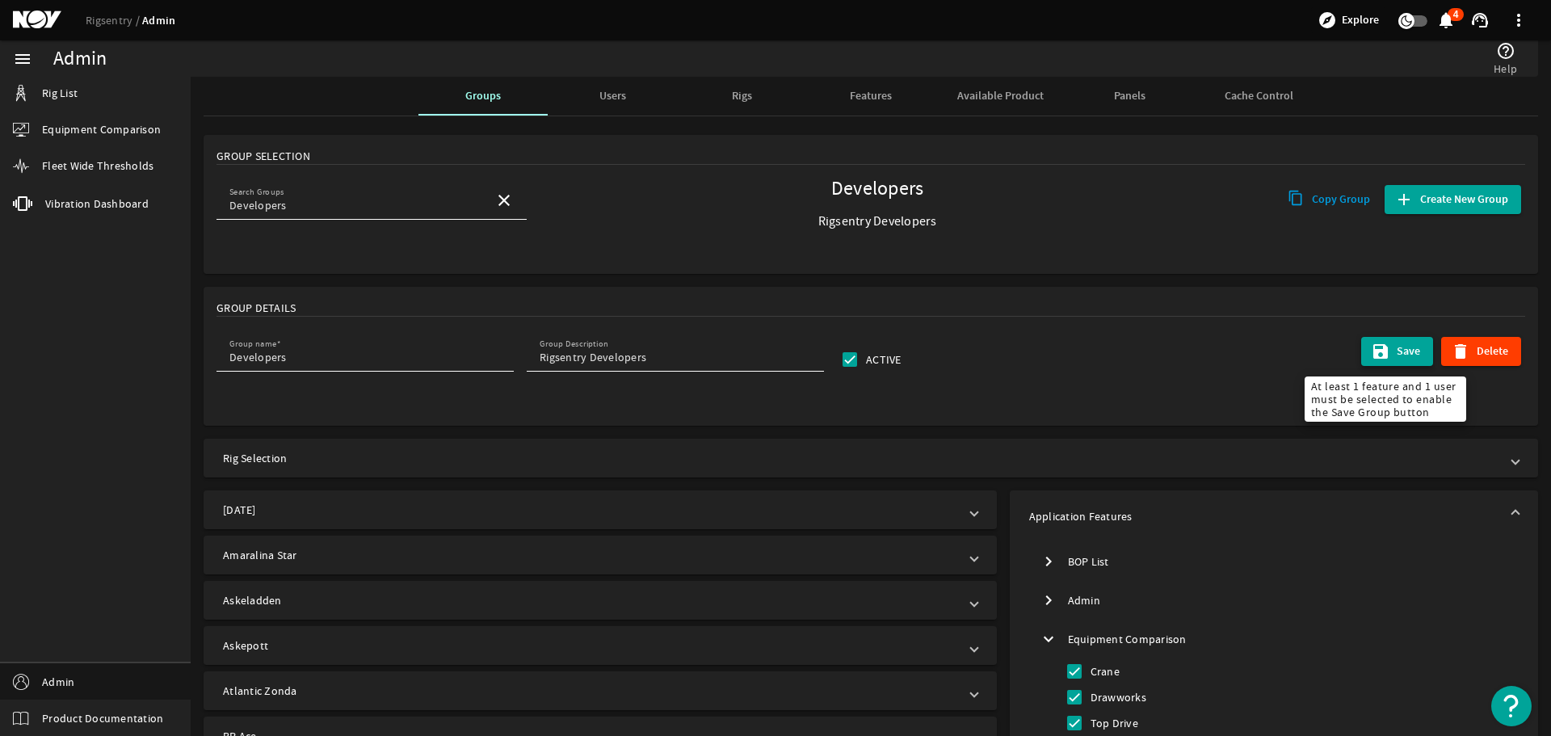
click at [1397, 351] on span "Save" at bounding box center [1408, 351] width 23 height 16
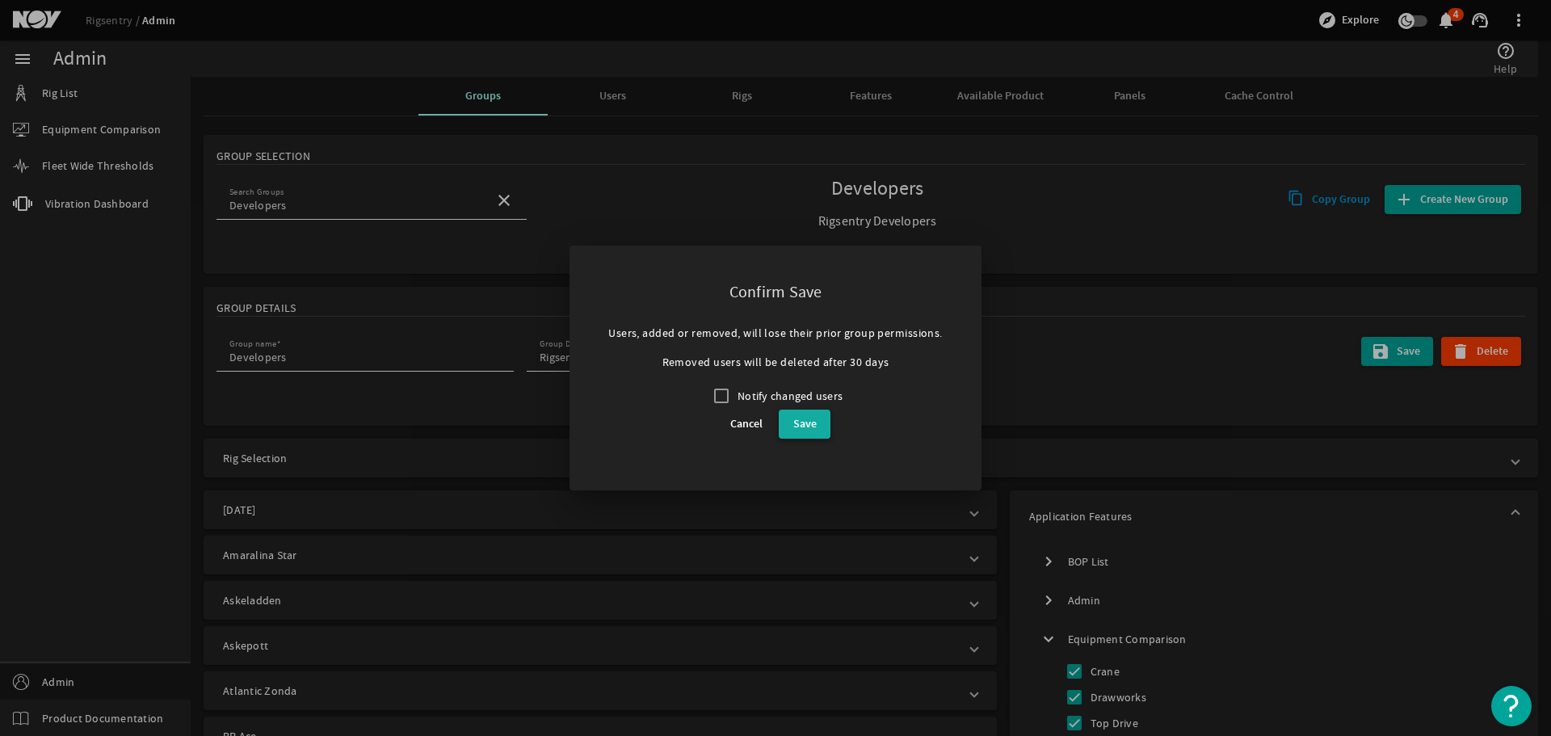
click at [801, 428] on span "Save" at bounding box center [804, 423] width 23 height 19
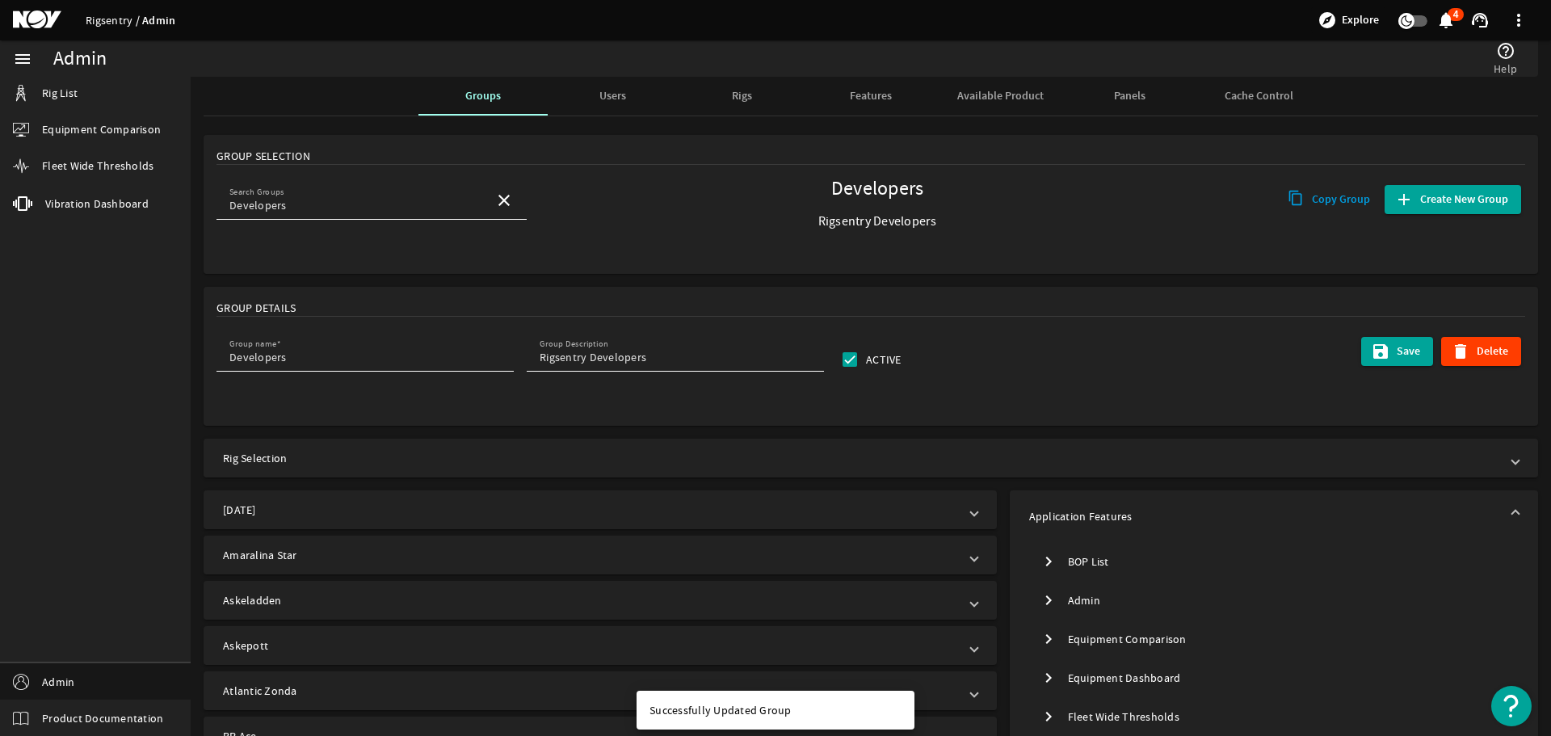
click at [122, 19] on link "Rigsentry" at bounding box center [114, 20] width 57 height 15
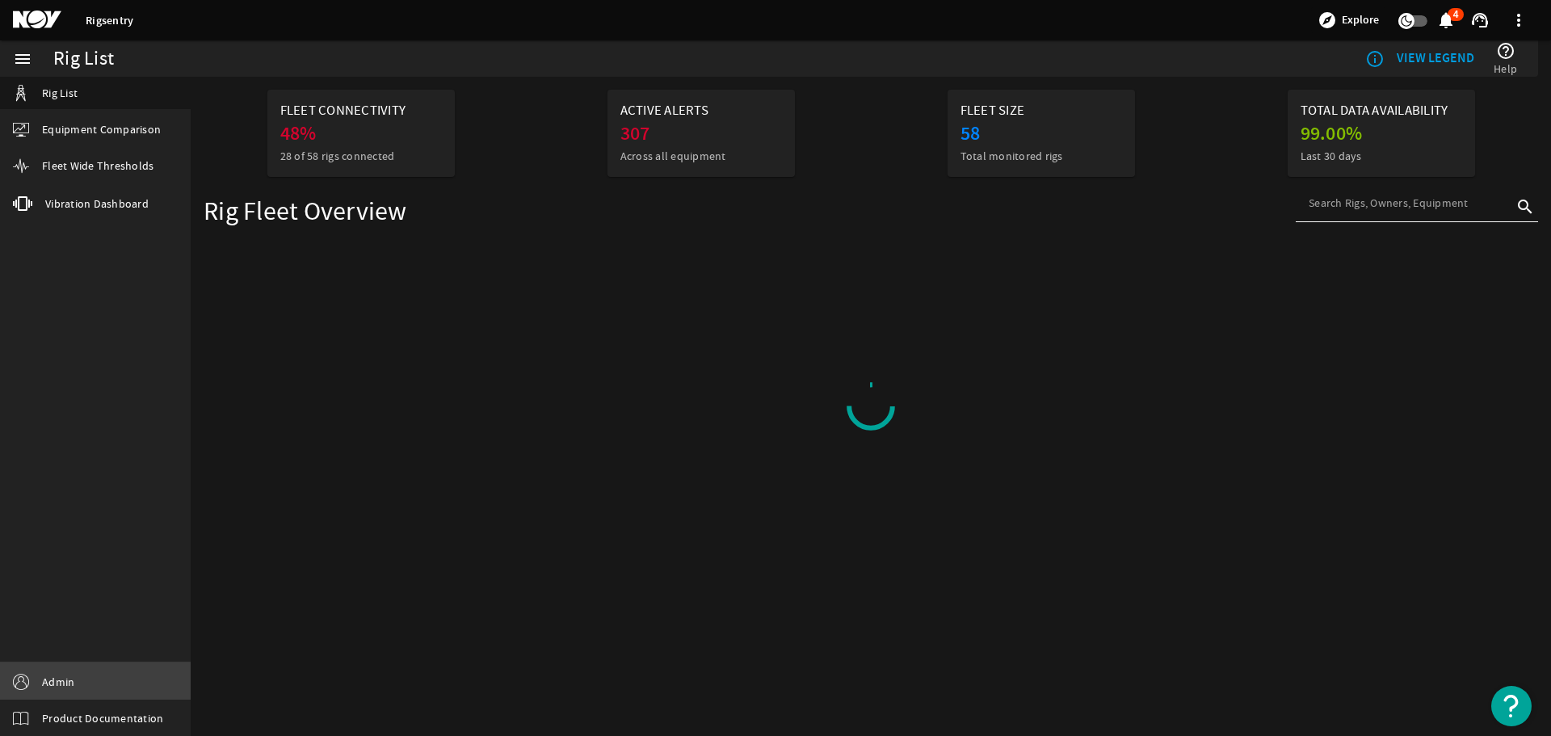
click at [40, 679] on link "Admin" at bounding box center [95, 681] width 191 height 36
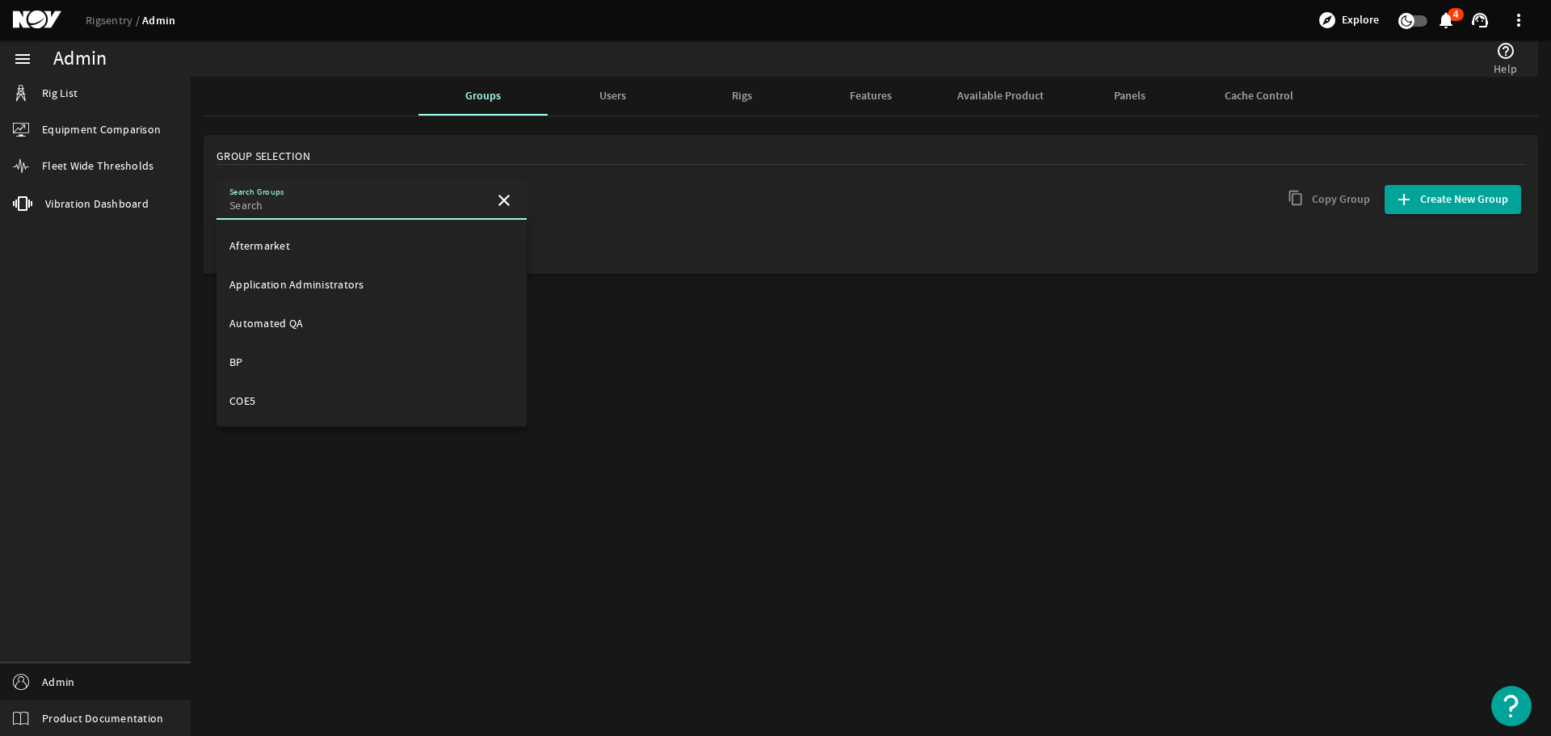
click at [313, 201] on input "Search Groups" at bounding box center [355, 205] width 252 height 16
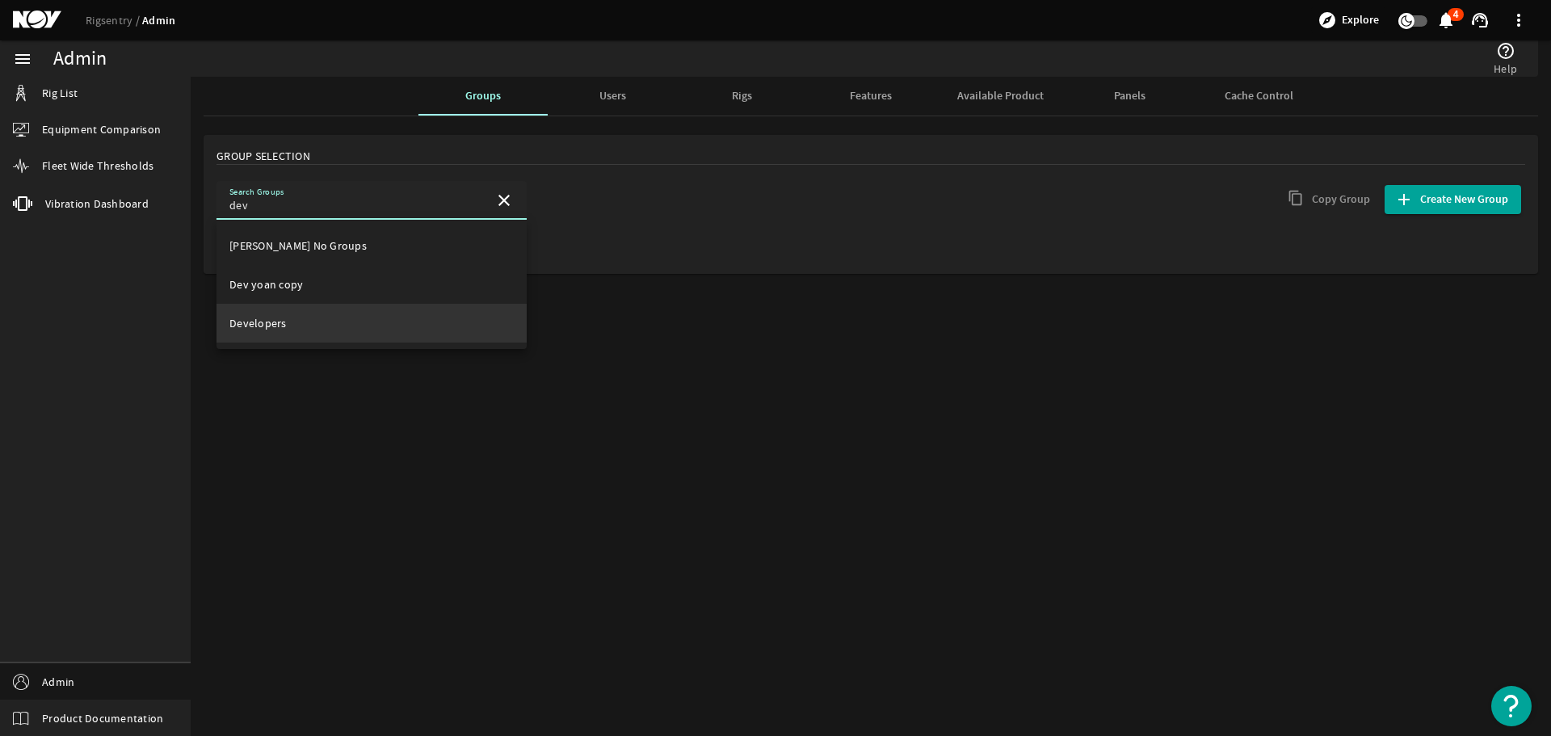
type input "dev"
click at [268, 324] on span "Developers" at bounding box center [257, 323] width 57 height 15
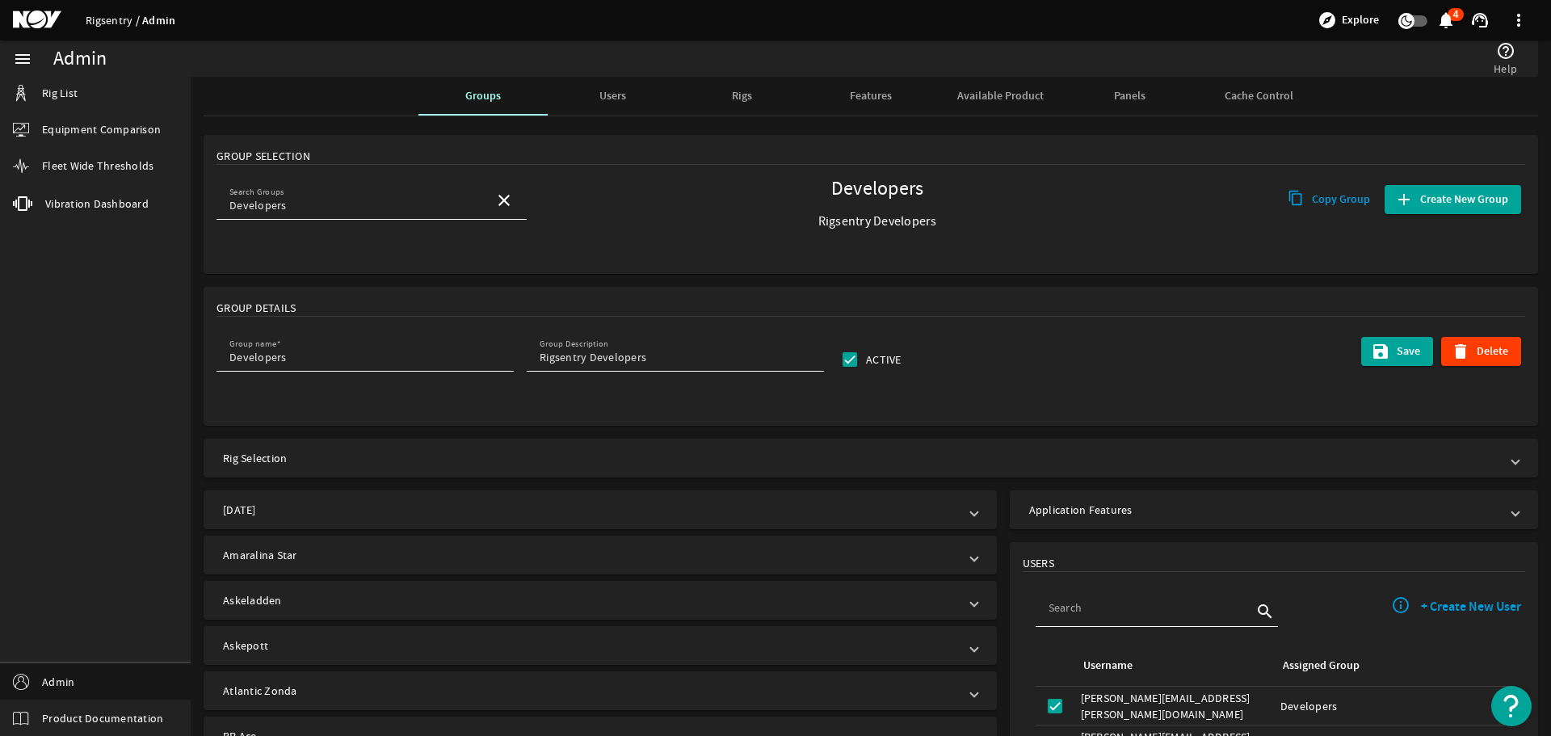
click at [102, 16] on link "Rigsentry" at bounding box center [114, 20] width 57 height 15
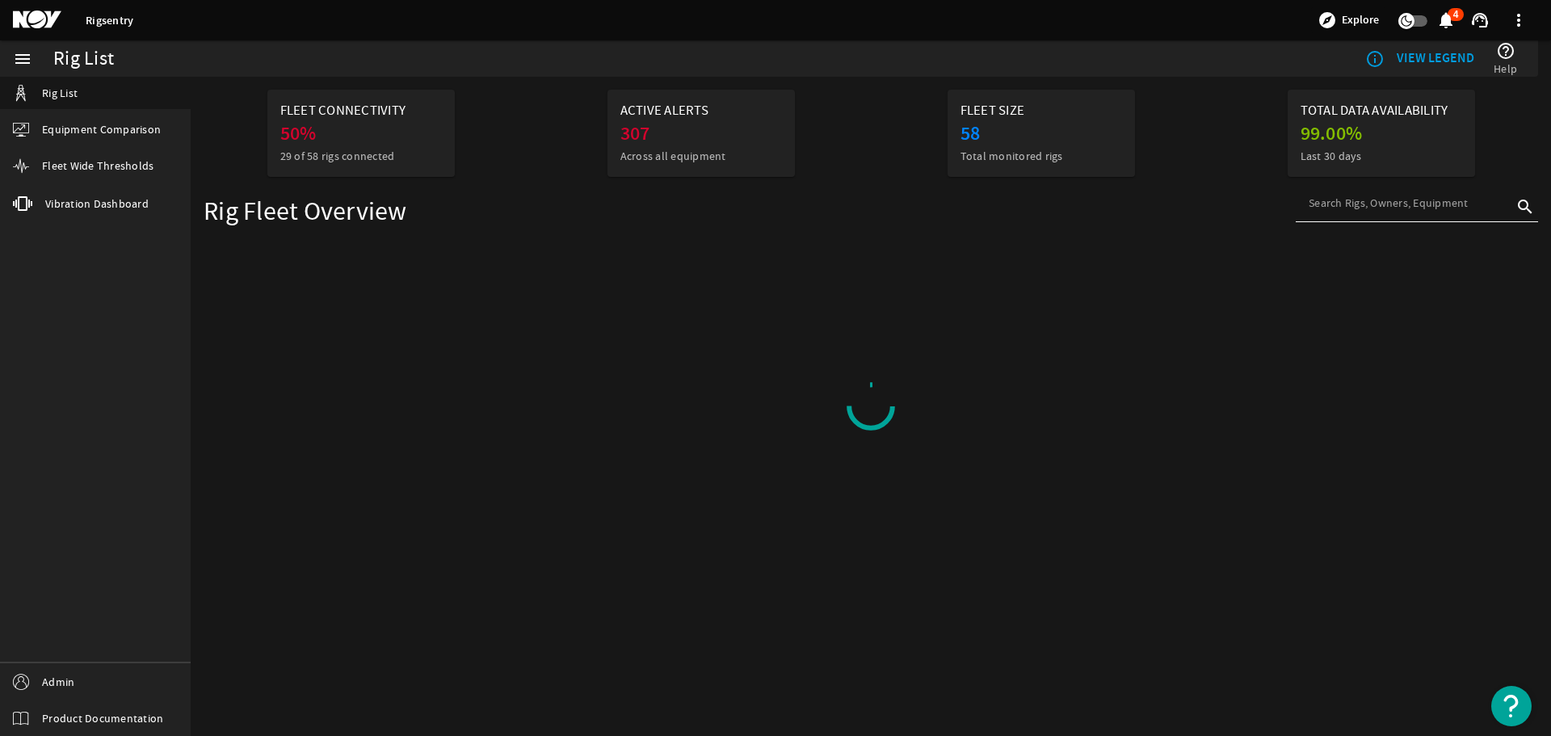
drag, startPoint x: 51, startPoint y: 675, endPoint x: 254, endPoint y: 684, distance: 203.0
click at [51, 294] on span "Admin" at bounding box center [58, 682] width 32 height 16
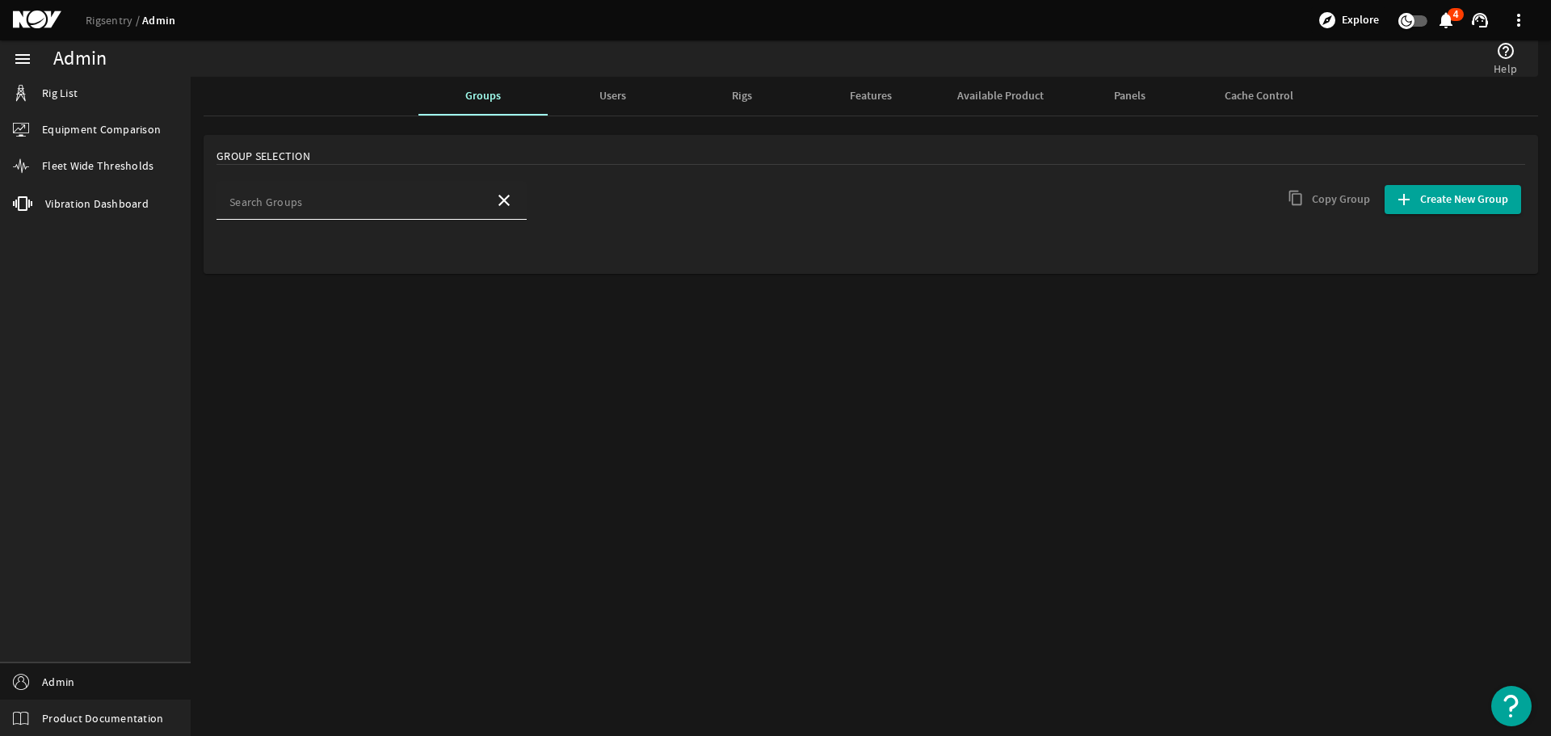
click at [284, 200] on mat-label "Search Groups" at bounding box center [265, 202] width 73 height 15
click at [284, 200] on input "Search Groups" at bounding box center [355, 205] width 252 height 16
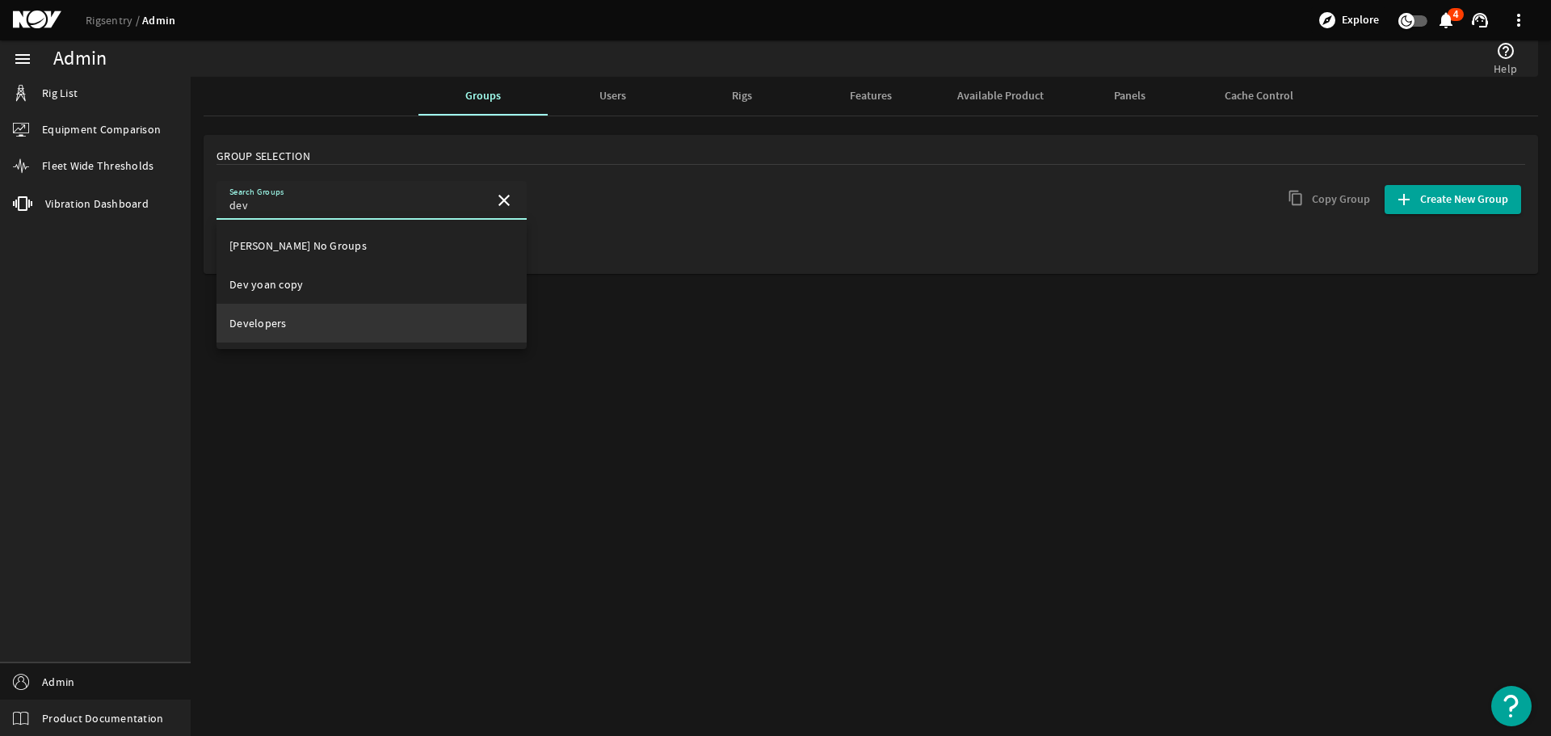
click at [319, 294] on mat-option "Developers" at bounding box center [372, 323] width 310 height 39
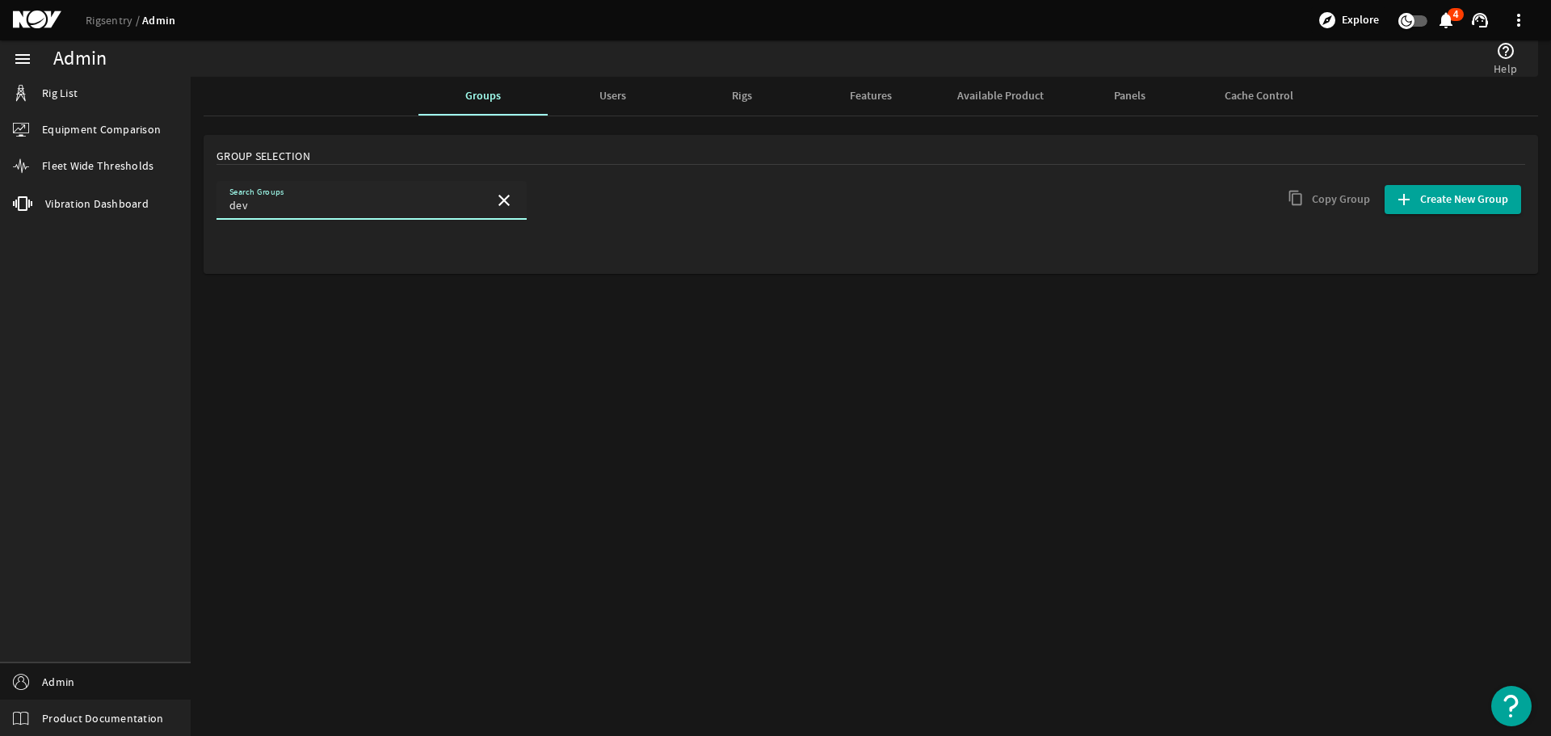
type input "Developers"
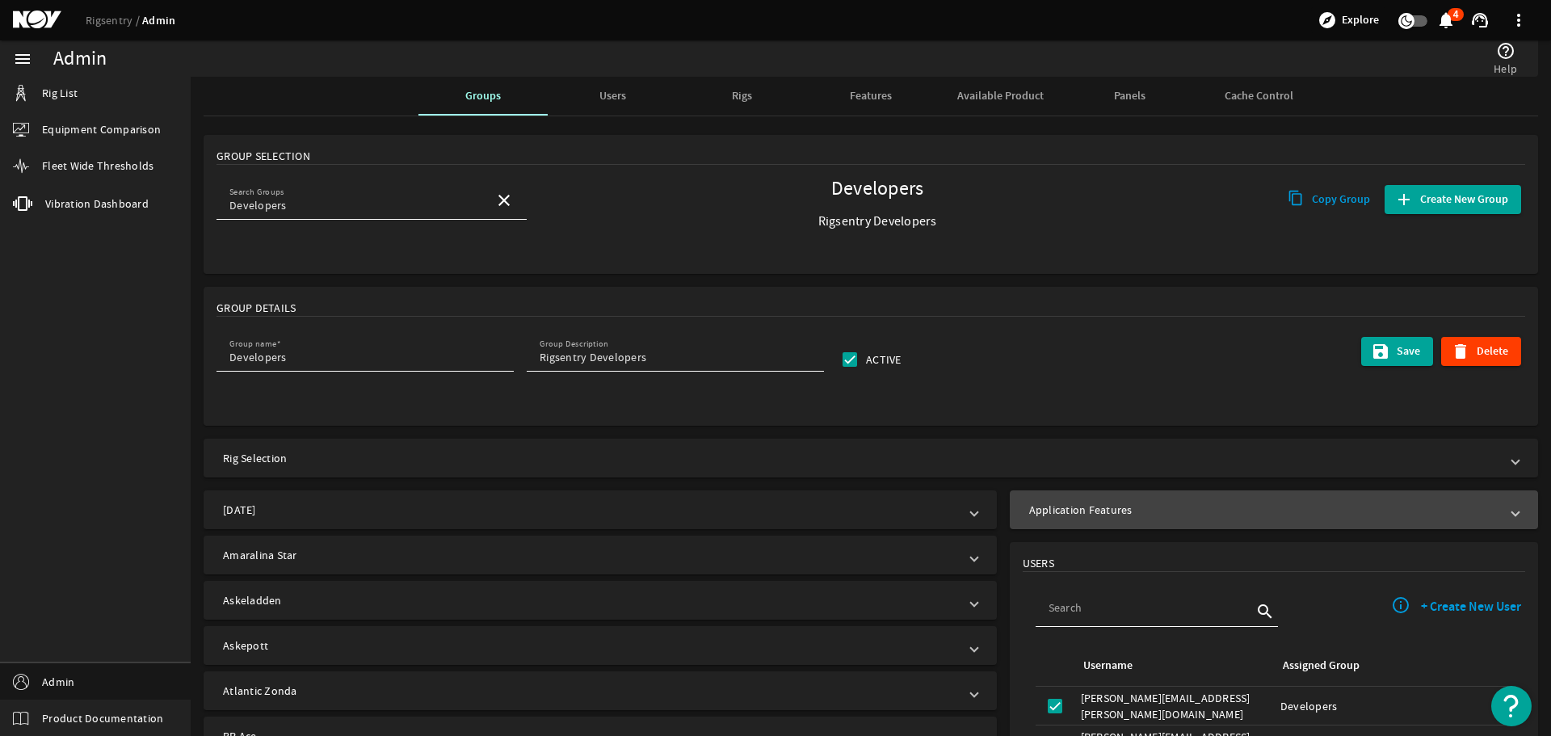
click at [1132, 294] on mat-panel-title "Application Features" at bounding box center [1264, 510] width 470 height 16
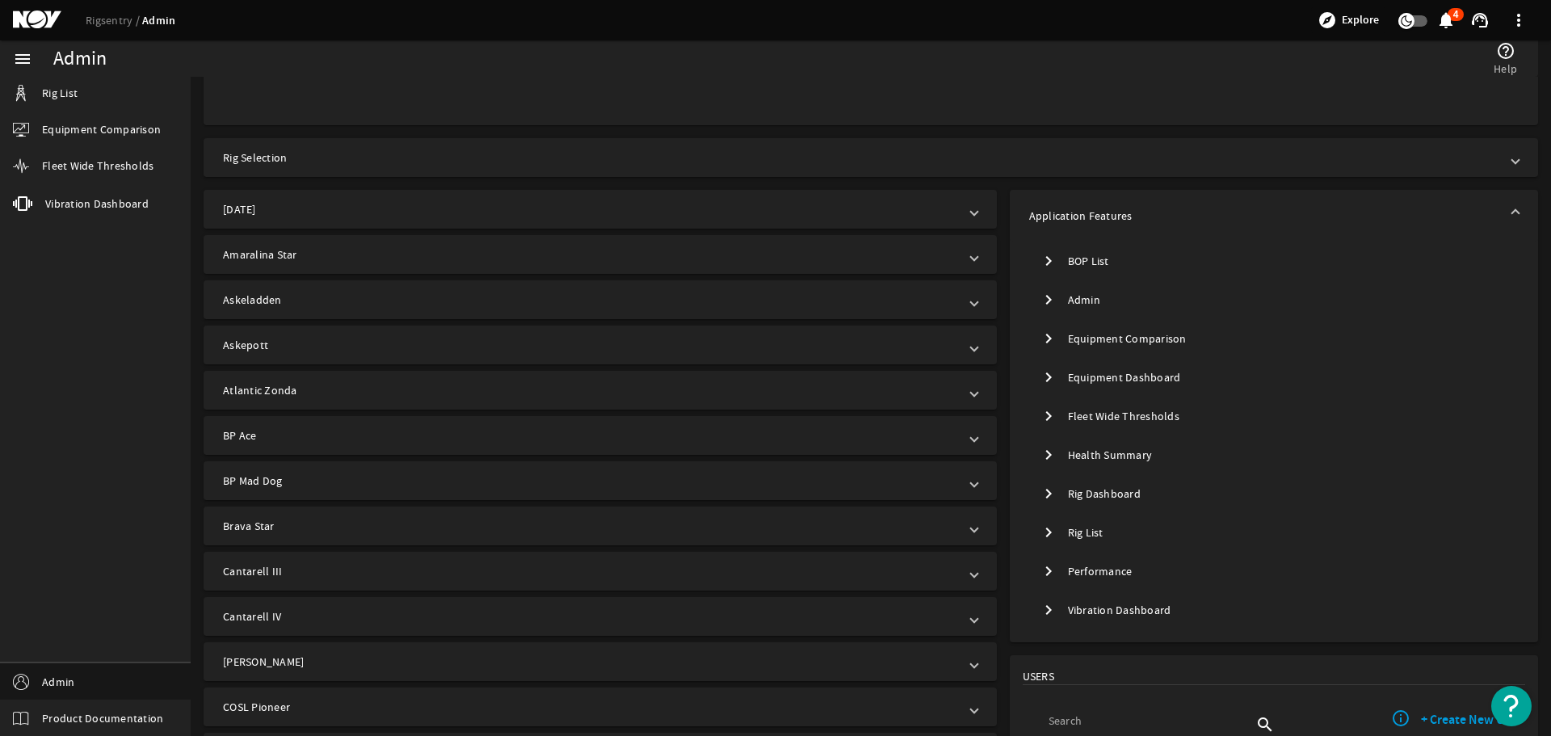
scroll to position [485, 0]
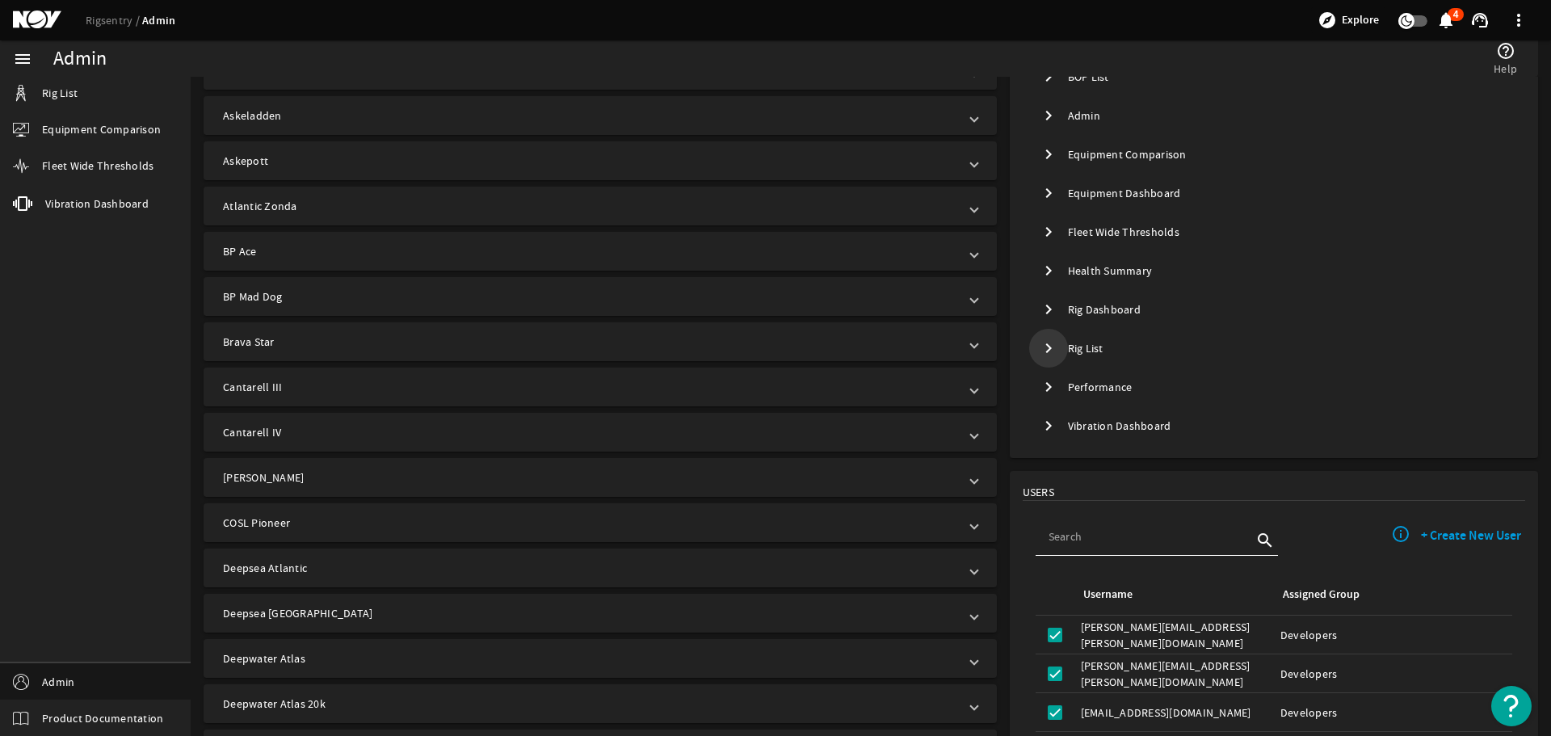
click at [1049, 294] on mat-icon "chevron_right" at bounding box center [1048, 348] width 19 height 19
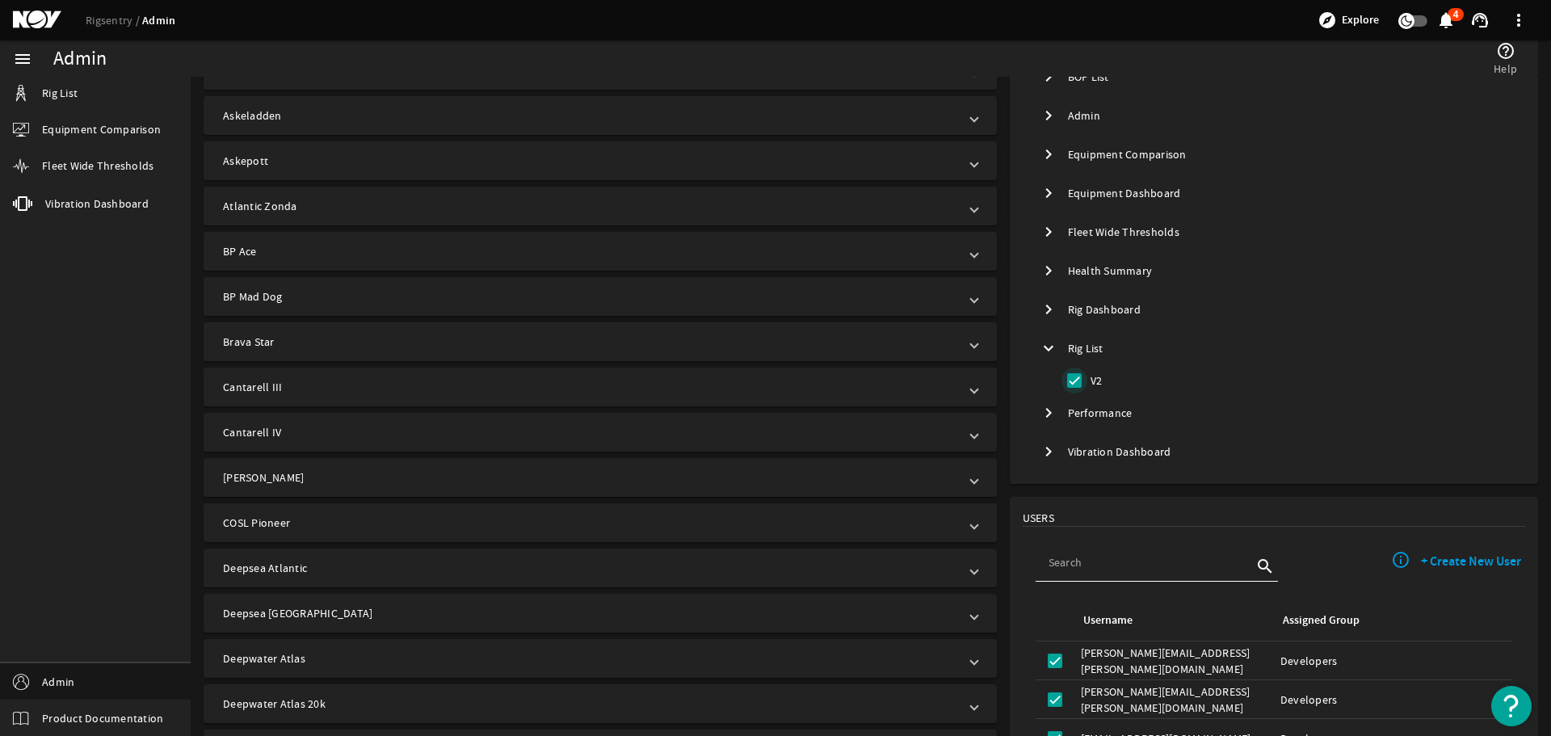
click at [1070, 294] on input "V2" at bounding box center [1075, 381] width 26 height 26
checkbox input "false"
click at [1043, 294] on mat-icon "chevron_right" at bounding box center [1048, 309] width 19 height 19
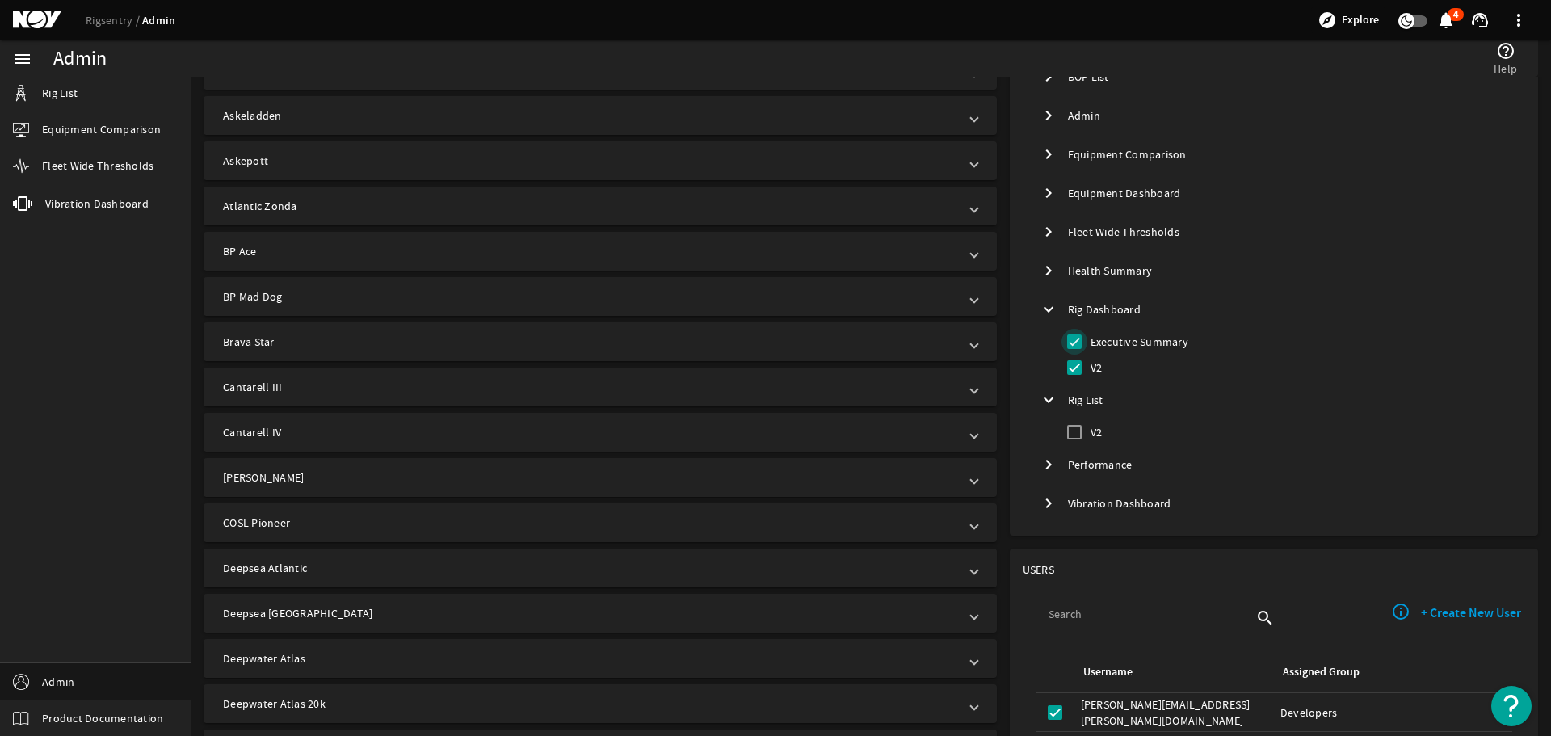
click at [1071, 294] on input "Executive Summary" at bounding box center [1075, 342] width 26 height 26
checkbox input "false"
click at [1068, 294] on input "V2" at bounding box center [1075, 368] width 26 height 26
checkbox input "false"
click at [1046, 233] on mat-icon "chevron_right" at bounding box center [1048, 231] width 19 height 19
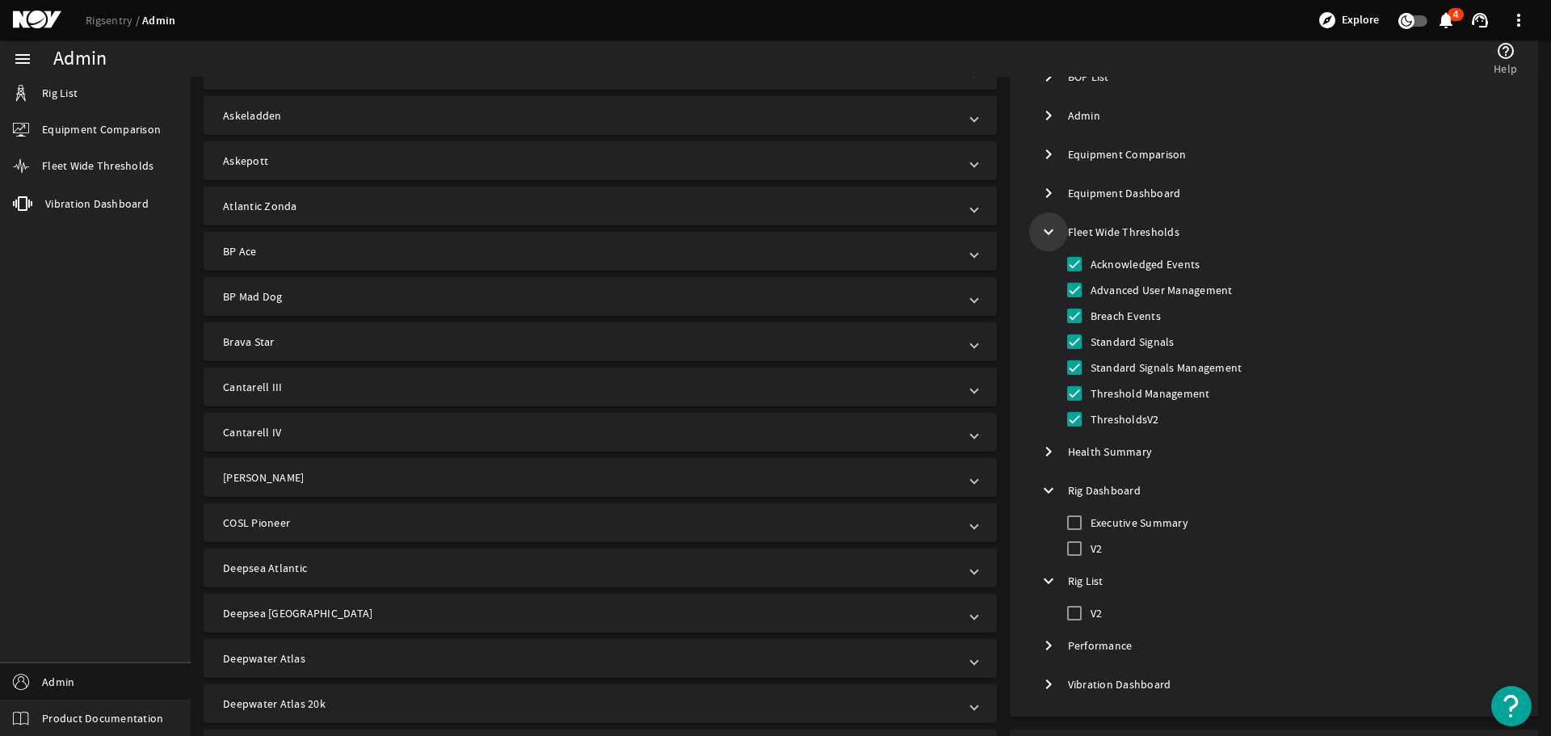
click at [1046, 233] on mat-icon "expand_more" at bounding box center [1048, 231] width 19 height 19
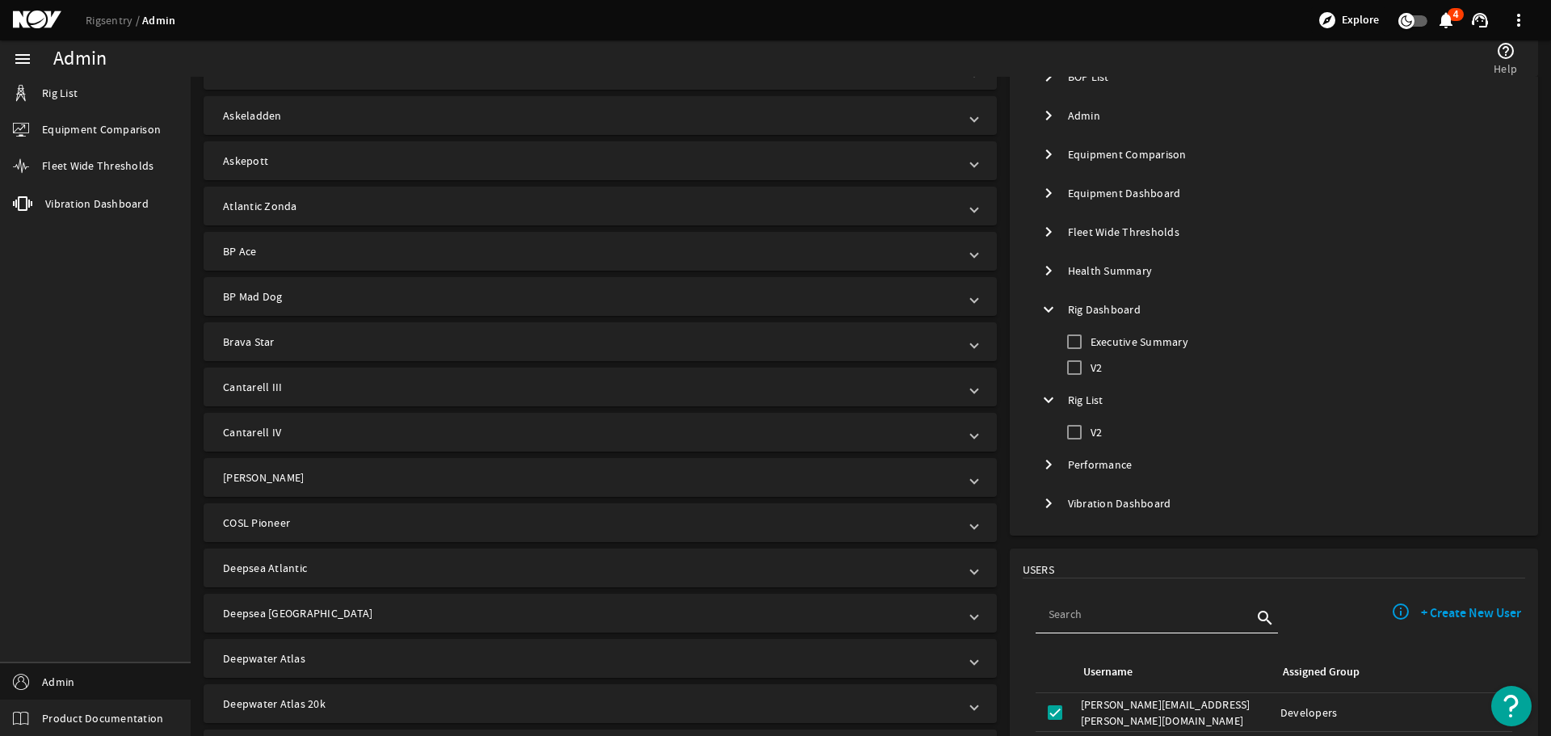
click at [1044, 192] on mat-icon "chevron_right" at bounding box center [1048, 192] width 19 height 19
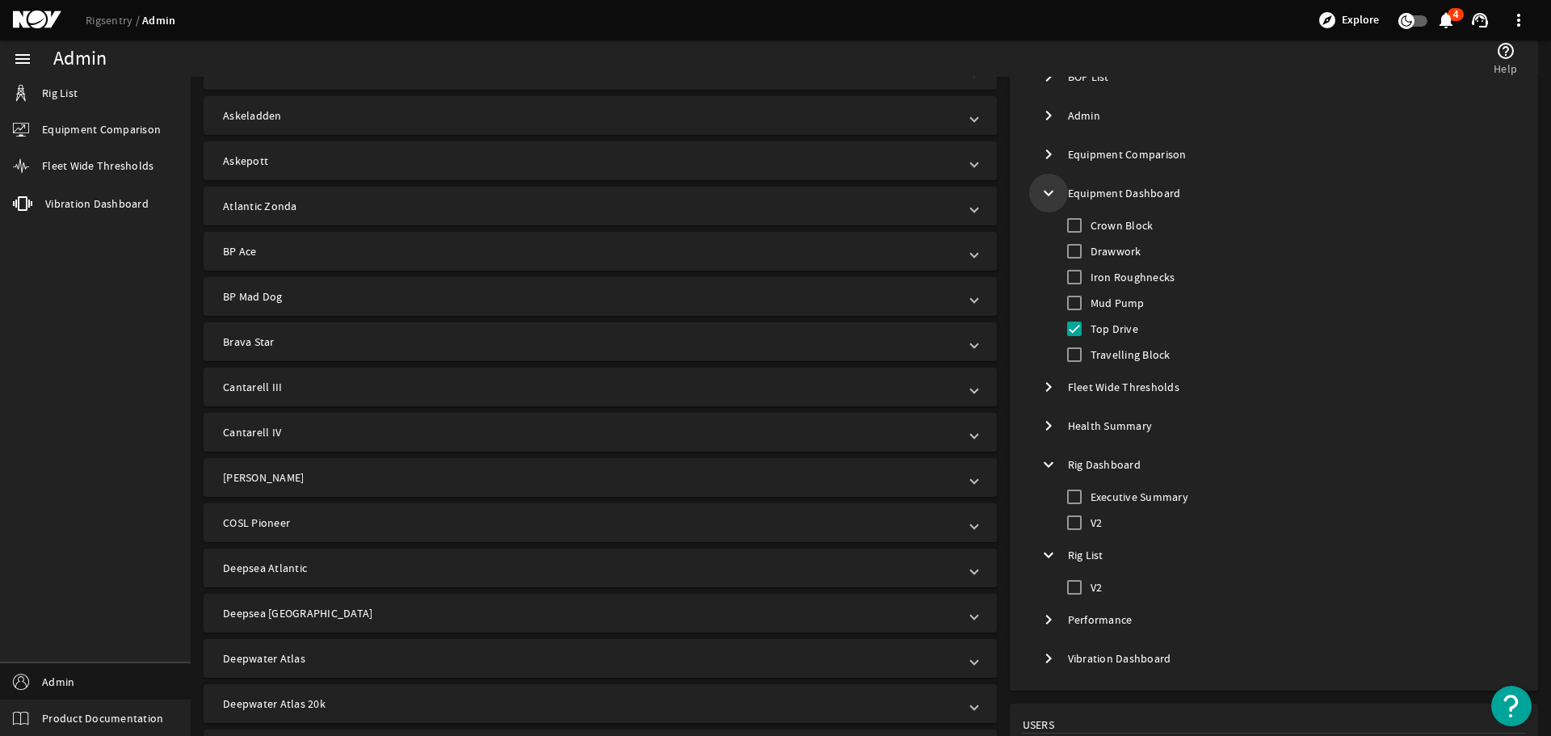
click at [1044, 192] on mat-icon "expand_more" at bounding box center [1048, 192] width 19 height 19
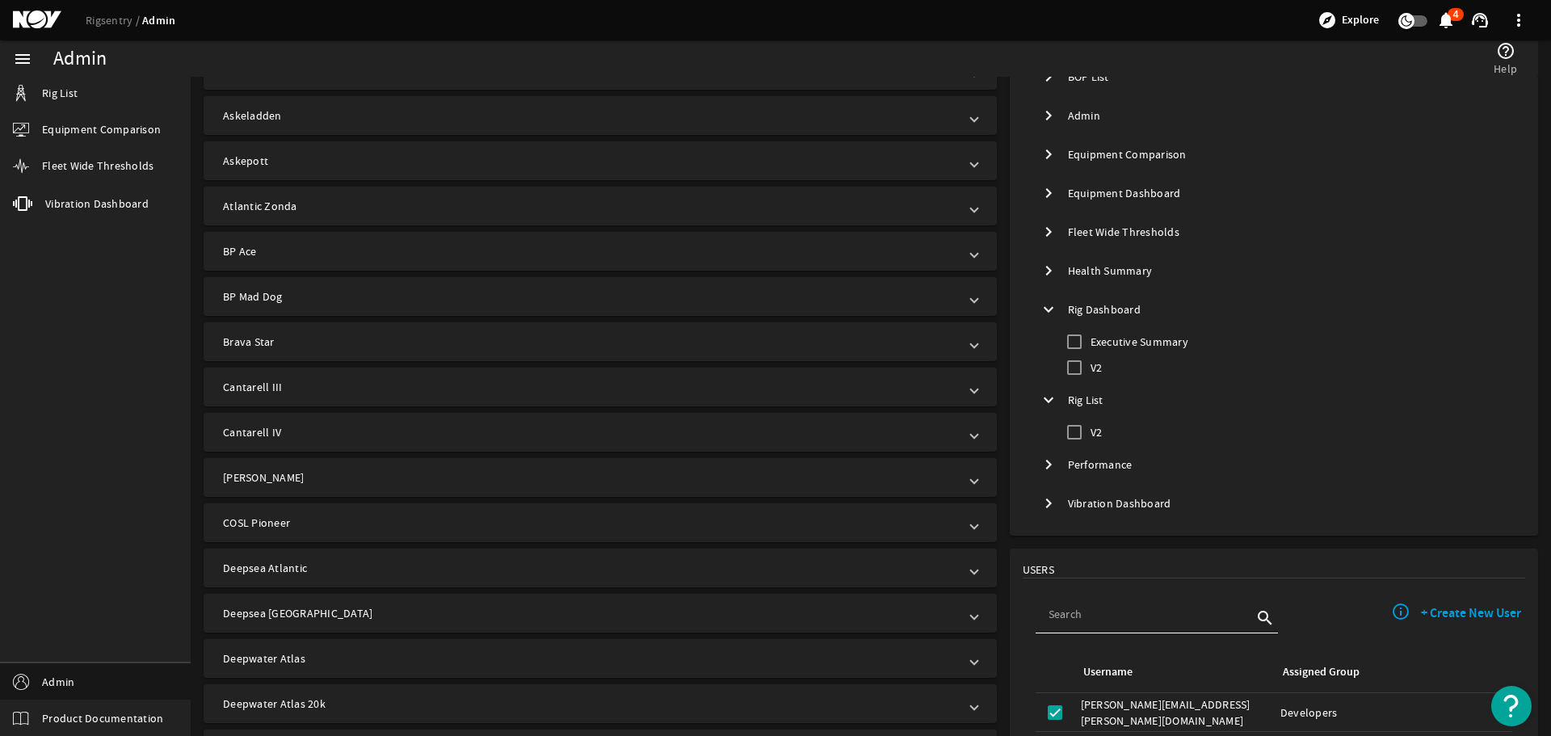
click at [1039, 156] on mat-icon "chevron_right" at bounding box center [1048, 154] width 19 height 19
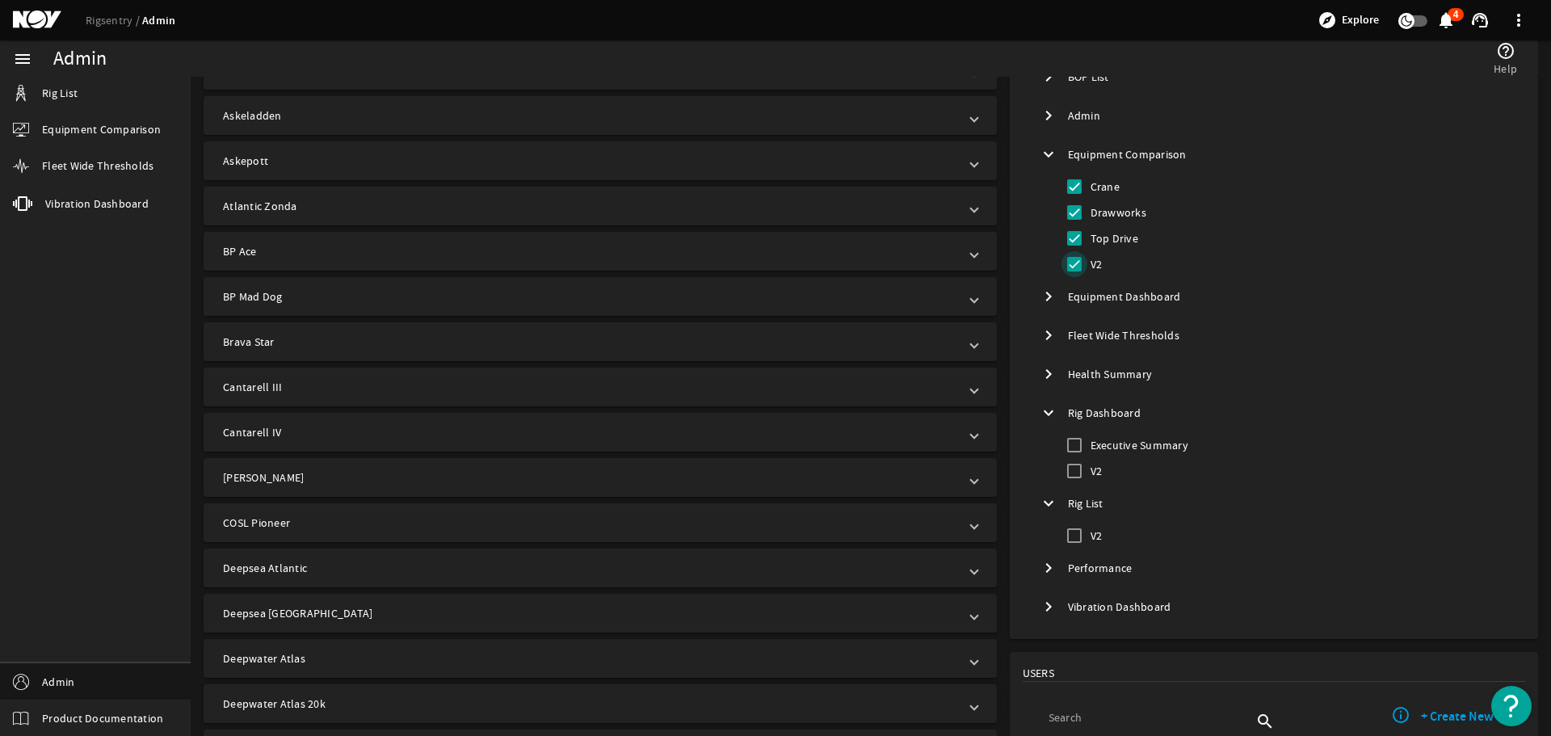
click at [1070, 267] on input "V2" at bounding box center [1075, 264] width 26 height 26
checkbox input "false"
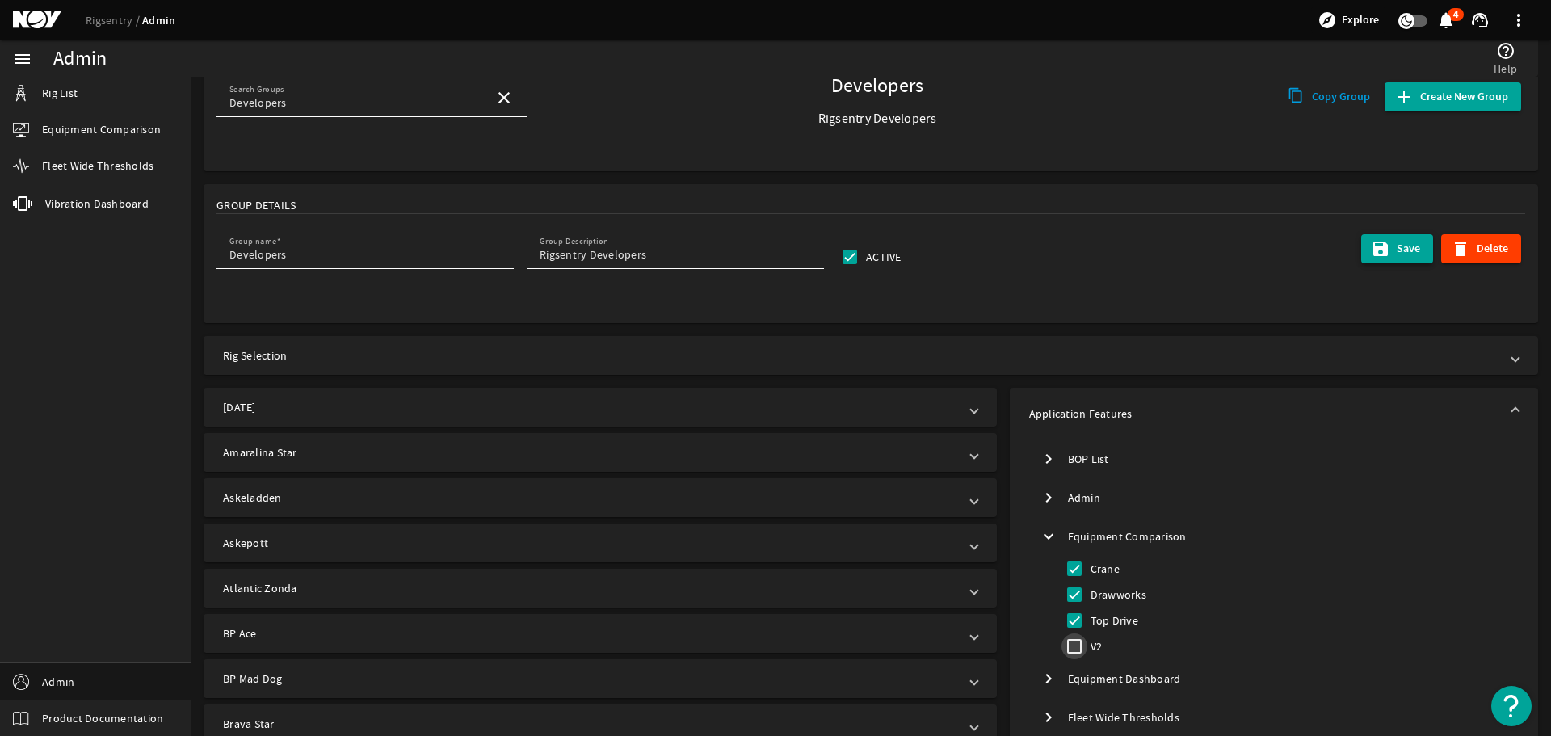
scroll to position [81, 0]
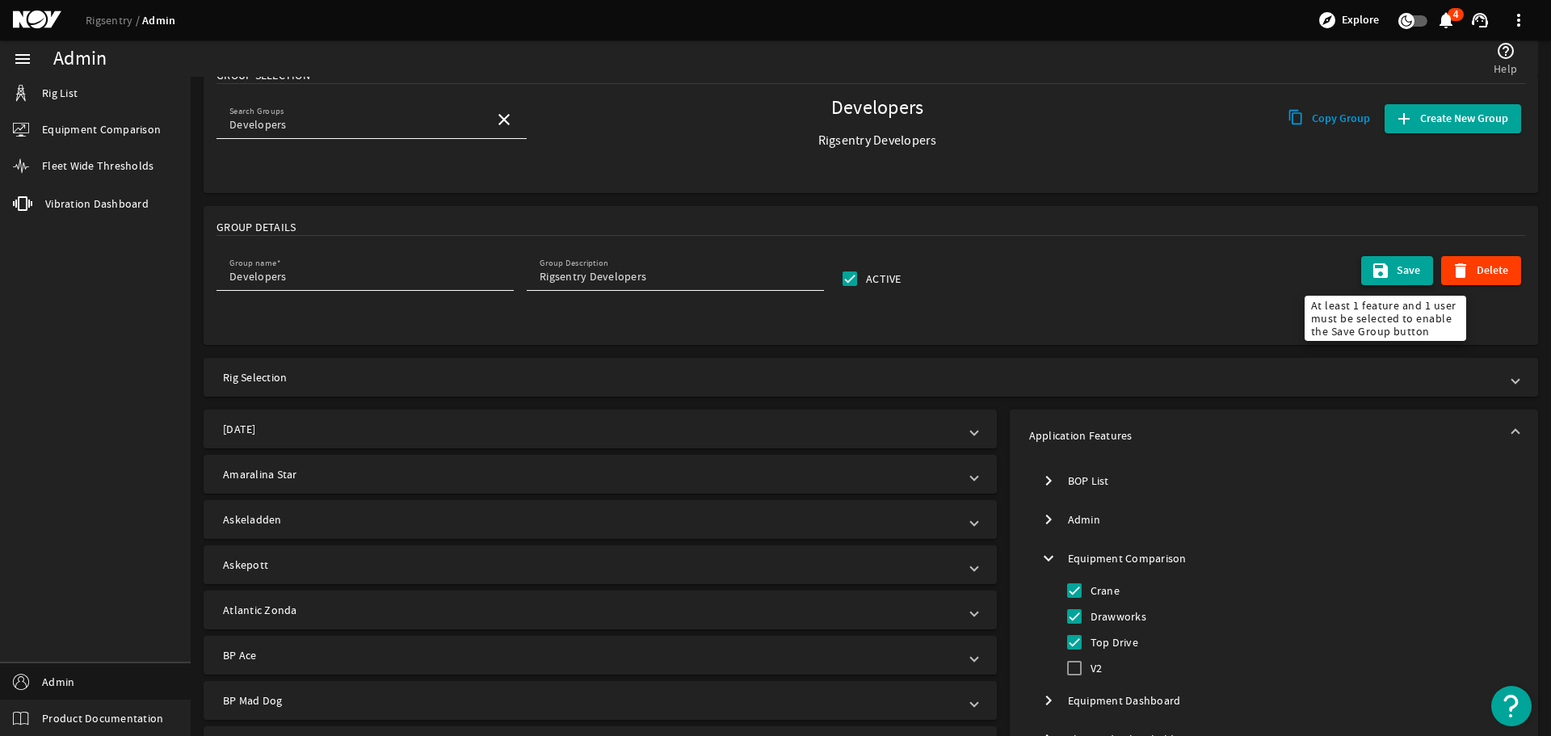
click at [1397, 263] on span "Save" at bounding box center [1408, 271] width 23 height 16
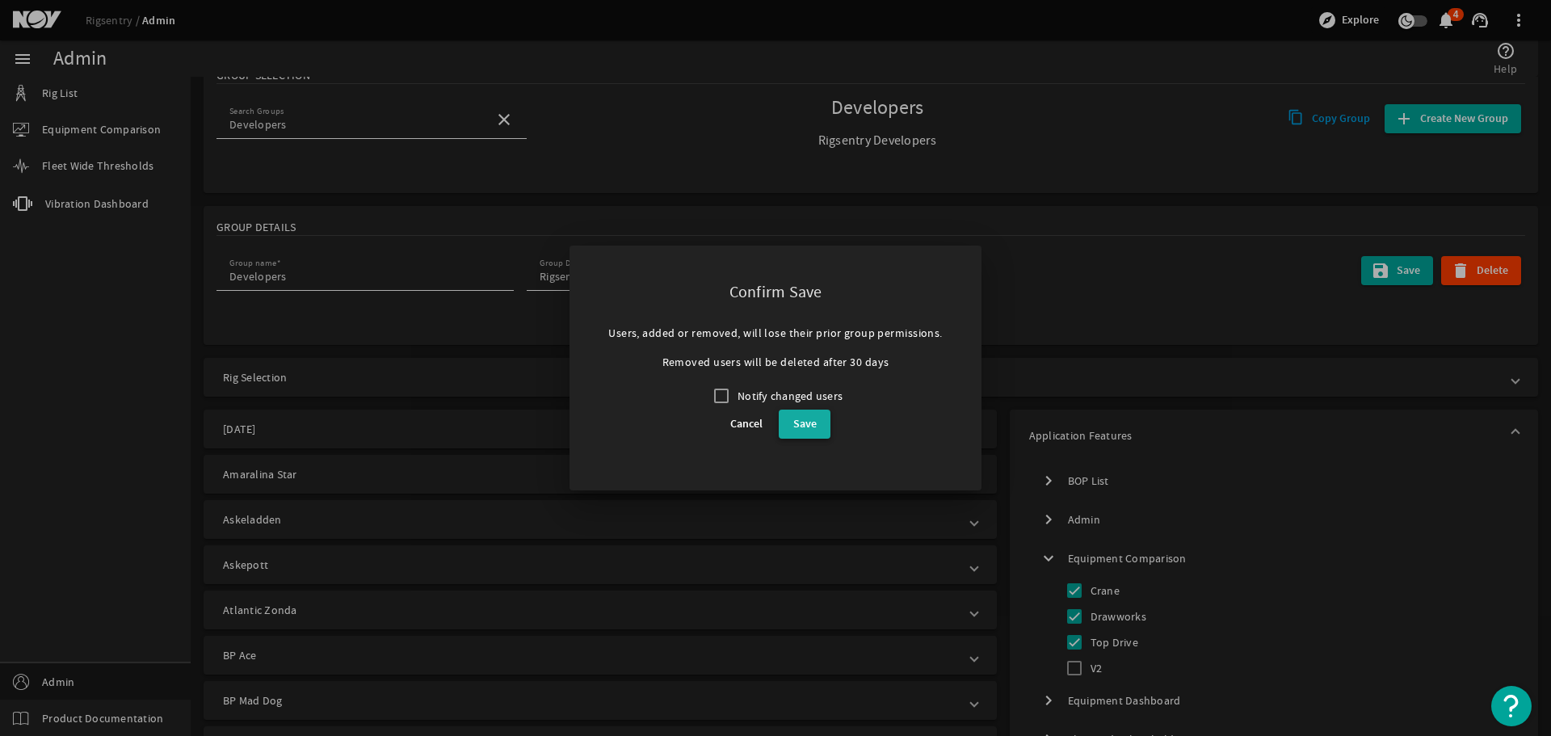
click at [795, 294] on span "Save" at bounding box center [804, 423] width 23 height 19
